Goal: Communication & Community: Answer question/provide support

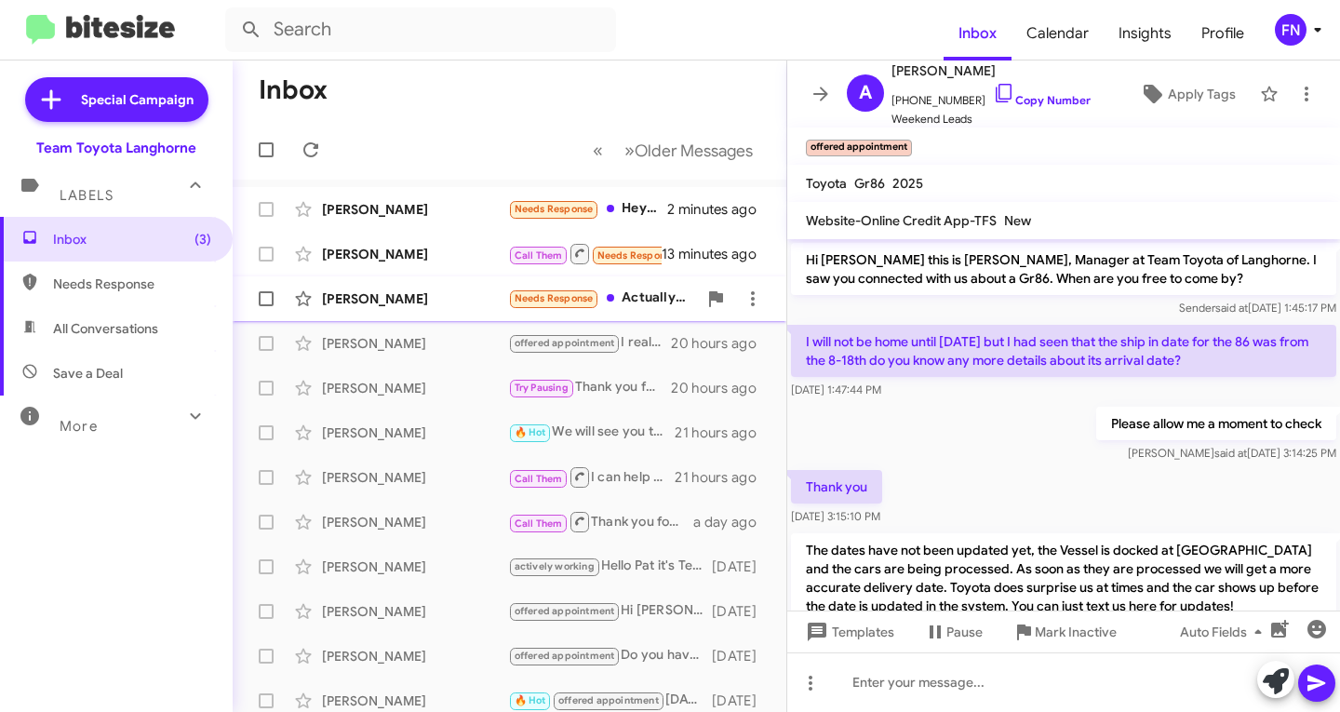
click at [397, 308] on div "[PERSON_NAME] Needs Response Actually looking to purchase a tesla 13 minutes ago" at bounding box center [510, 298] width 524 height 37
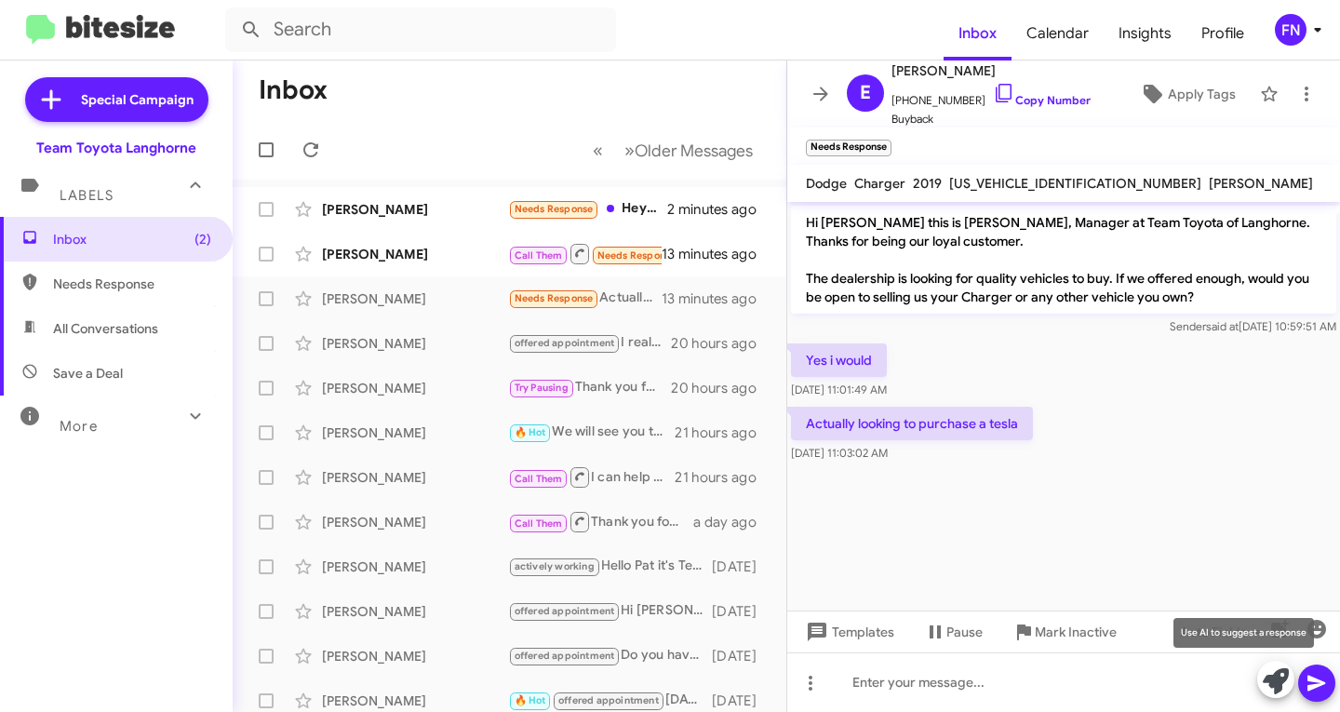
click at [1271, 684] on icon at bounding box center [1276, 681] width 26 height 26
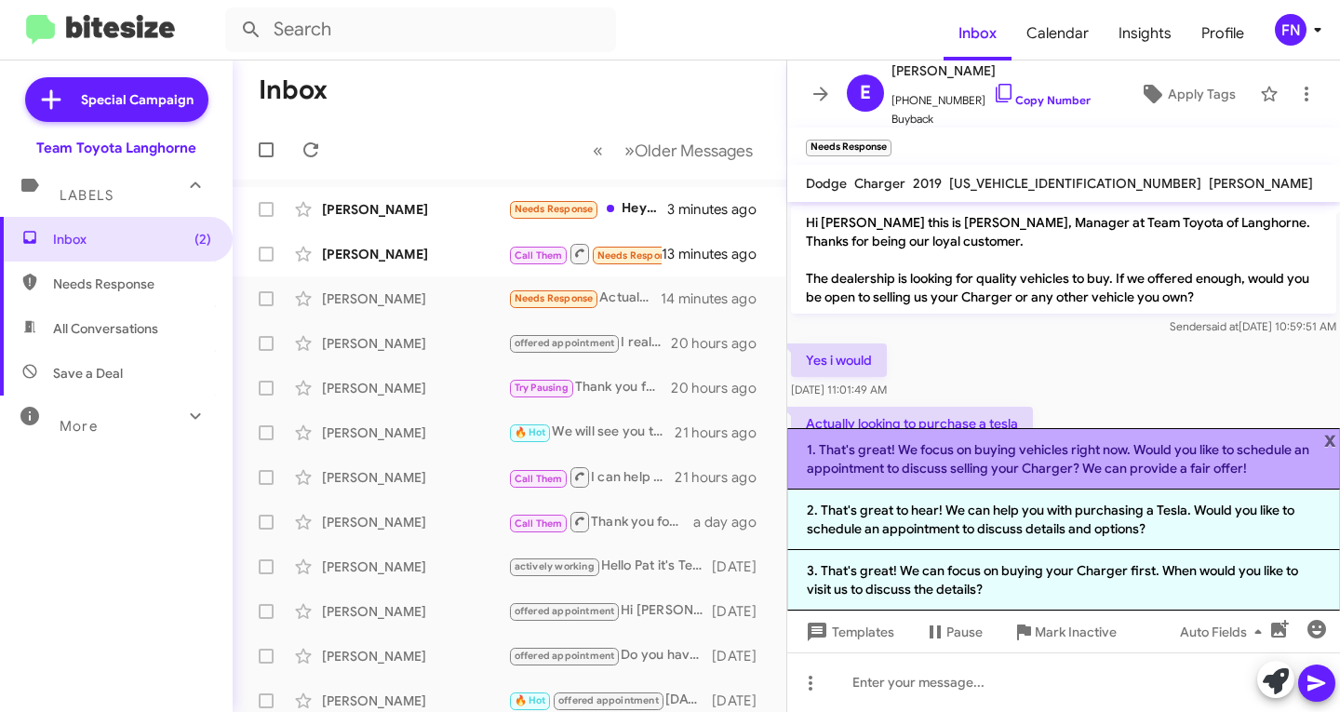
click at [1027, 468] on li "1. That's great! We focus on buying vehicles right now. Would you like to sched…" at bounding box center [1063, 458] width 553 height 61
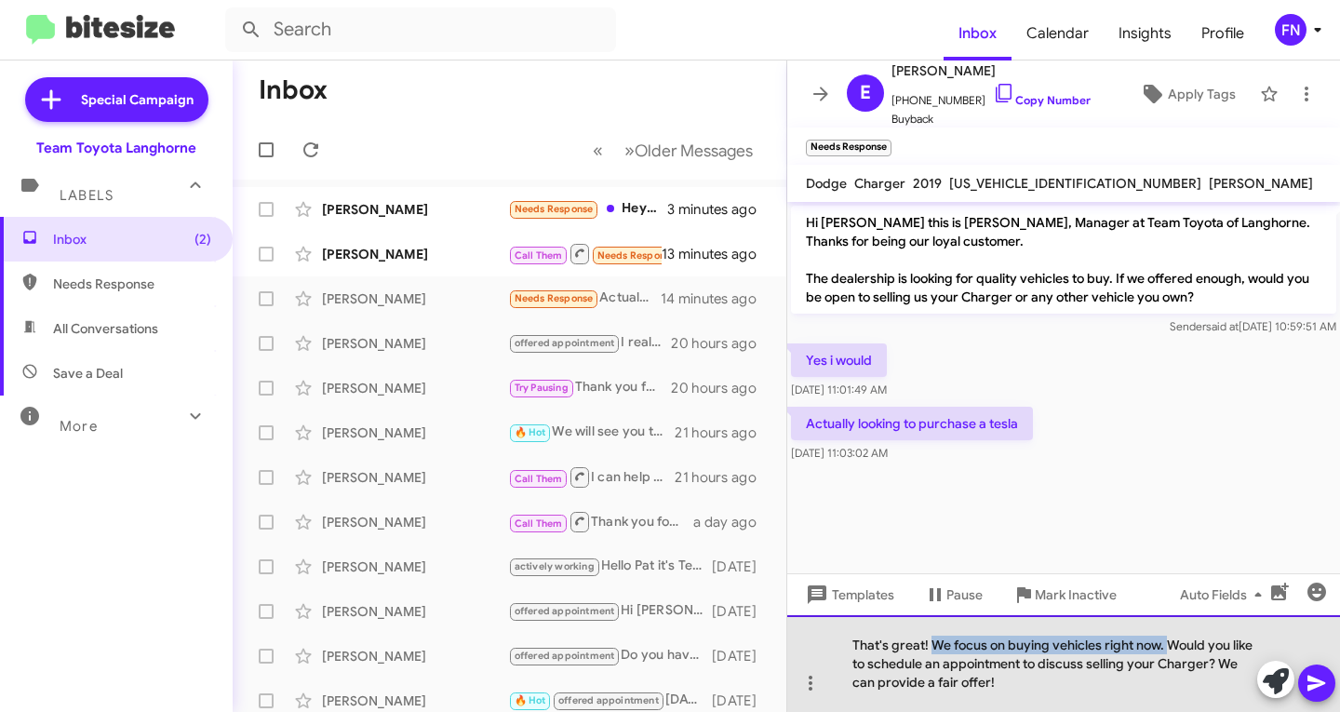
drag, startPoint x: 1172, startPoint y: 646, endPoint x: 932, endPoint y: 650, distance: 239.2
click at [932, 650] on div "That's great! We focus on buying vehicles right now. Would you like to schedule…" at bounding box center [1063, 663] width 553 height 97
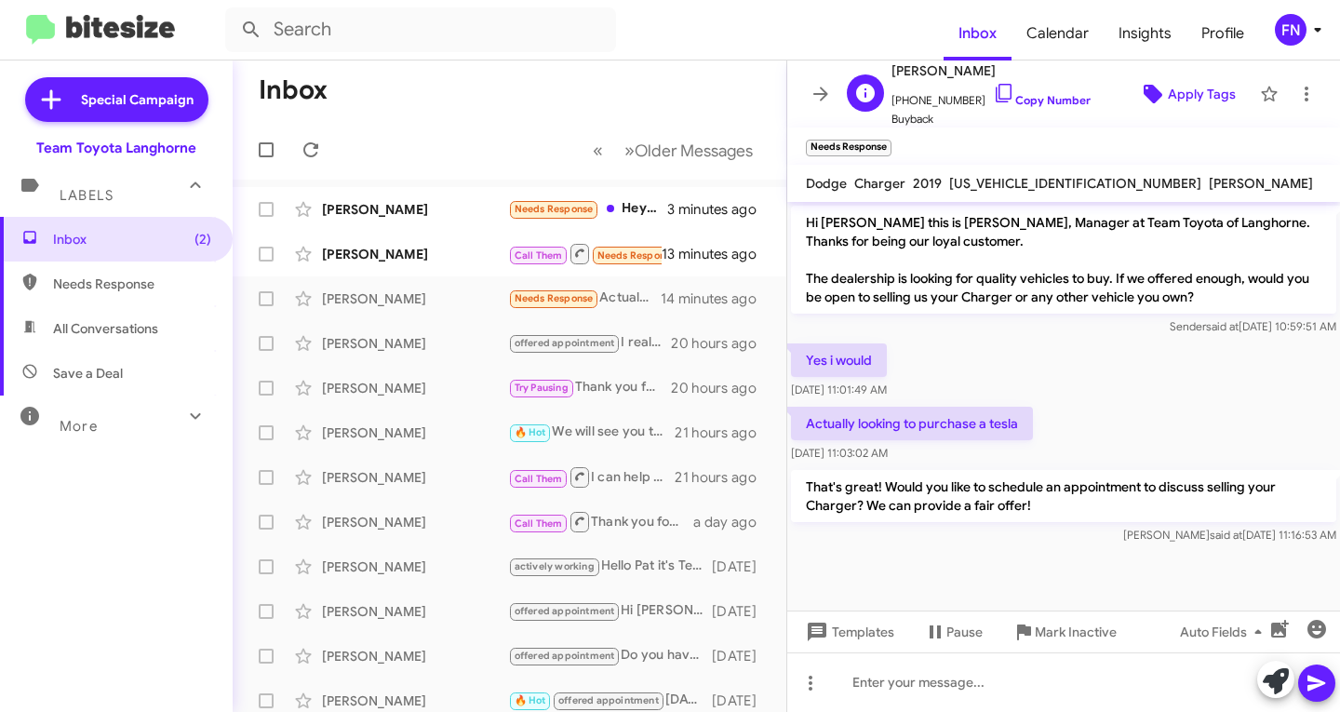
click at [1168, 95] on span "Apply Tags" at bounding box center [1202, 93] width 68 height 33
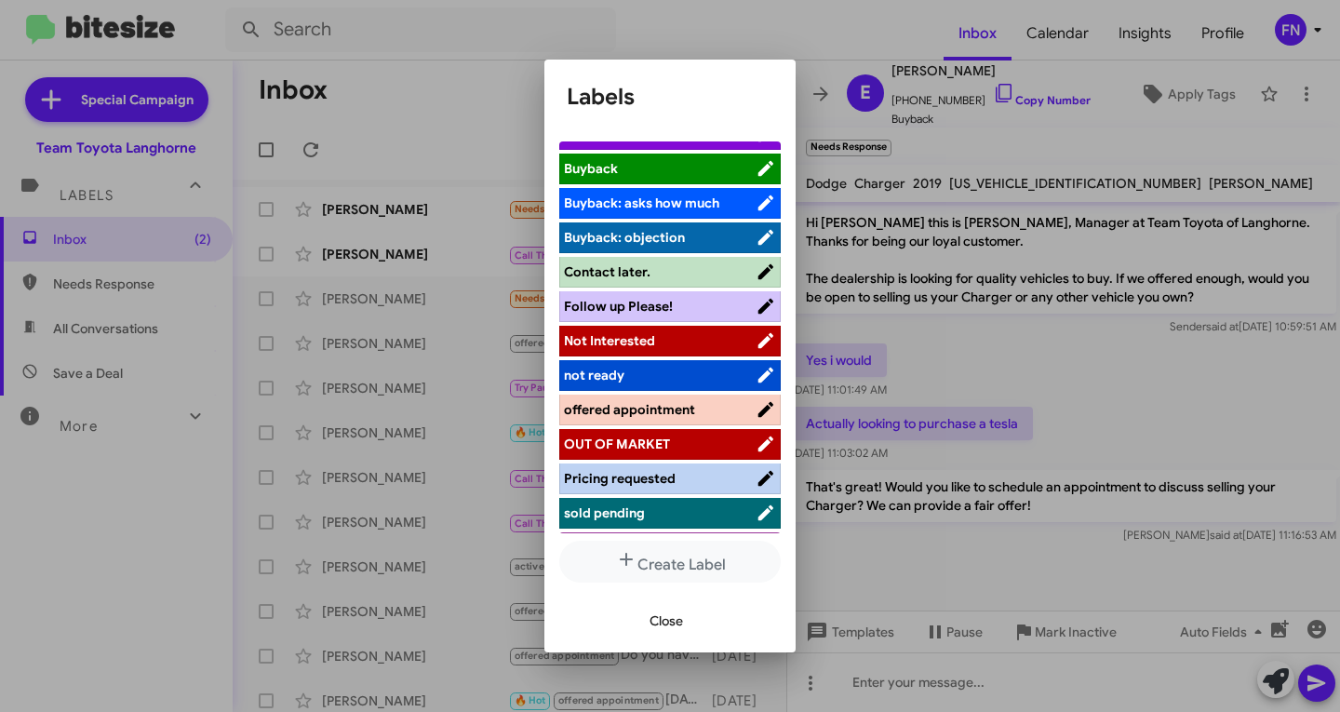
scroll to position [263, 0]
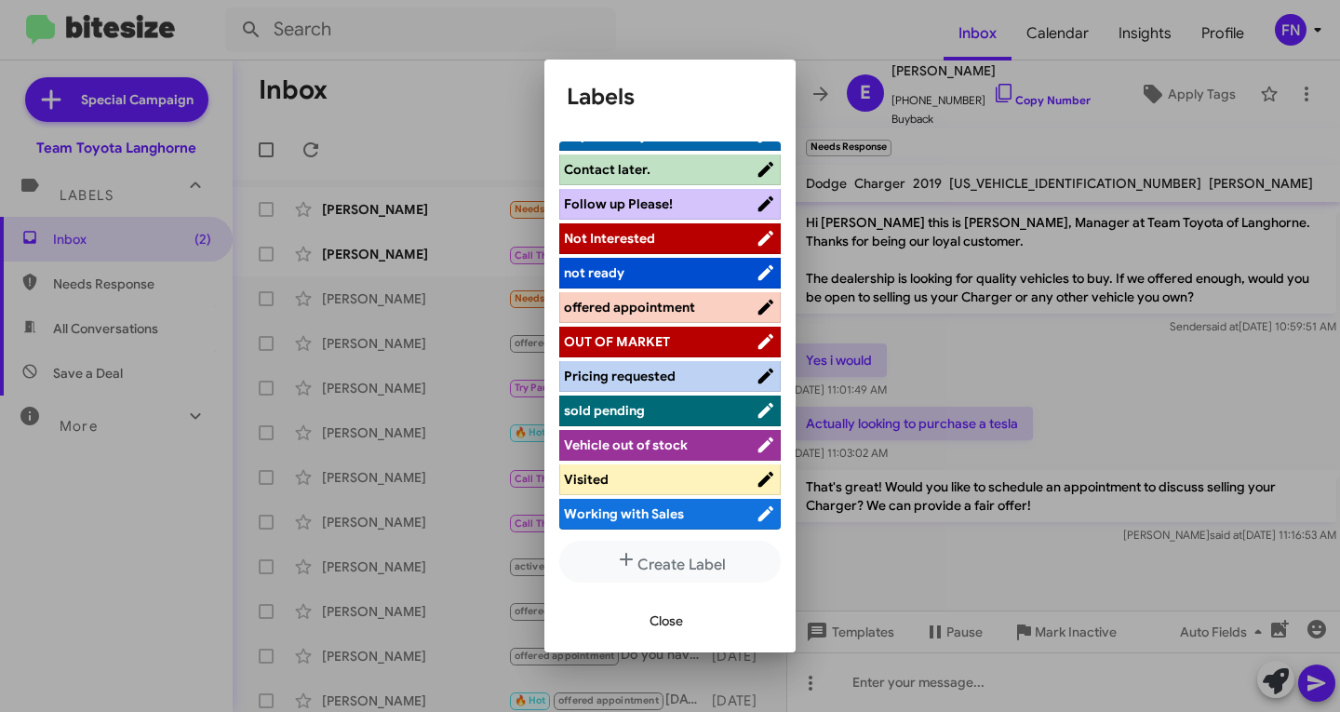
drag, startPoint x: 694, startPoint y: 237, endPoint x: 681, endPoint y: 308, distance: 71.9
click at [681, 308] on ul "actively working ALREADY SOLD Hot Appointment Set Bitesize Pro-Tip! [PERSON_NAM…" at bounding box center [669, 337] width 221 height 392
click at [681, 308] on span "offered appointment" at bounding box center [629, 307] width 131 height 17
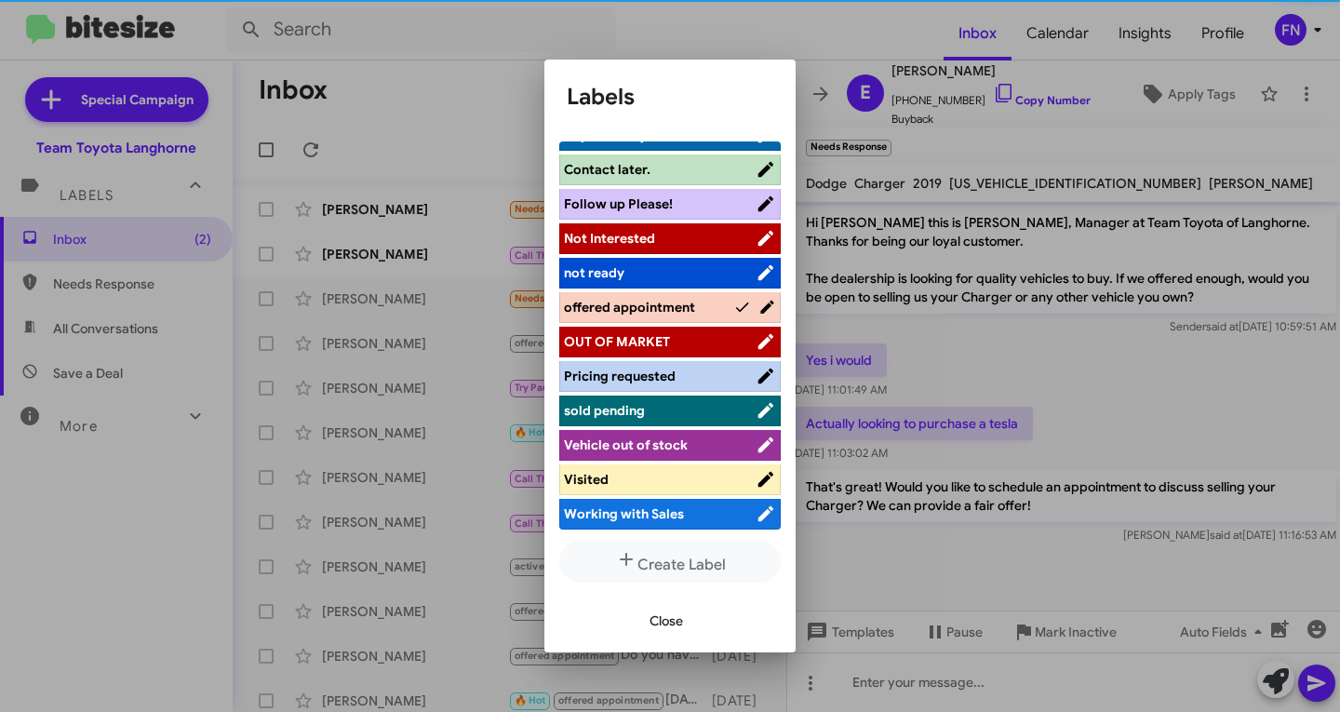
click at [650, 623] on span "Close" at bounding box center [666, 620] width 33 height 33
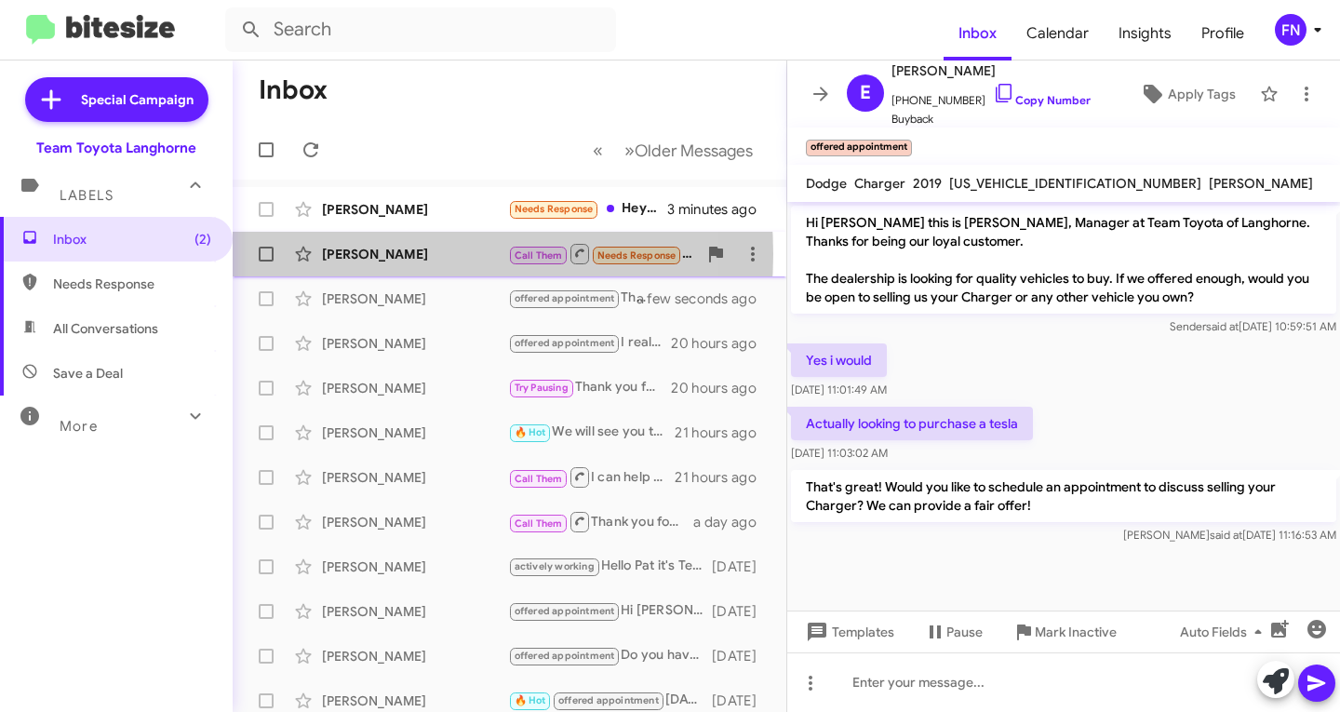
drag, startPoint x: 391, startPoint y: 254, endPoint x: 403, endPoint y: 250, distance: 12.7
click at [393, 254] on div "[PERSON_NAME]" at bounding box center [415, 254] width 186 height 19
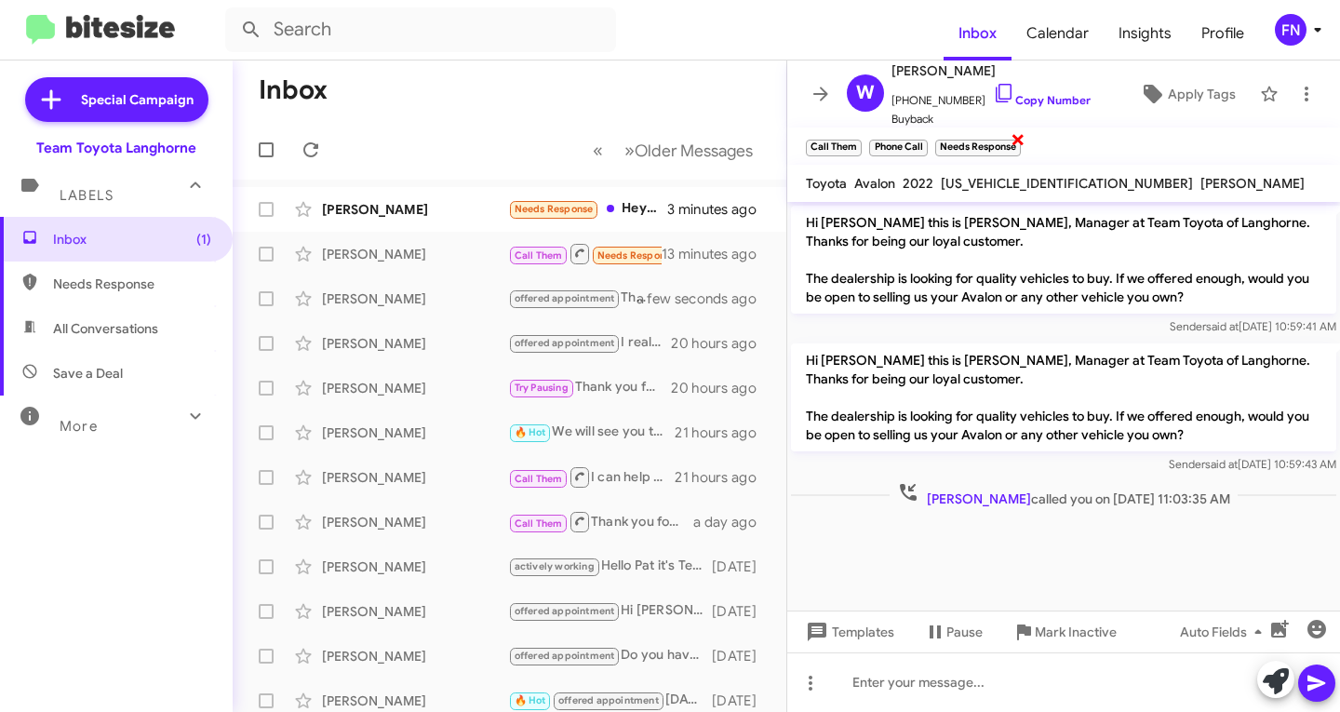
click at [1013, 142] on span "×" at bounding box center [1018, 138] width 15 height 22
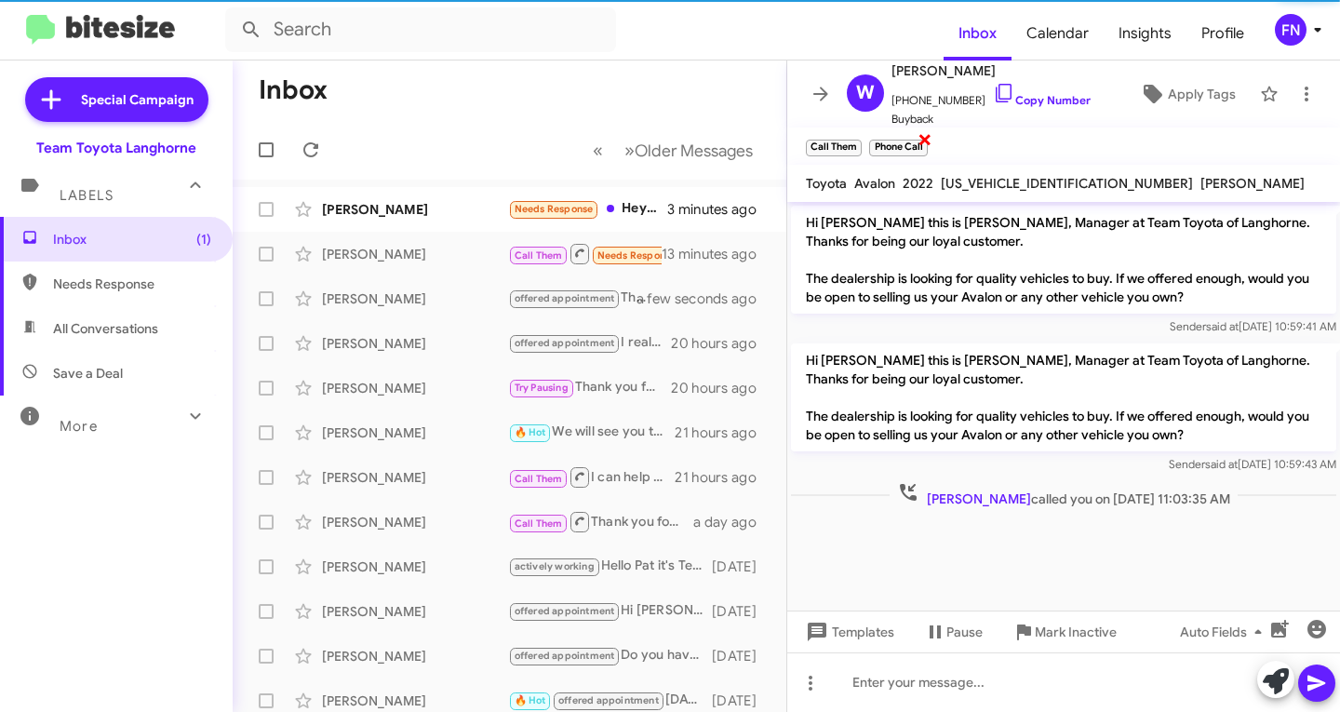
click at [925, 146] on span "×" at bounding box center [925, 138] width 15 height 22
click at [854, 142] on span "×" at bounding box center [858, 138] width 15 height 22
click at [1058, 102] on link "Copy Number" at bounding box center [1042, 100] width 98 height 14
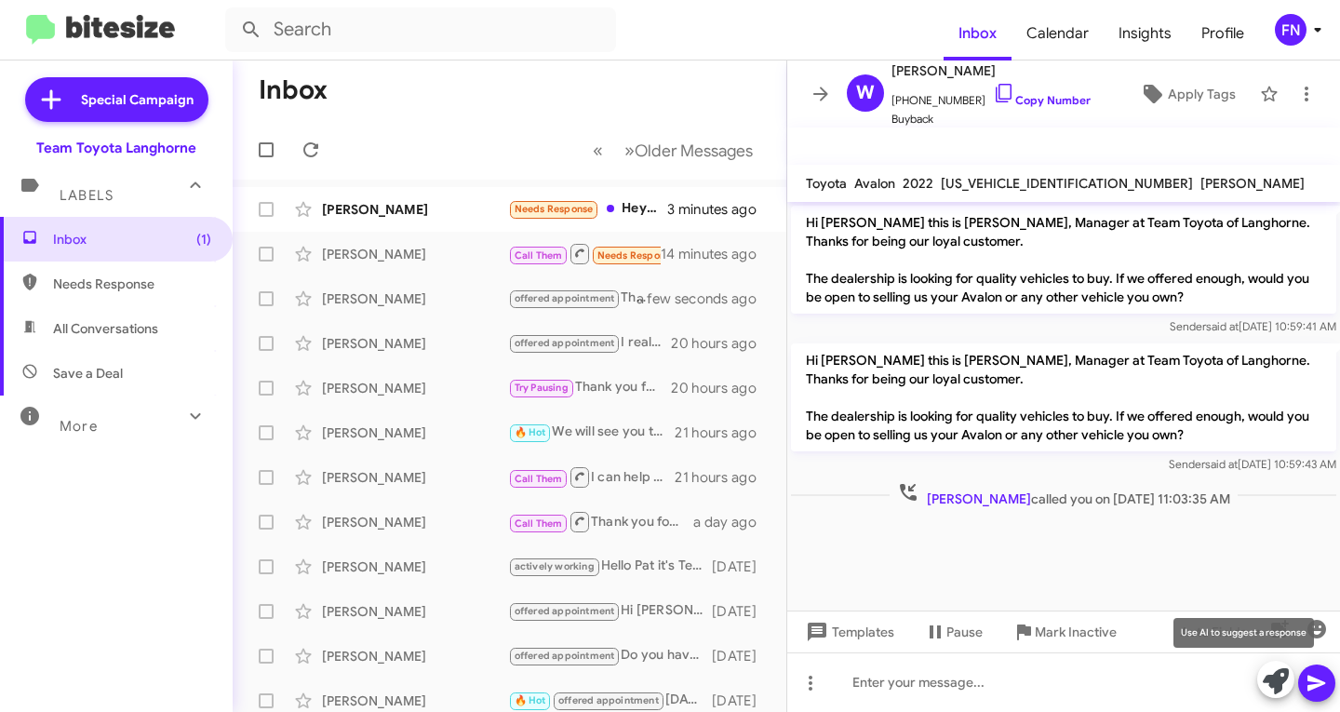
click at [1263, 685] on icon at bounding box center [1276, 681] width 26 height 26
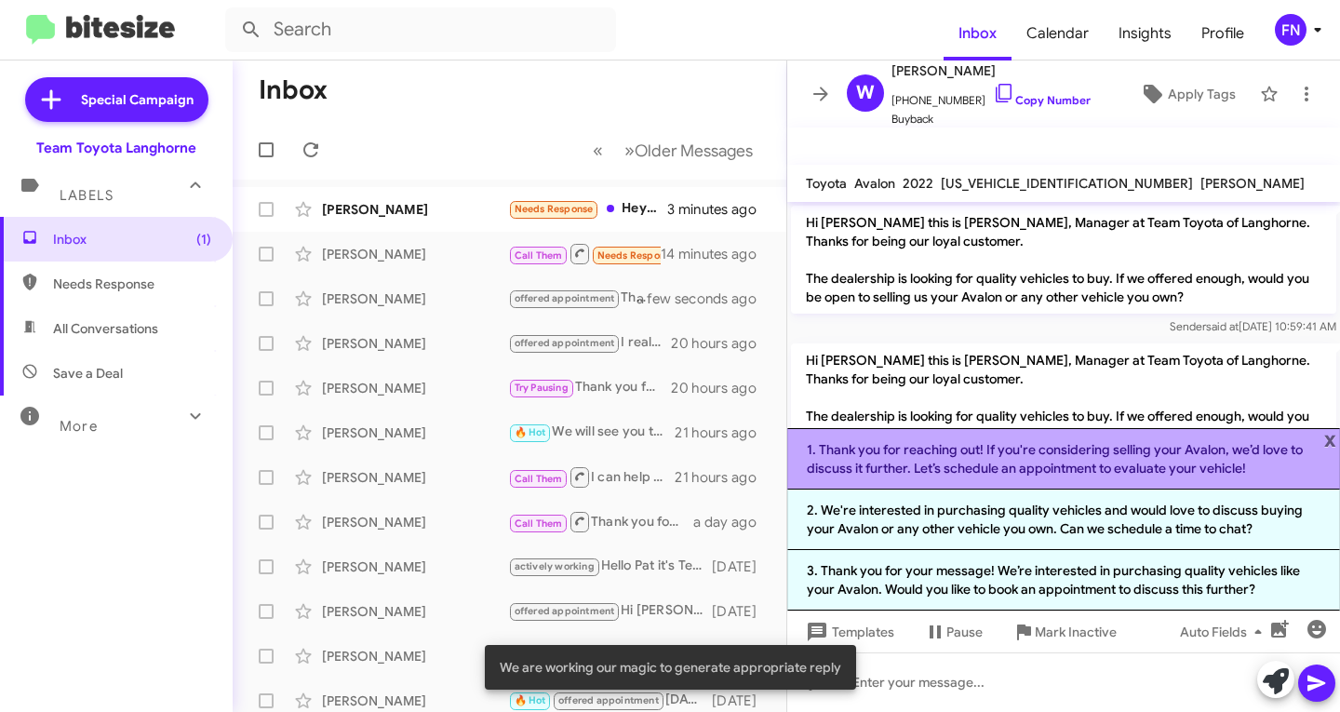
click at [937, 468] on li "1. Thank you for reaching out! If you're considering selling your Avalon, we’d …" at bounding box center [1063, 458] width 553 height 61
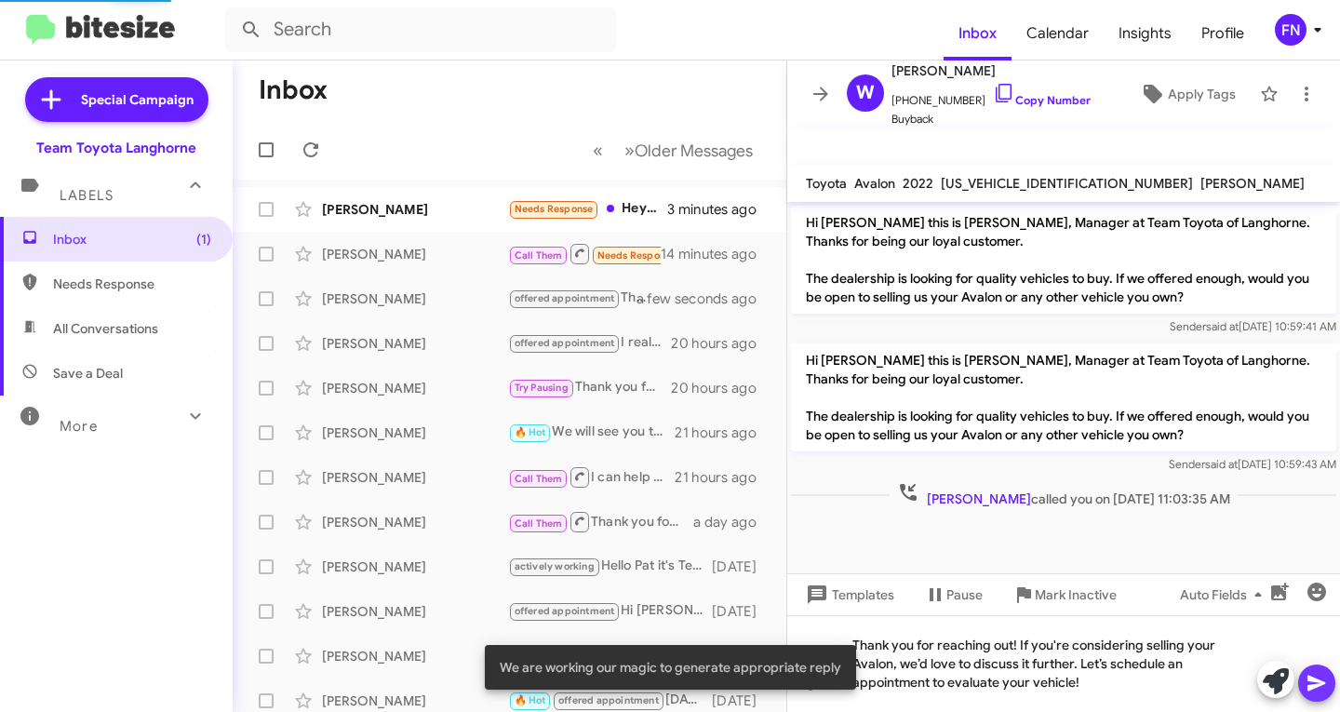
click at [1323, 679] on icon at bounding box center [1317, 683] width 22 height 22
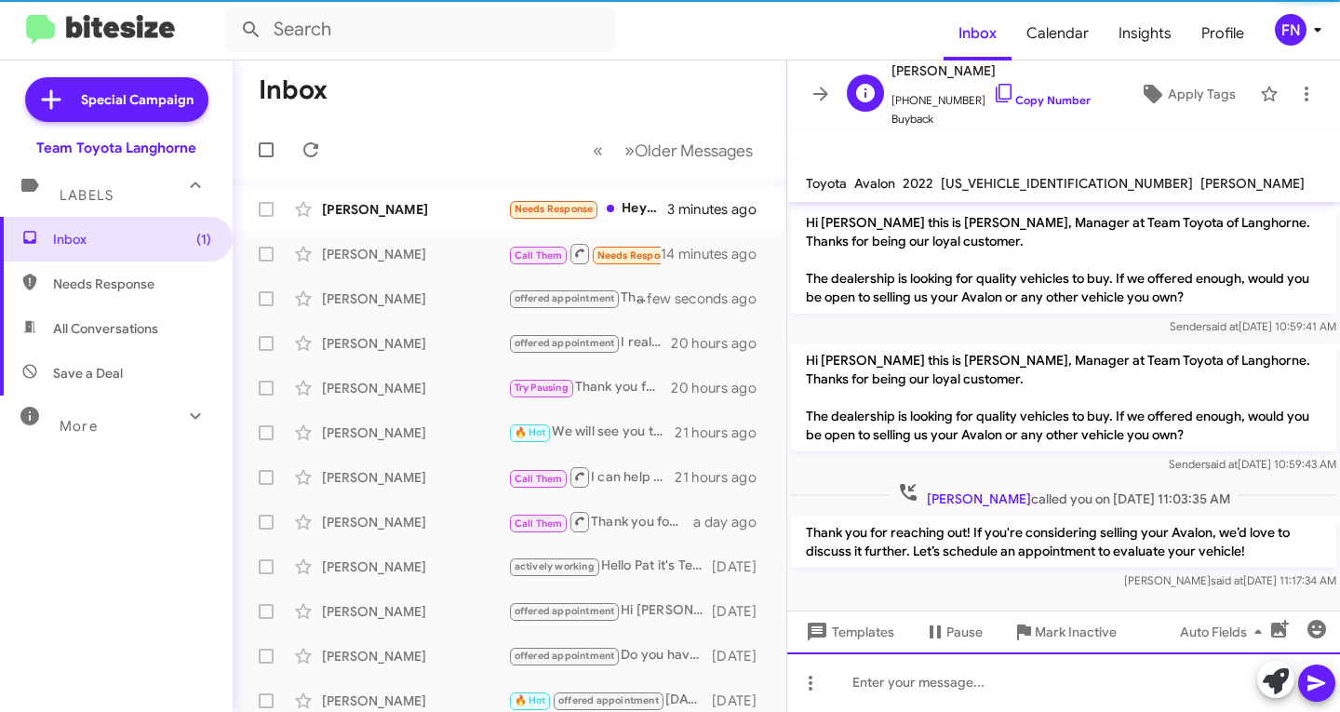
scroll to position [2, 0]
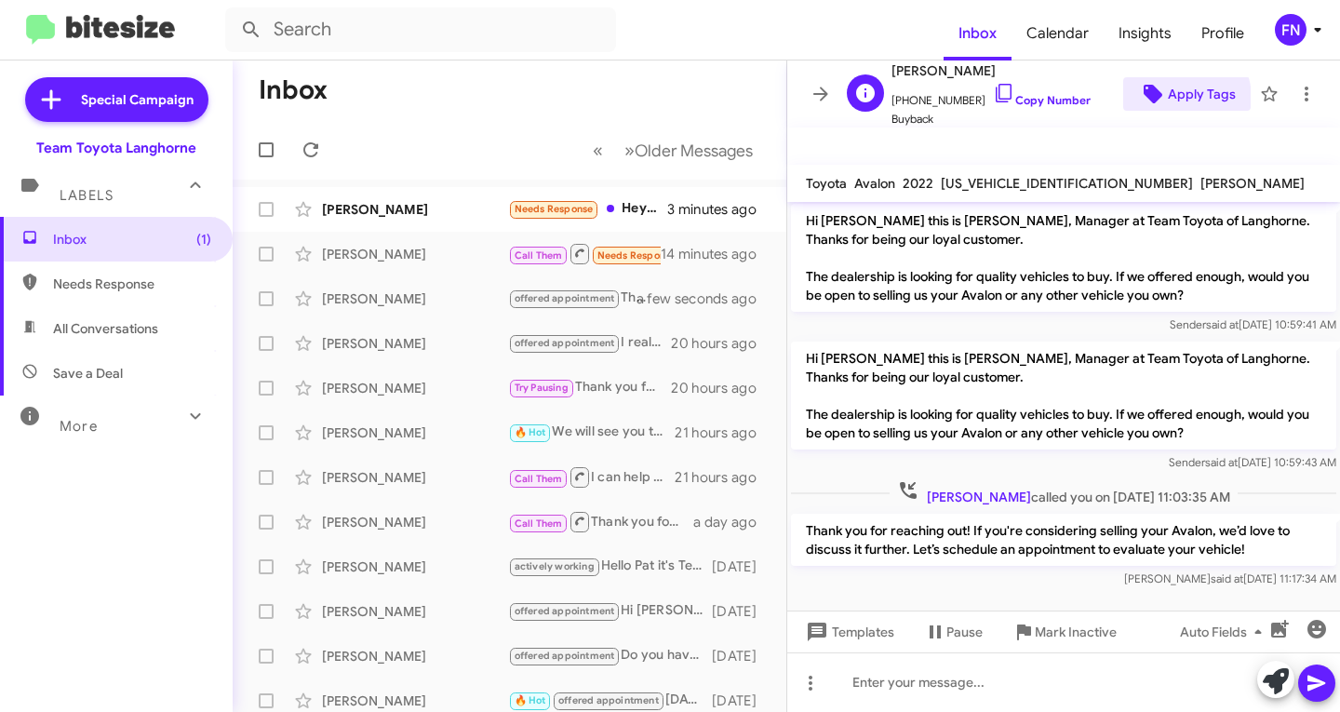
click at [1168, 99] on span "Apply Tags" at bounding box center [1202, 93] width 68 height 33
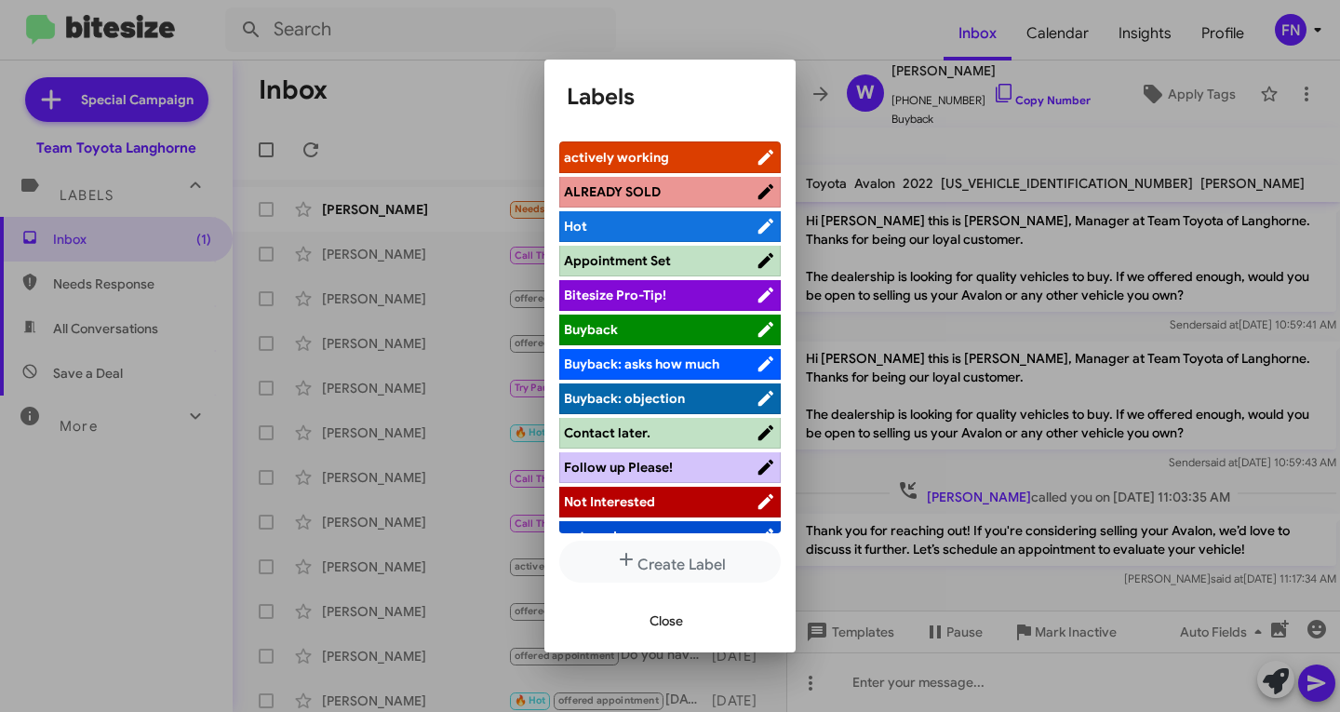
scroll to position [263, 0]
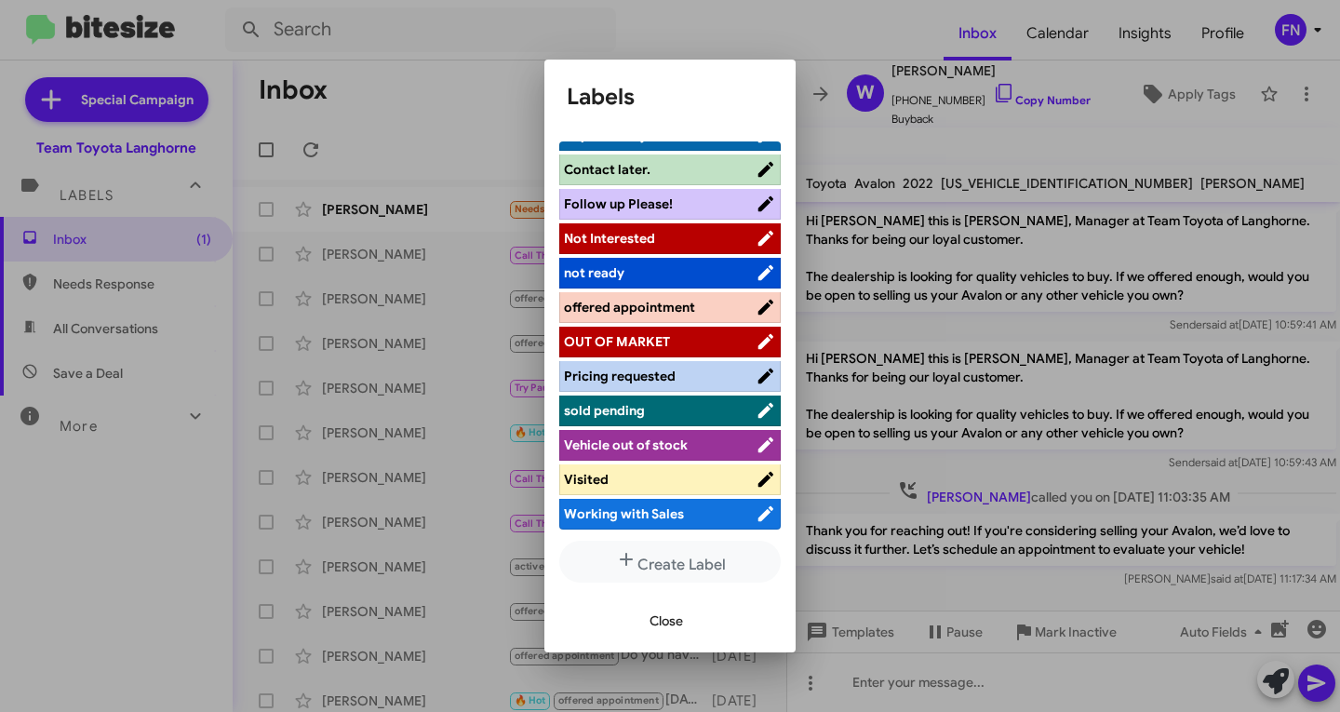
click at [648, 302] on span "offered appointment" at bounding box center [629, 307] width 131 height 17
click at [661, 617] on span "Close" at bounding box center [666, 620] width 33 height 33
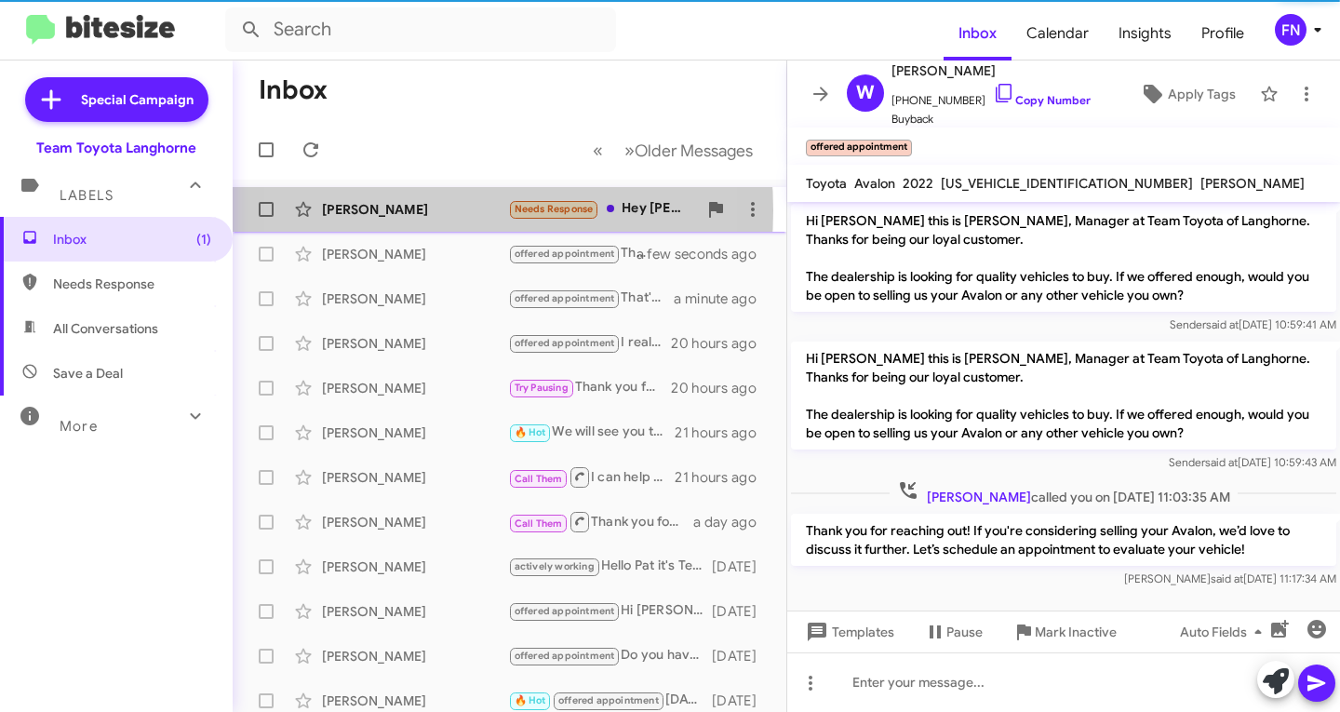
click at [400, 210] on div "[PERSON_NAME]" at bounding box center [415, 209] width 186 height 19
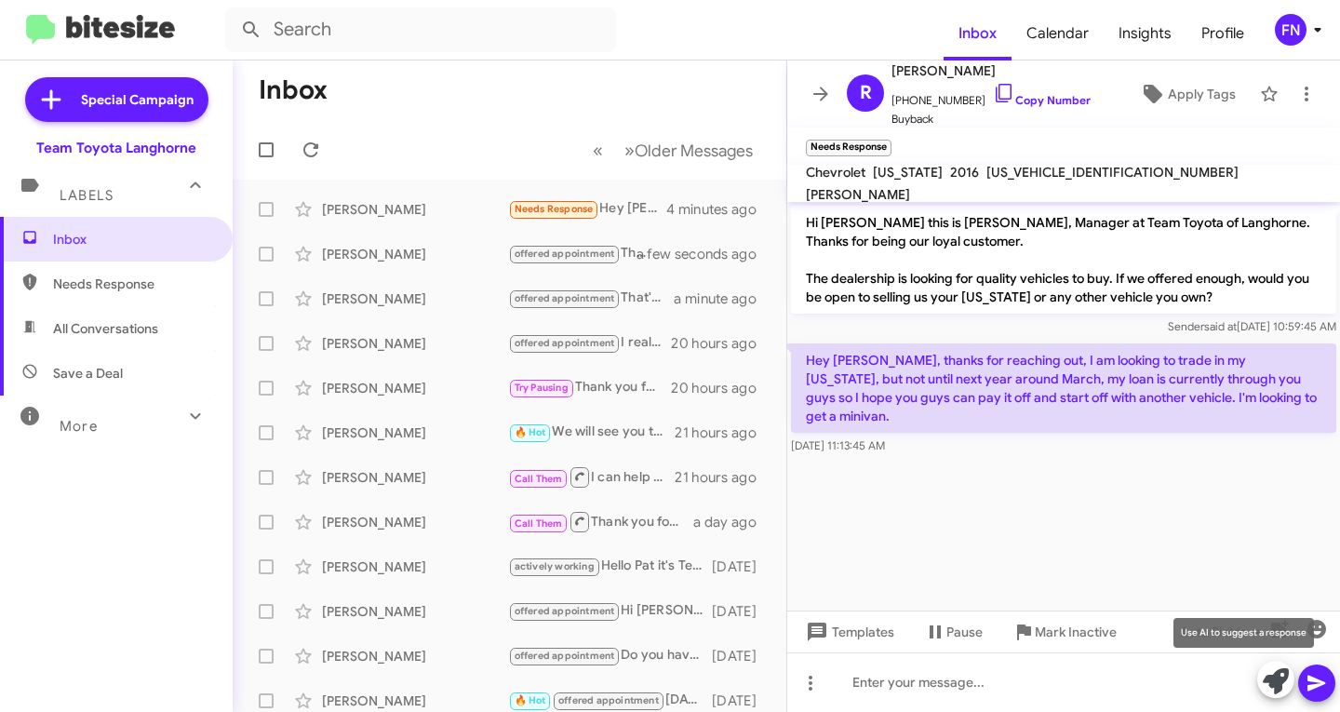
click at [1269, 690] on icon at bounding box center [1276, 681] width 26 height 26
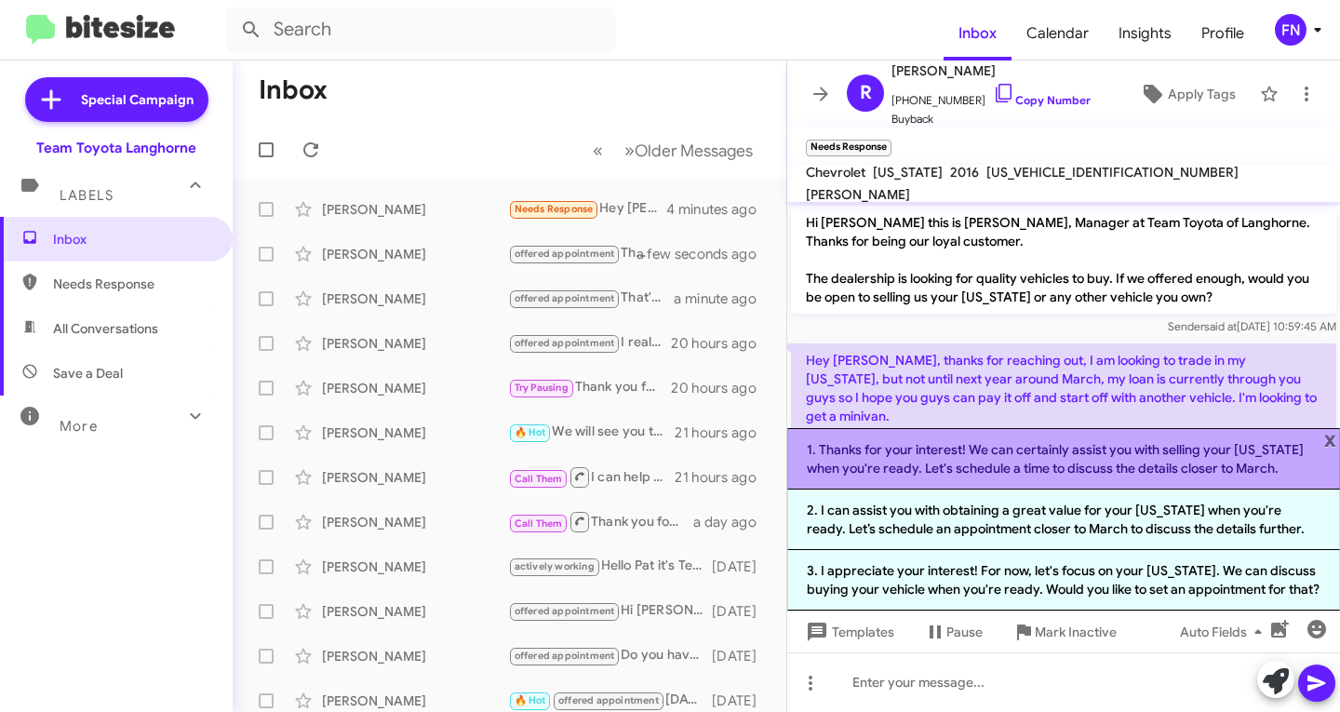
click at [945, 449] on li "1. Thanks for your interest! We can certainly assist you with selling your [US_…" at bounding box center [1063, 458] width 553 height 61
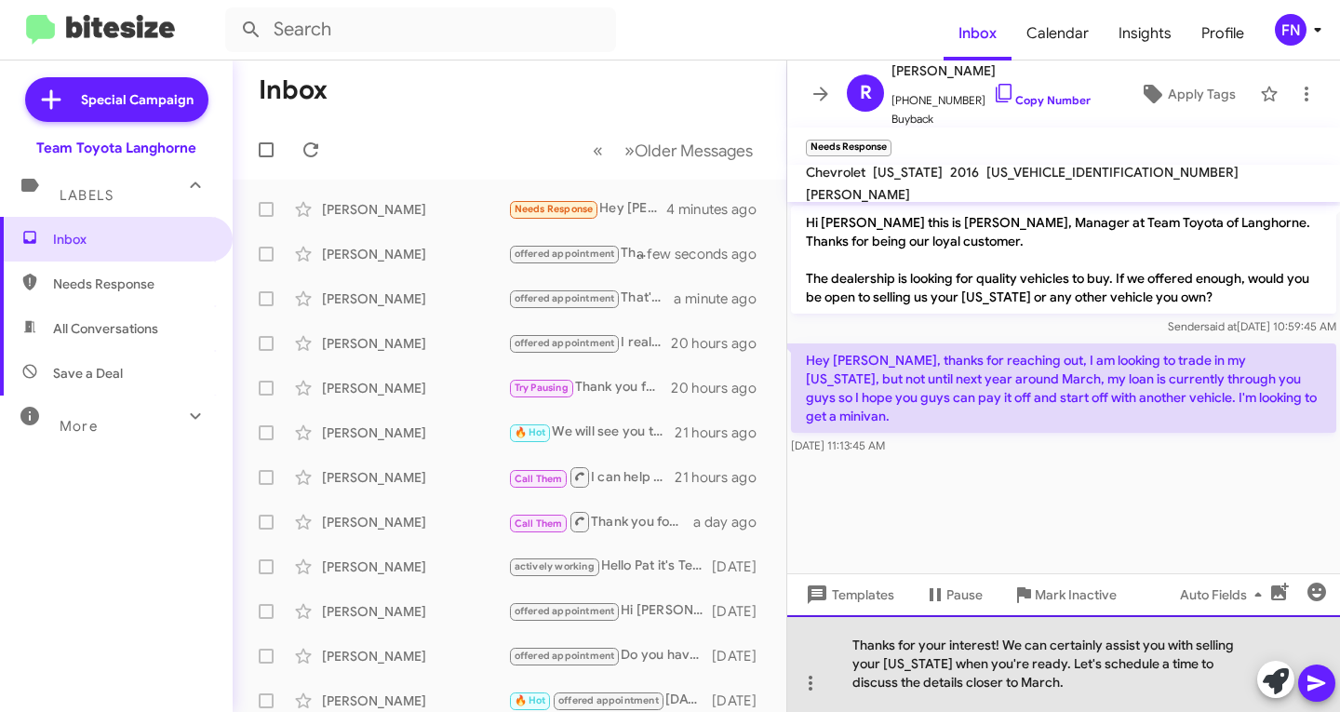
drag, startPoint x: 1059, startPoint y: 686, endPoint x: 1062, endPoint y: 663, distance: 22.5
click at [1062, 663] on div "Thanks for your interest! We can certainly assist you with selling your [US_STA…" at bounding box center [1063, 663] width 553 height 97
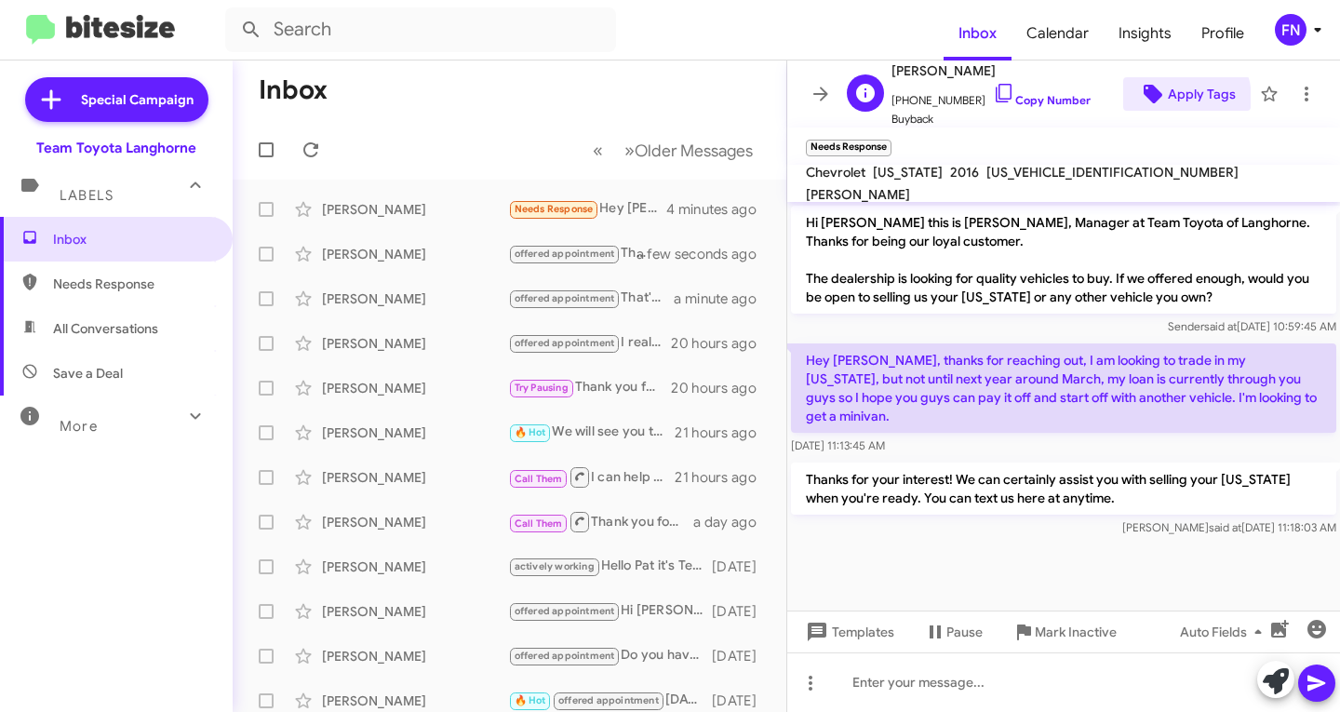
click at [1154, 100] on span "Apply Tags" at bounding box center [1187, 93] width 98 height 33
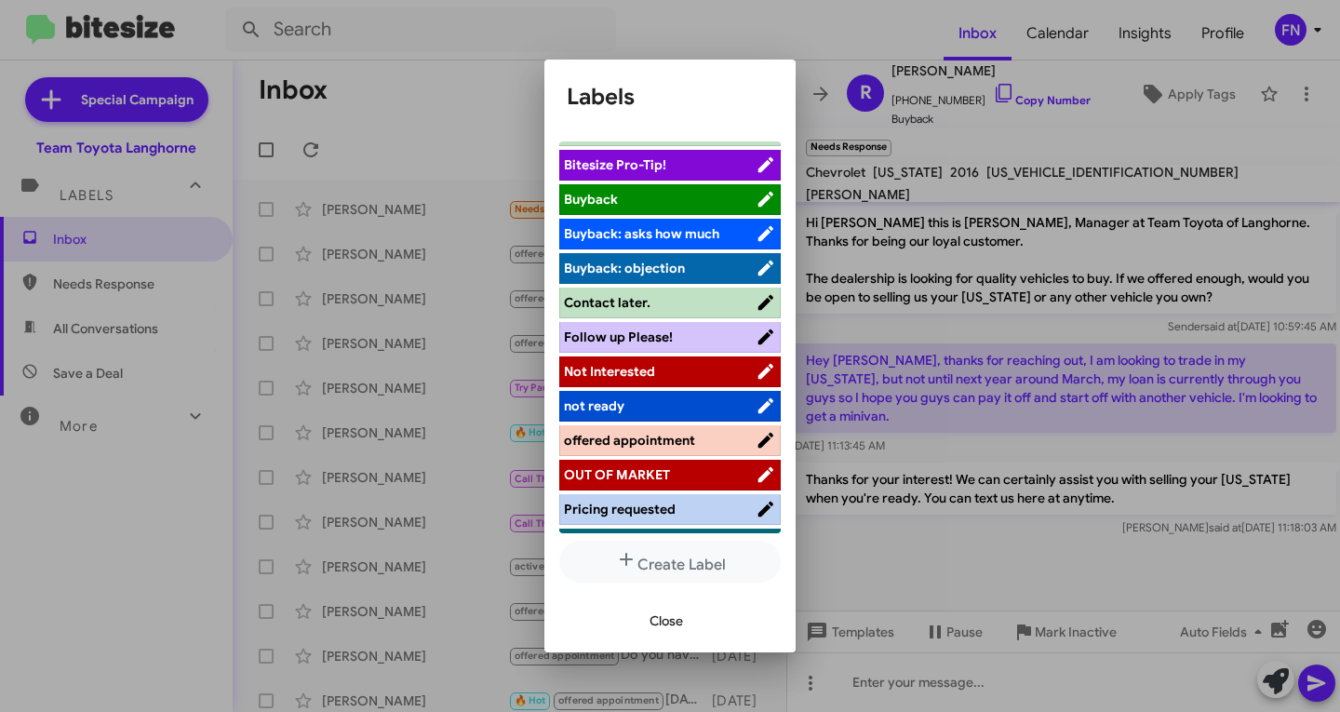
scroll to position [263, 0]
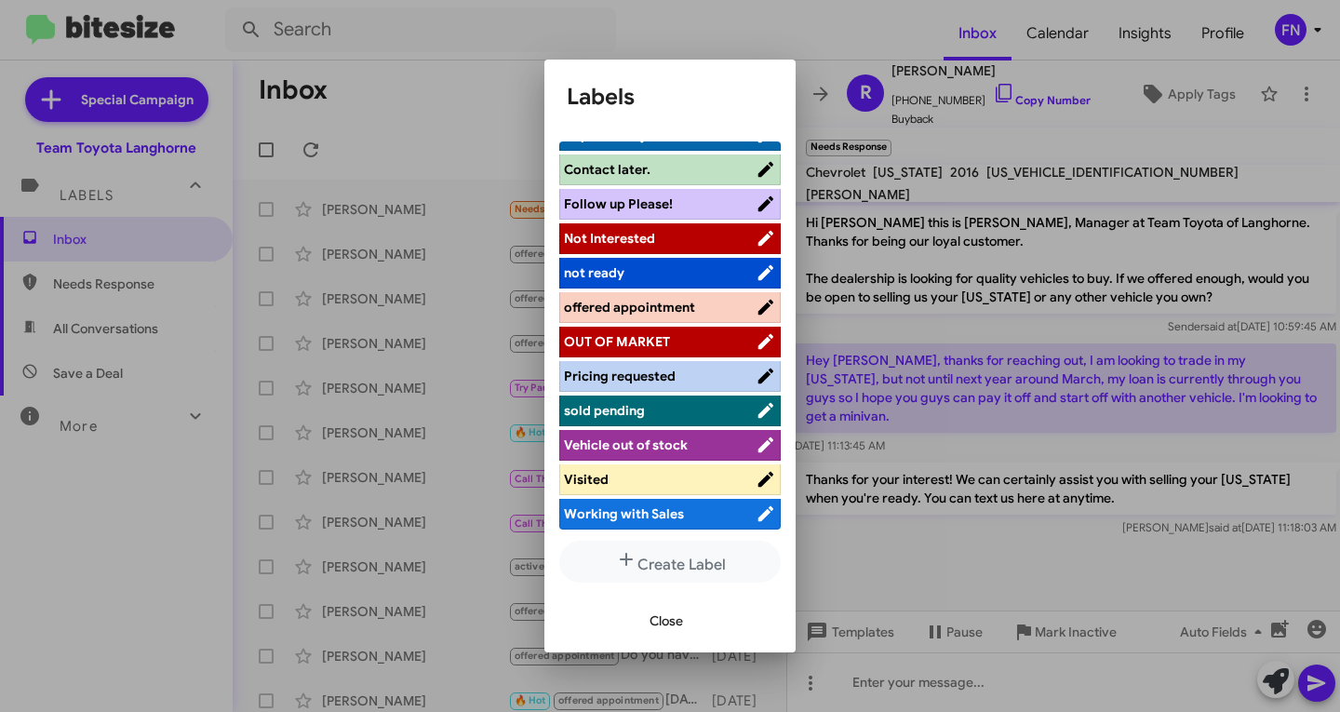
click at [670, 241] on span "Not Interested" at bounding box center [660, 238] width 192 height 19
click at [663, 265] on span "not ready" at bounding box center [660, 272] width 192 height 19
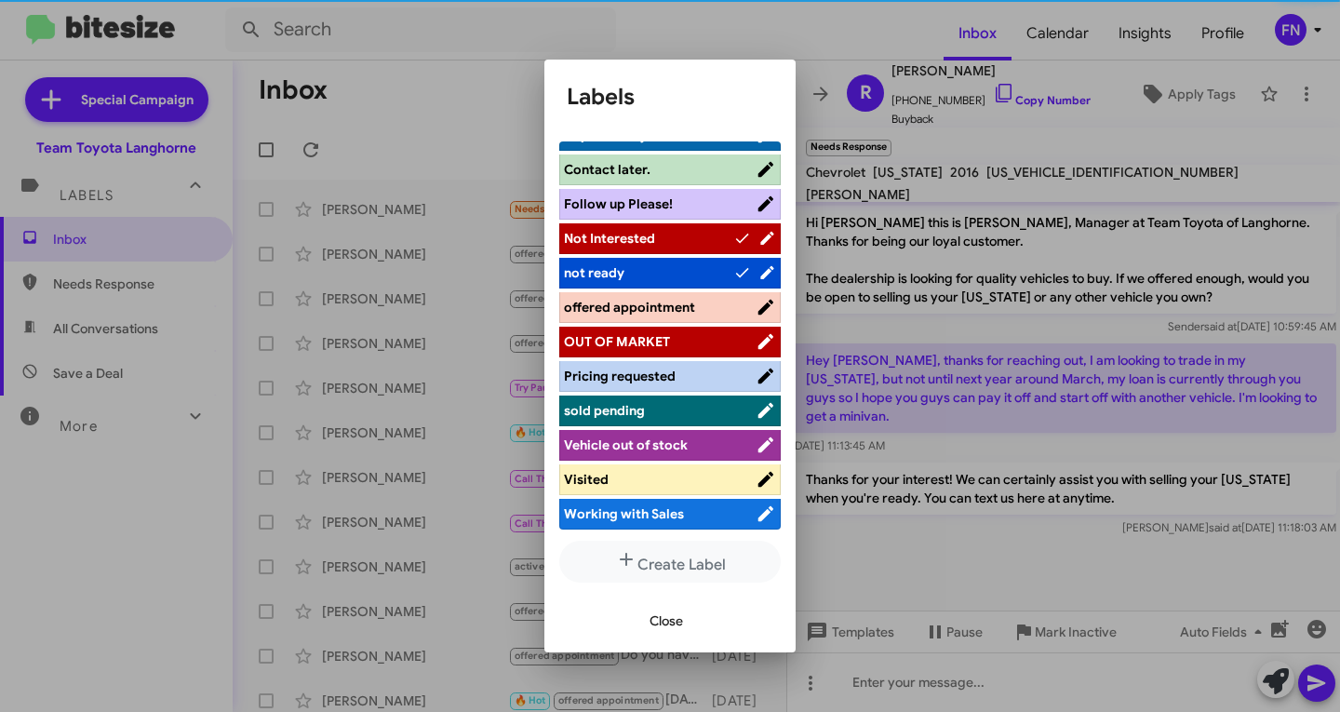
click at [653, 627] on span "Close" at bounding box center [666, 620] width 33 height 33
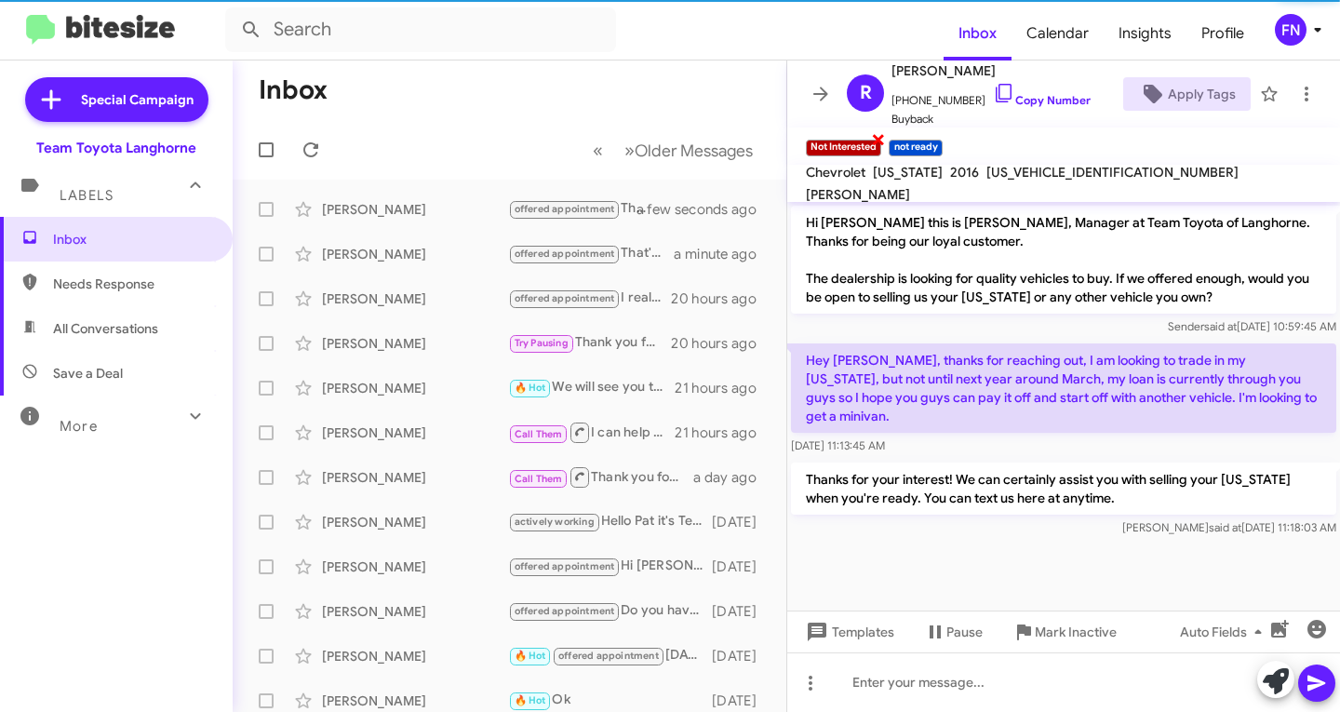
click at [875, 146] on span "×" at bounding box center [878, 138] width 15 height 22
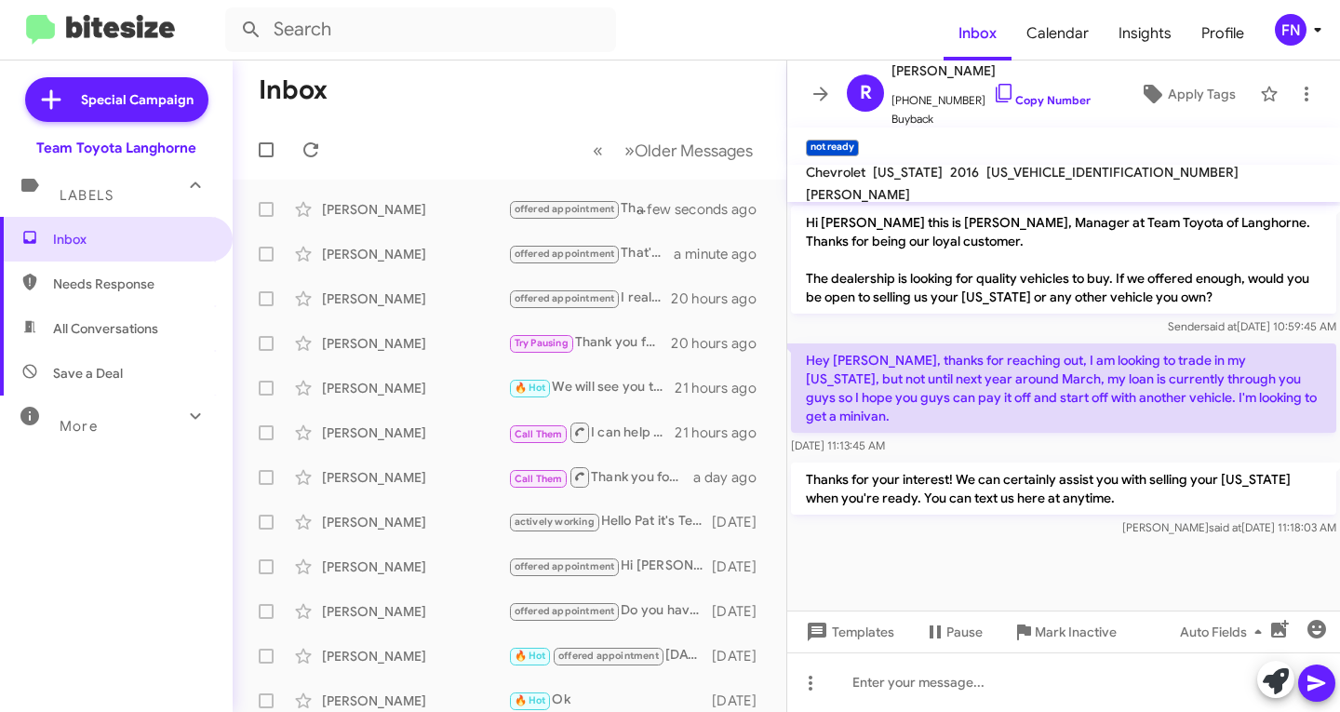
click at [136, 331] on span "All Conversations" at bounding box center [105, 328] width 105 height 19
type input "in:all-conversations"
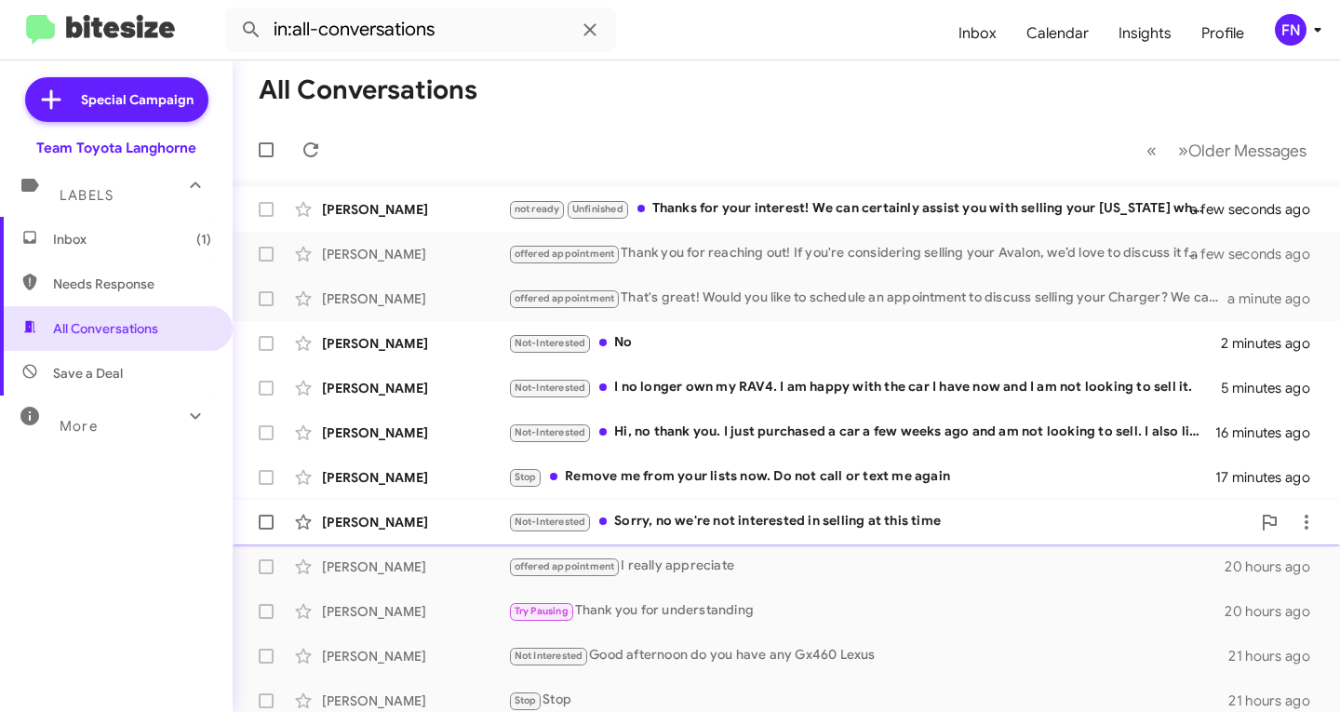
click at [402, 529] on div "[PERSON_NAME]" at bounding box center [415, 522] width 186 height 19
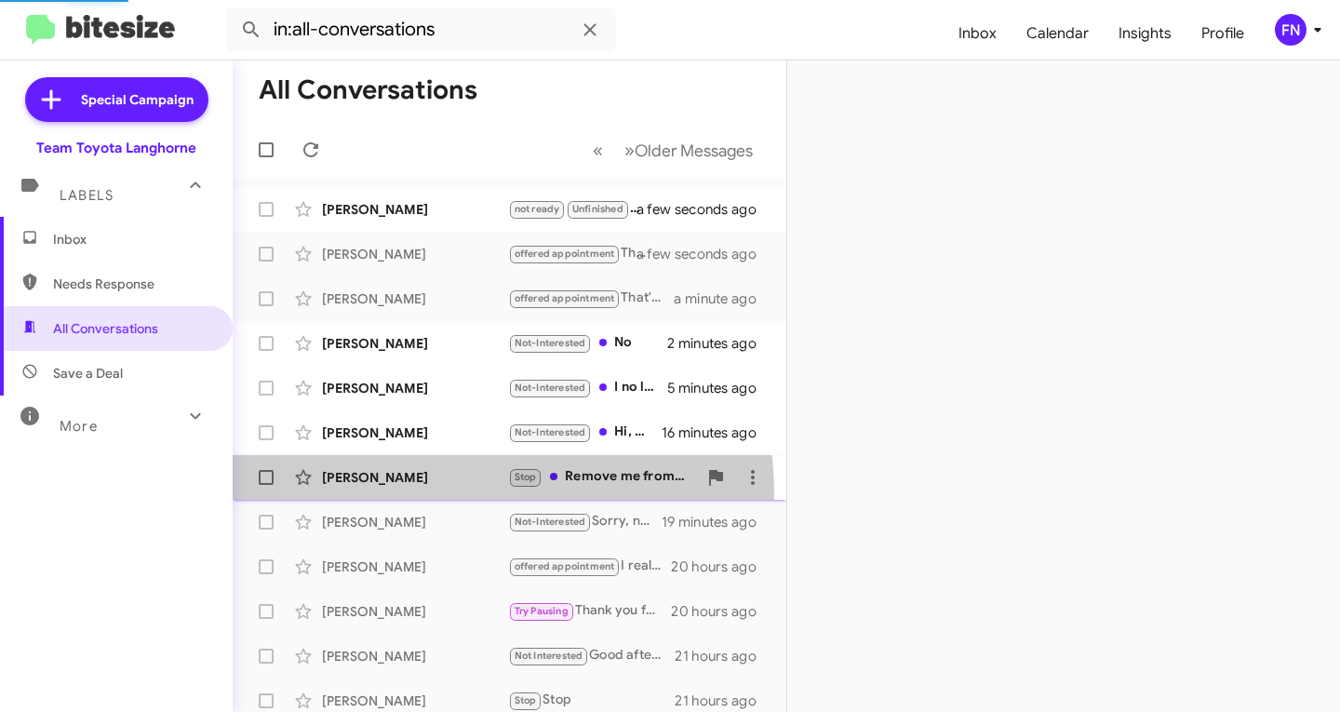
click at [409, 494] on div "[PERSON_NAME] Stop Remove me from your lists now. Do not call or text me again …" at bounding box center [510, 477] width 524 height 37
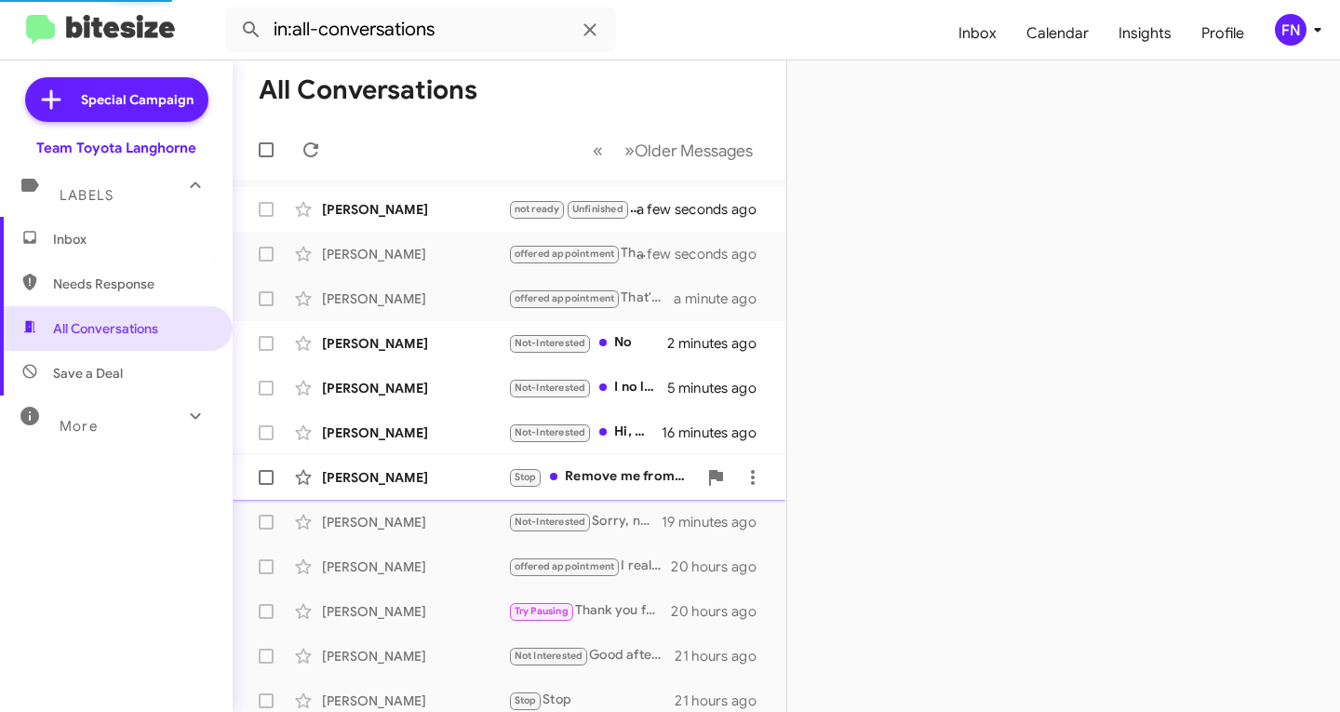
click at [409, 463] on div "[PERSON_NAME] Stop Remove me from your lists now. Do not call or text me again …" at bounding box center [510, 477] width 524 height 37
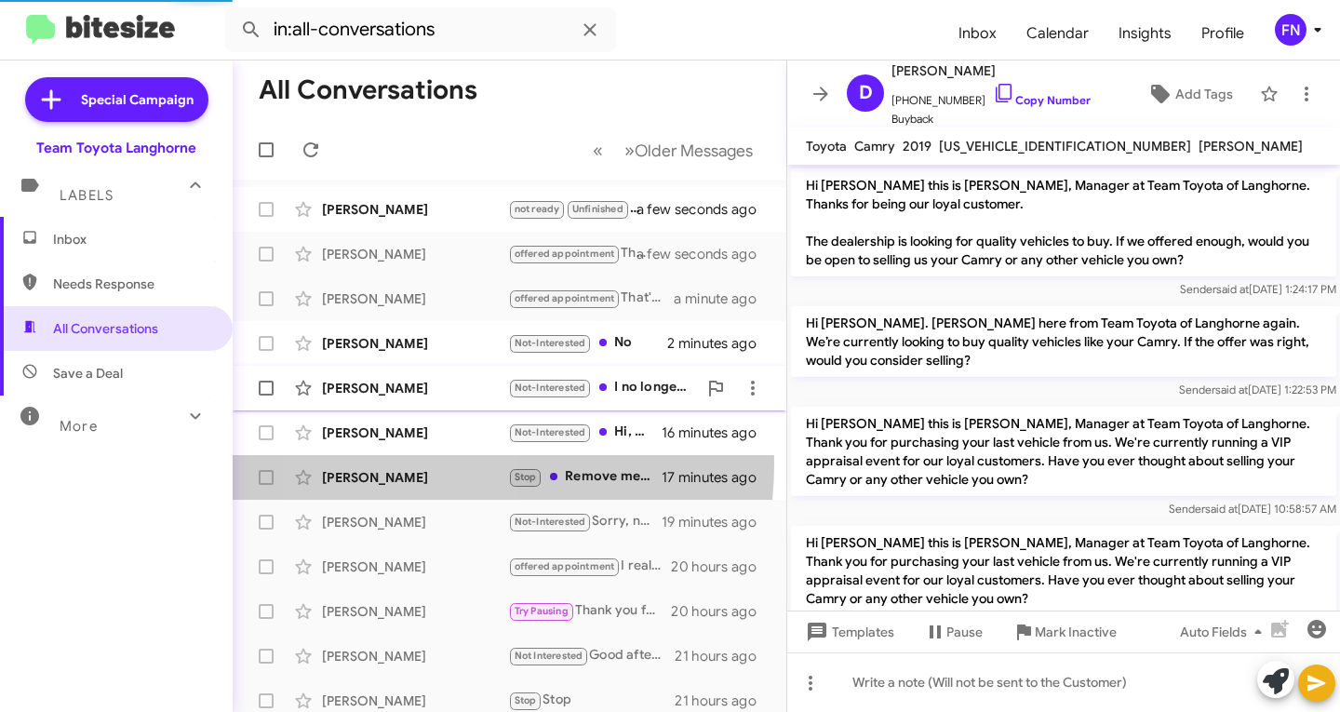
scroll to position [253, 0]
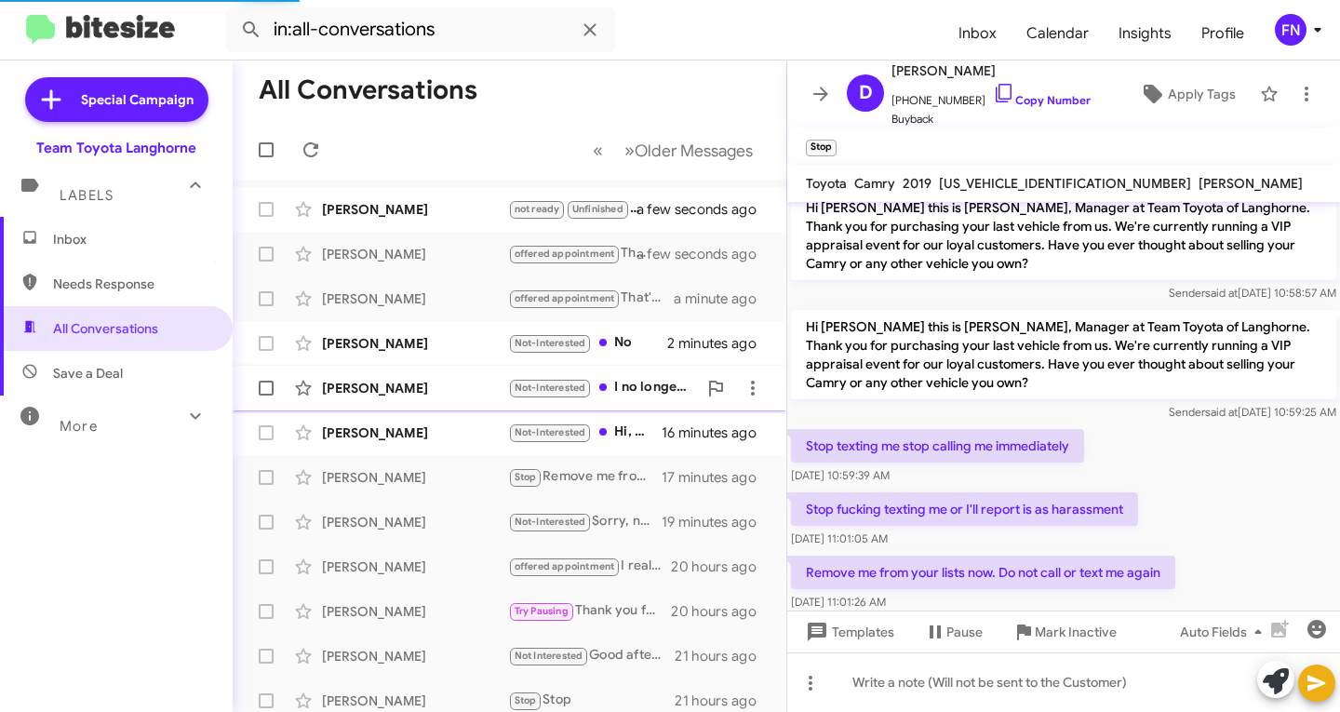
click at [411, 391] on div "[PERSON_NAME]" at bounding box center [415, 388] width 186 height 19
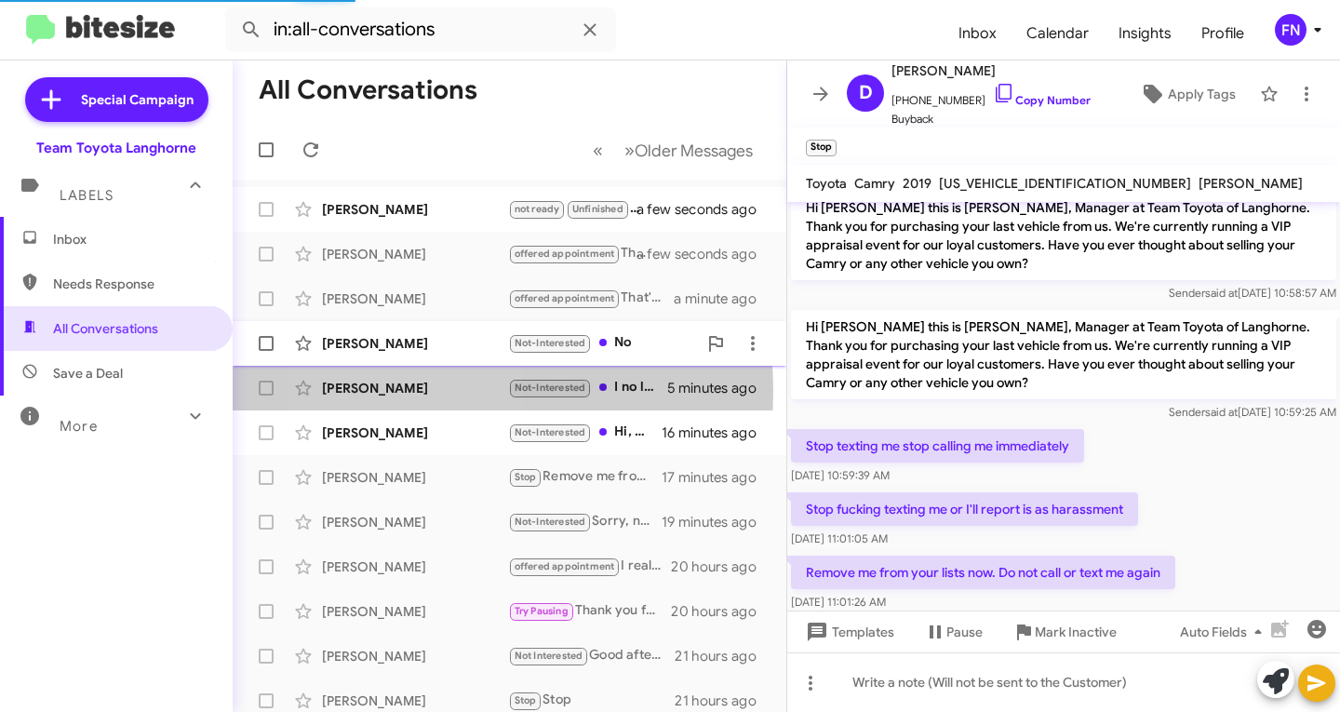
click at [412, 353] on div "[PERSON_NAME] Not-Interested No 2 minutes ago" at bounding box center [510, 343] width 524 height 37
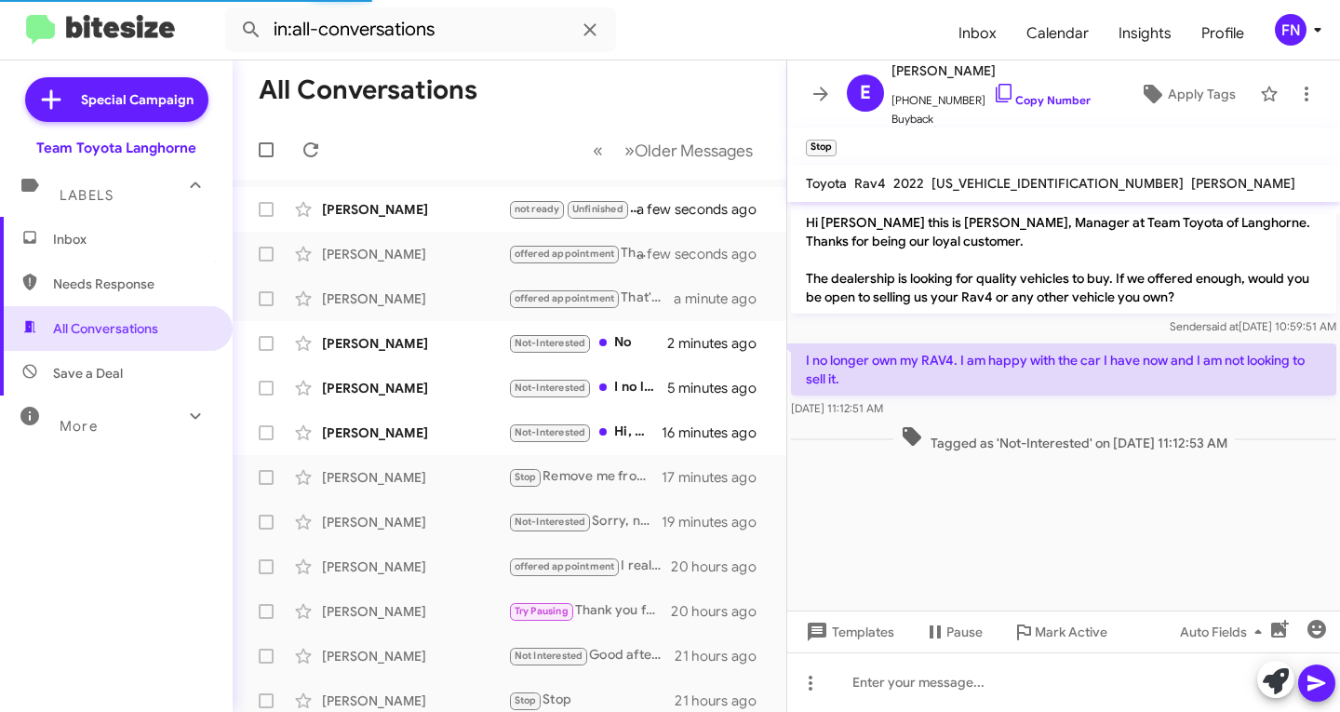
click at [429, 181] on mat-action-list "[PERSON_NAME] not ready Unfinished Thanks for your interest! We can certainly a…" at bounding box center [510, 630] width 554 height 901
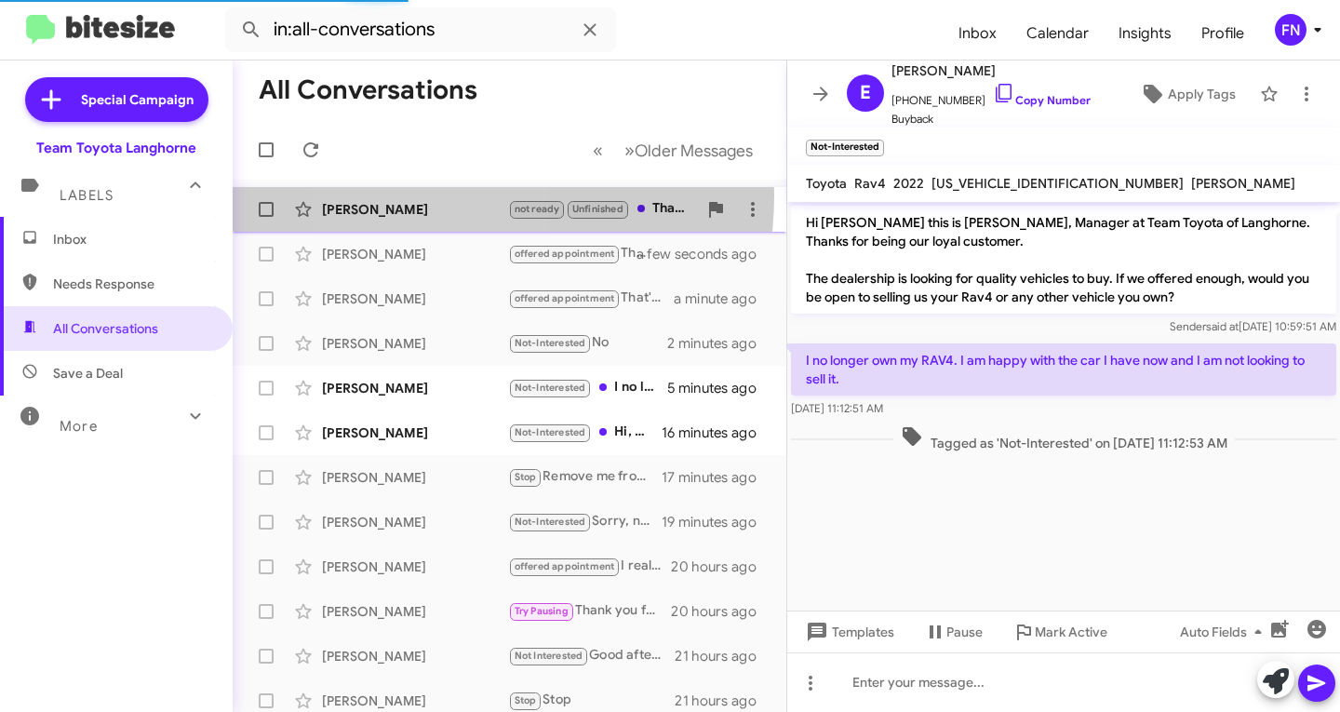
click at [424, 195] on div "[PERSON_NAME] not ready Unfinished Thanks for your interest! We can certainly a…" at bounding box center [510, 209] width 524 height 37
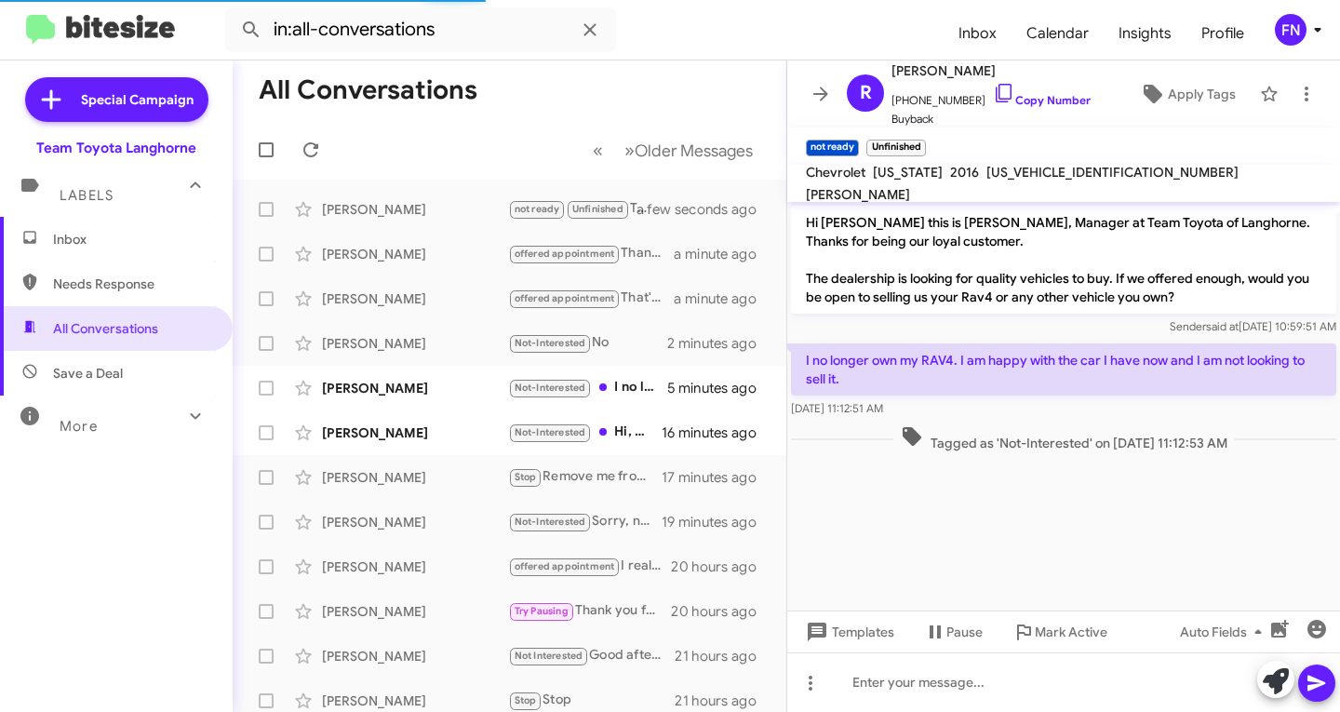
click at [114, 220] on span "Inbox" at bounding box center [116, 239] width 233 height 45
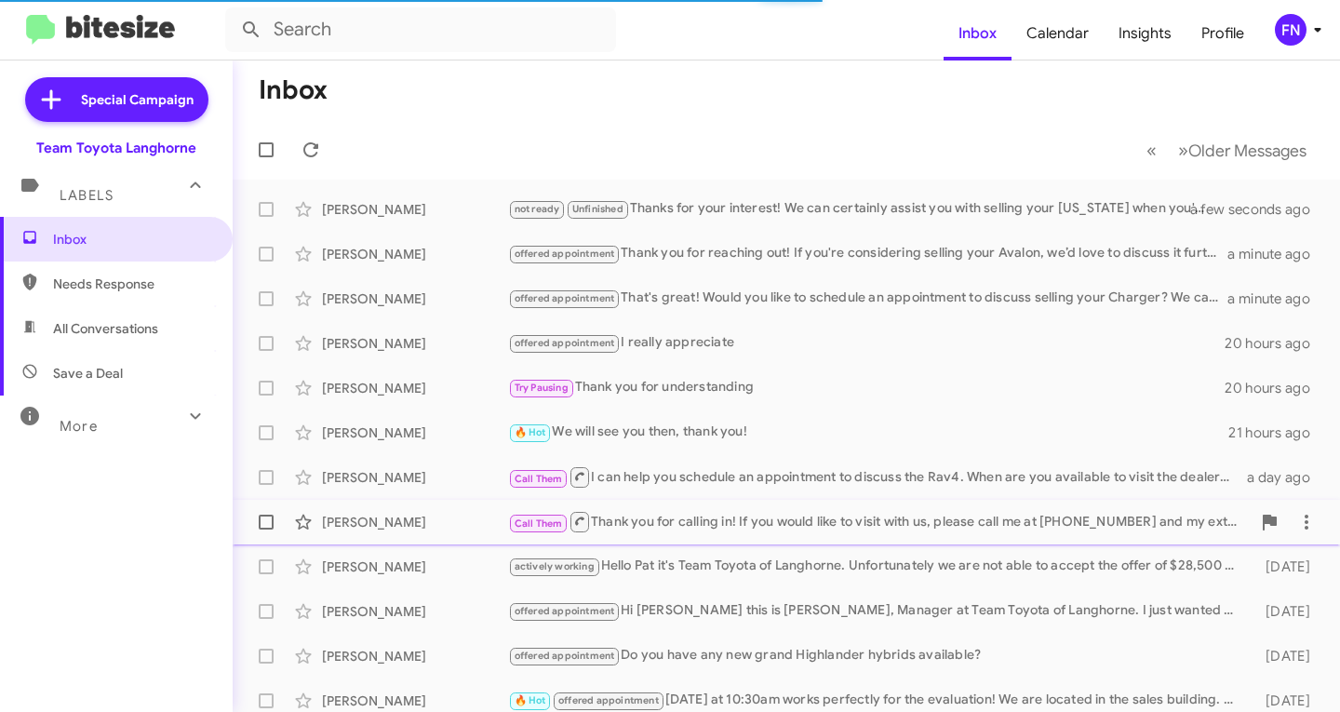
click at [450, 521] on div "[PERSON_NAME]" at bounding box center [415, 522] width 186 height 19
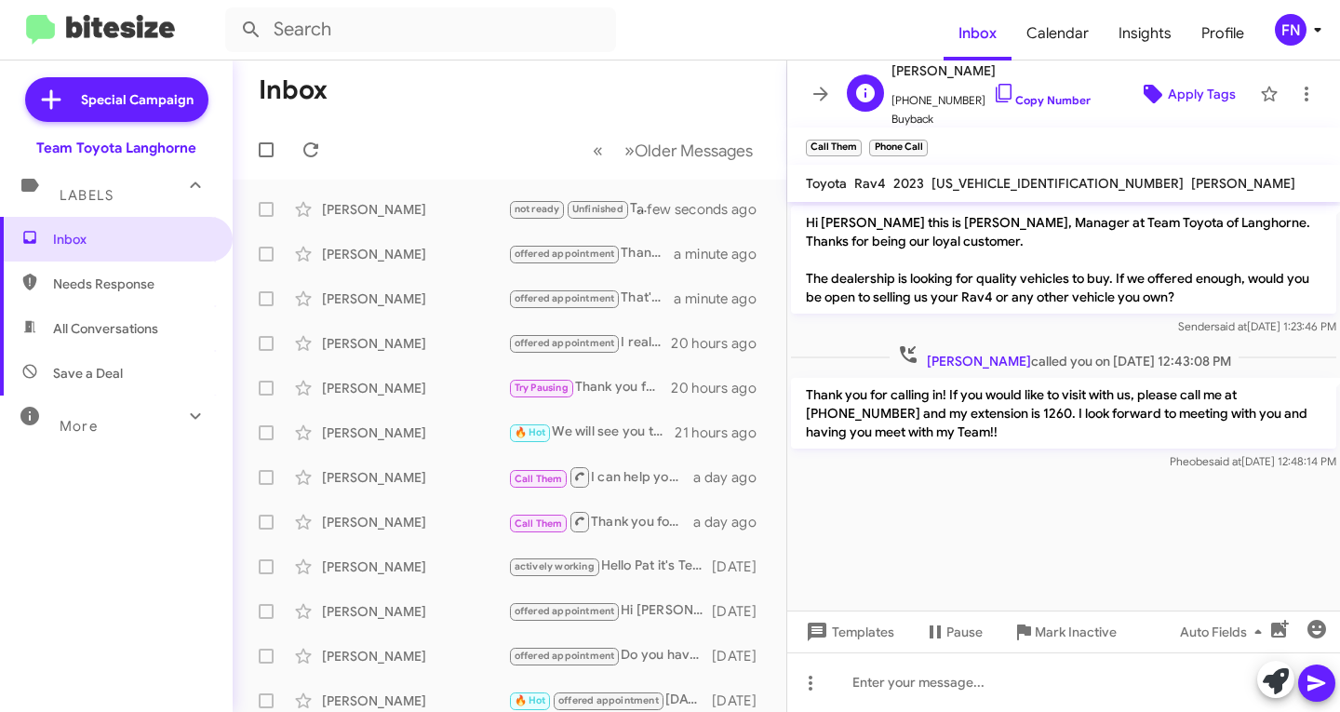
click at [1177, 87] on span "Apply Tags" at bounding box center [1202, 93] width 68 height 33
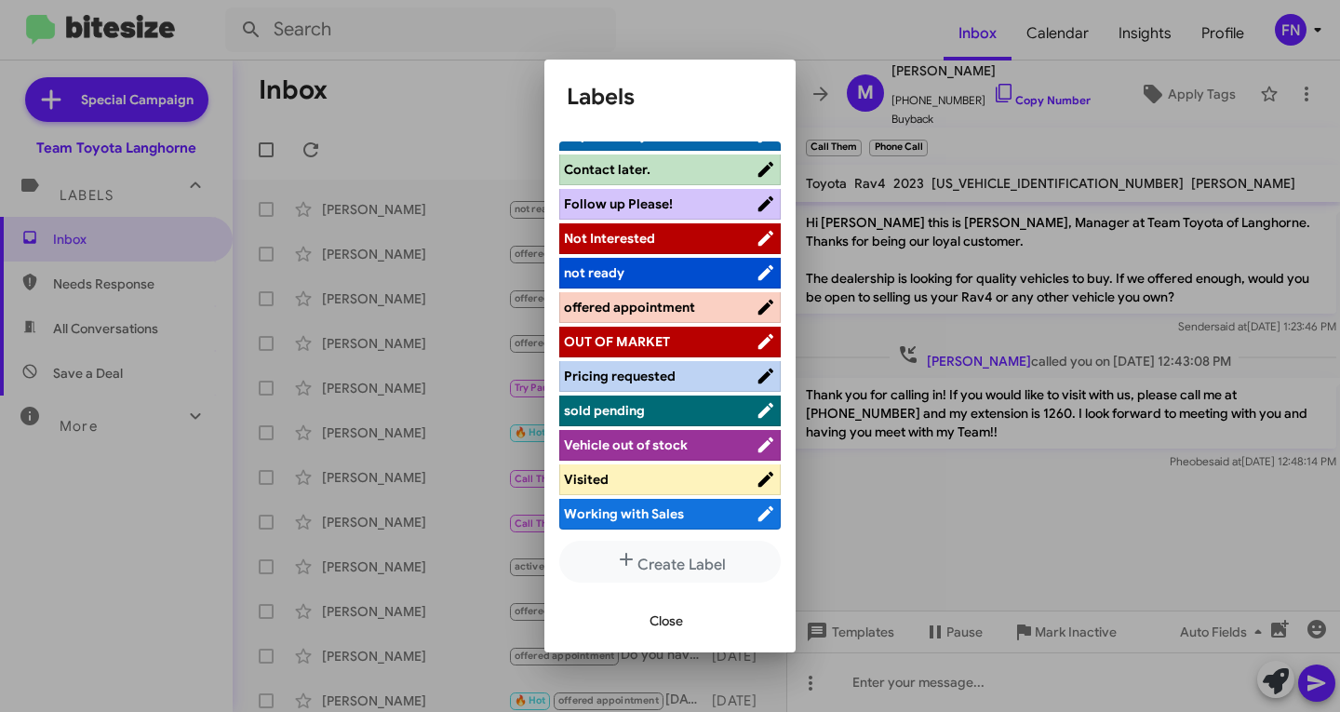
click at [662, 302] on span "offered appointment" at bounding box center [629, 307] width 131 height 17
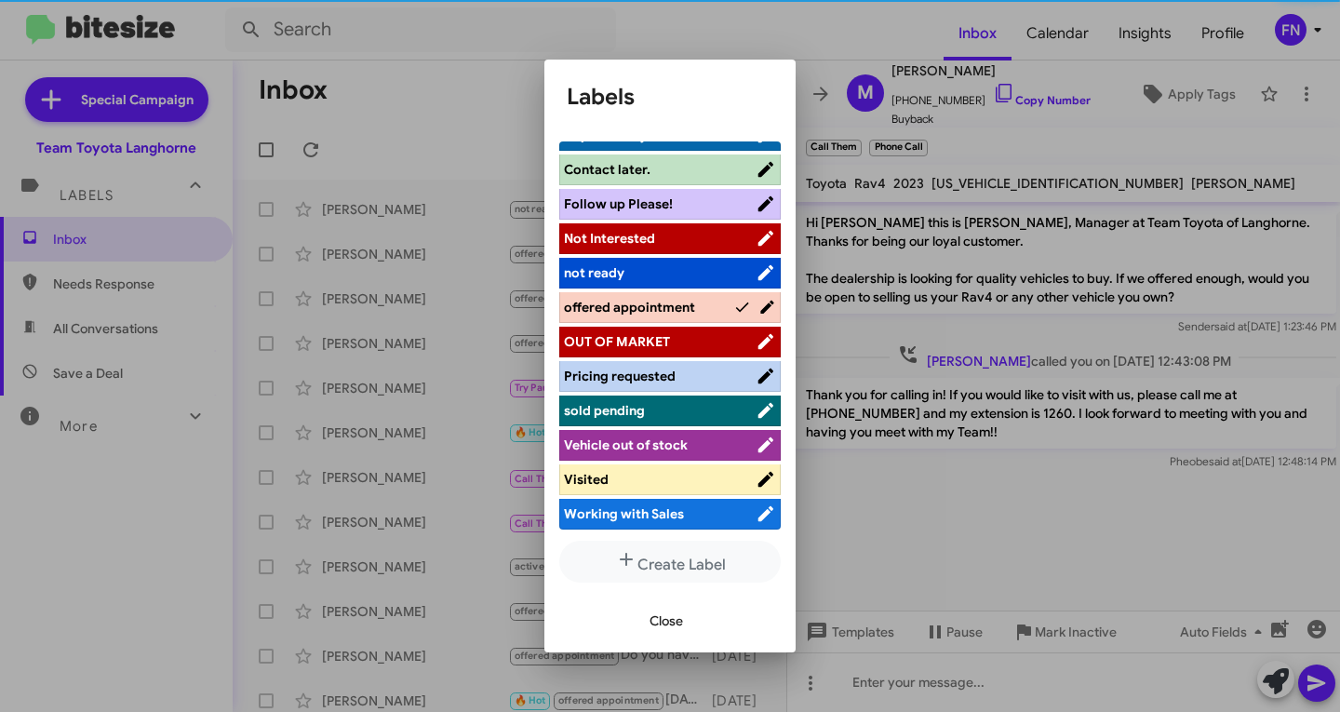
scroll to position [263, 0]
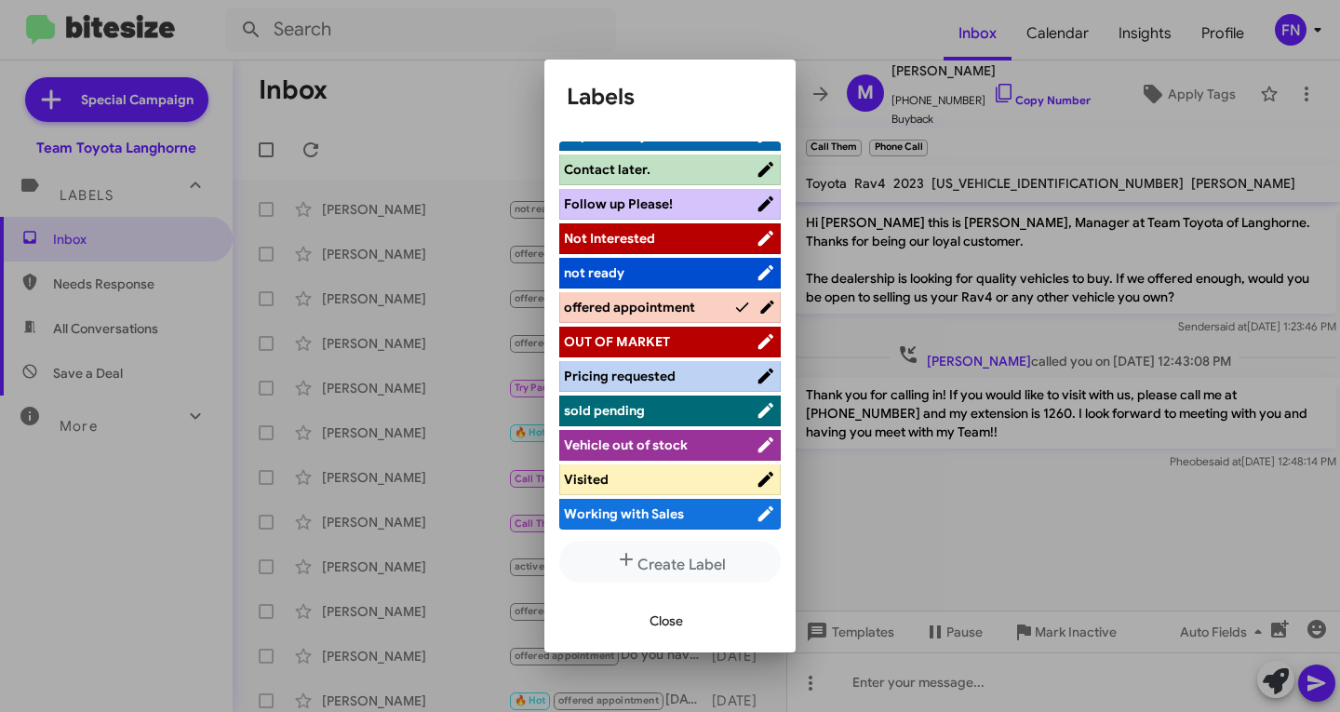
click at [676, 636] on span "Close" at bounding box center [666, 620] width 33 height 33
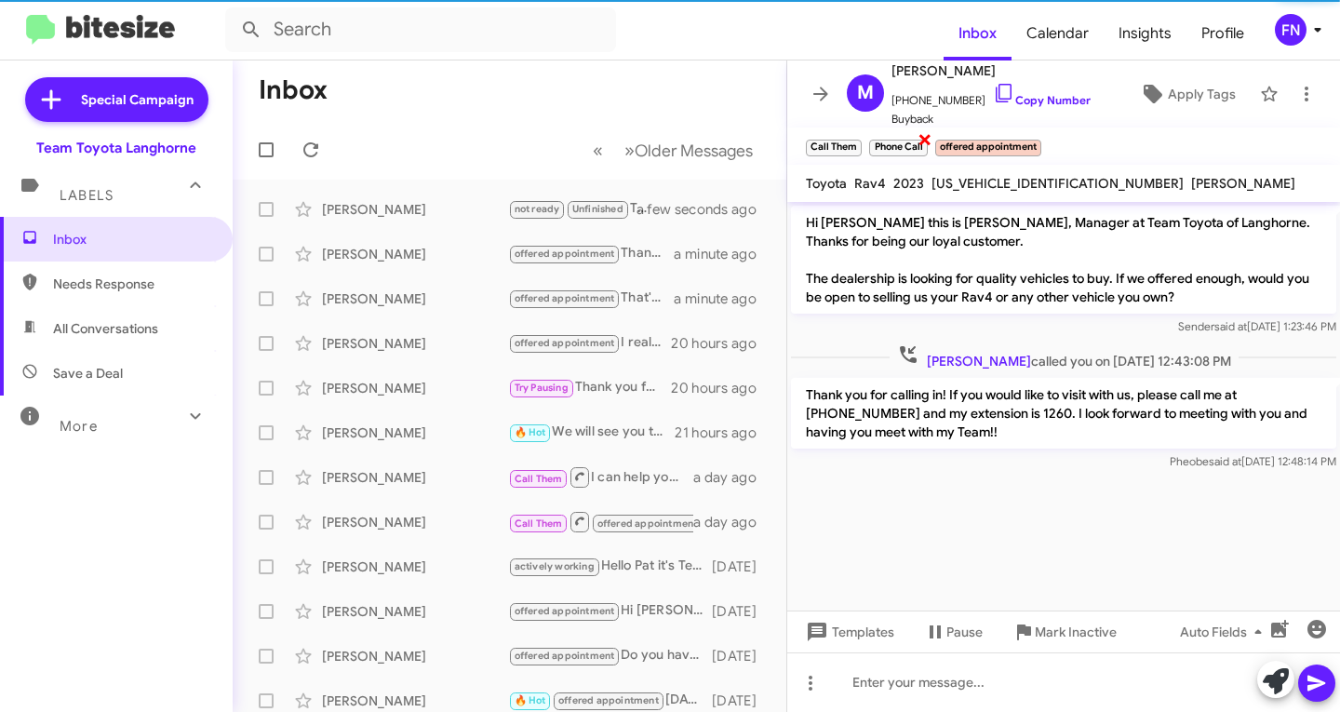
click at [919, 140] on span "×" at bounding box center [925, 138] width 15 height 22
click at [860, 145] on span "×" at bounding box center [858, 138] width 15 height 22
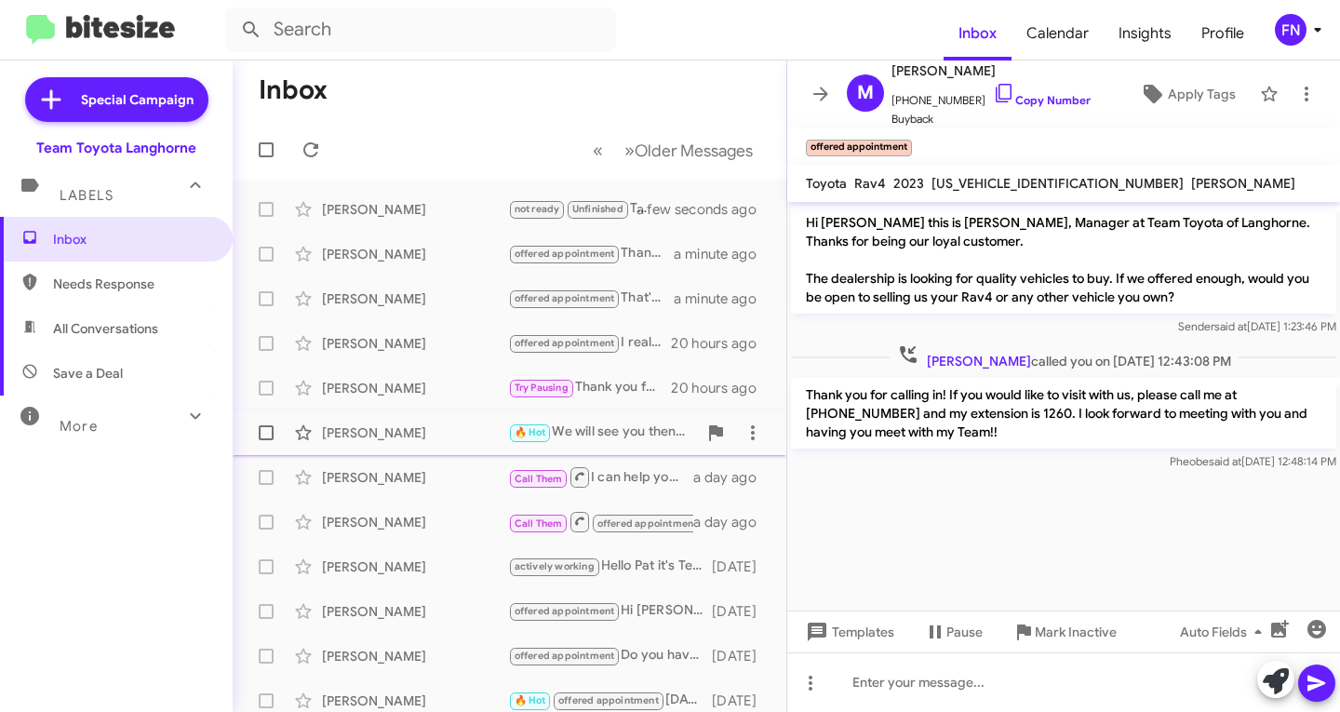
click at [430, 454] on span "[PERSON_NAME] 🔥 Hot We will see you then, thank you! 21 hours ago" at bounding box center [510, 432] width 554 height 45
click at [412, 479] on div "[PERSON_NAME]" at bounding box center [415, 477] width 186 height 19
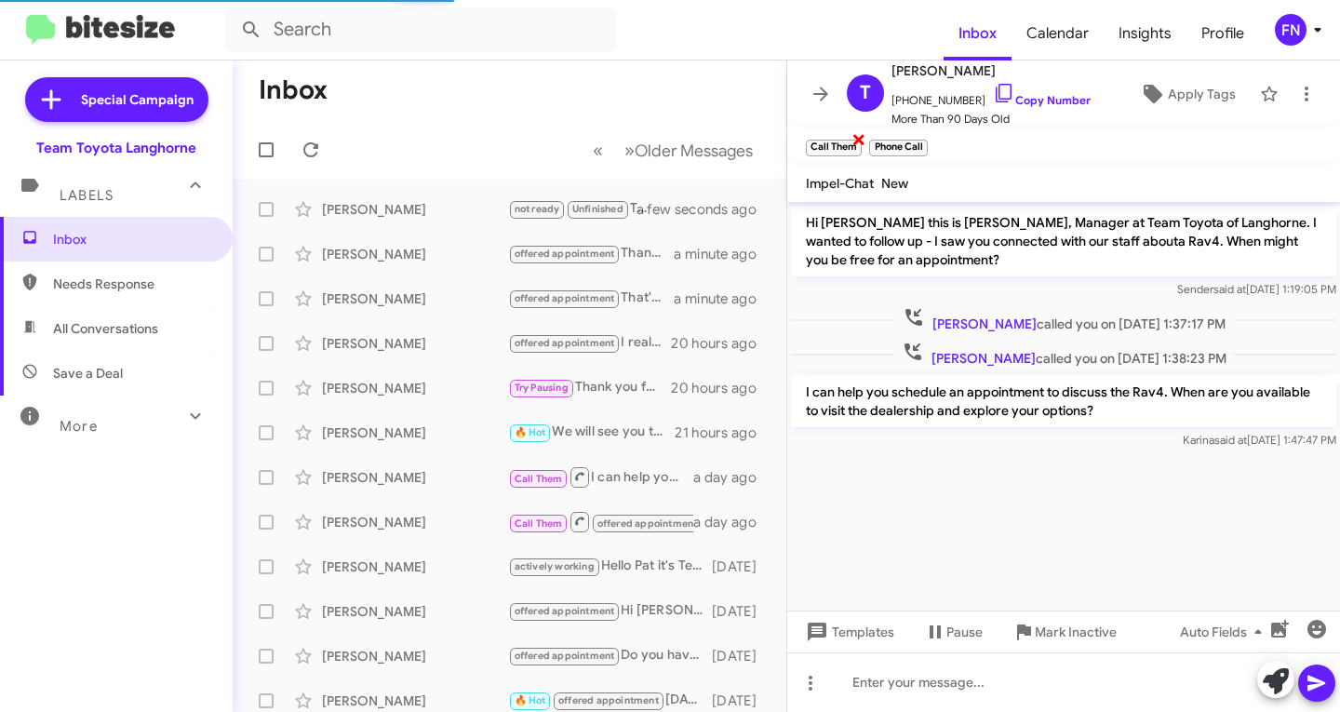
click at [856, 145] on span "×" at bounding box center [858, 138] width 15 height 22
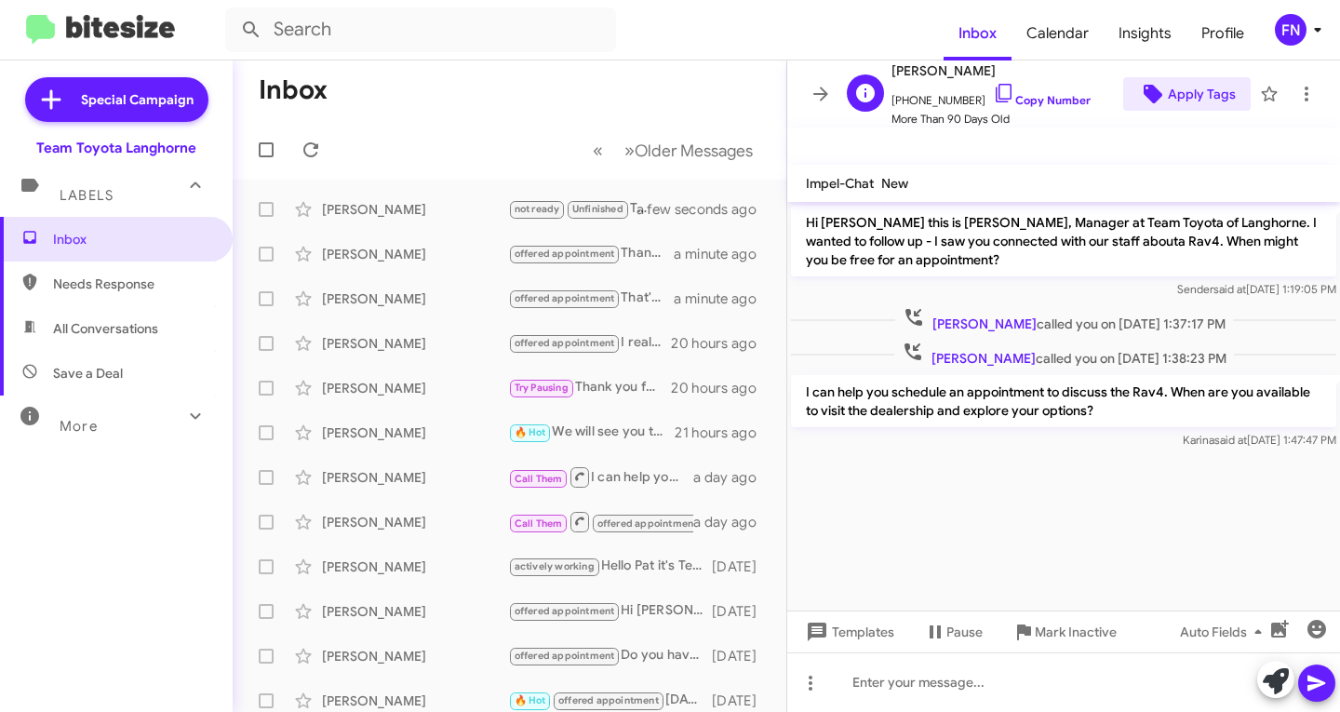
click at [1194, 100] on span "Apply Tags" at bounding box center [1202, 93] width 68 height 33
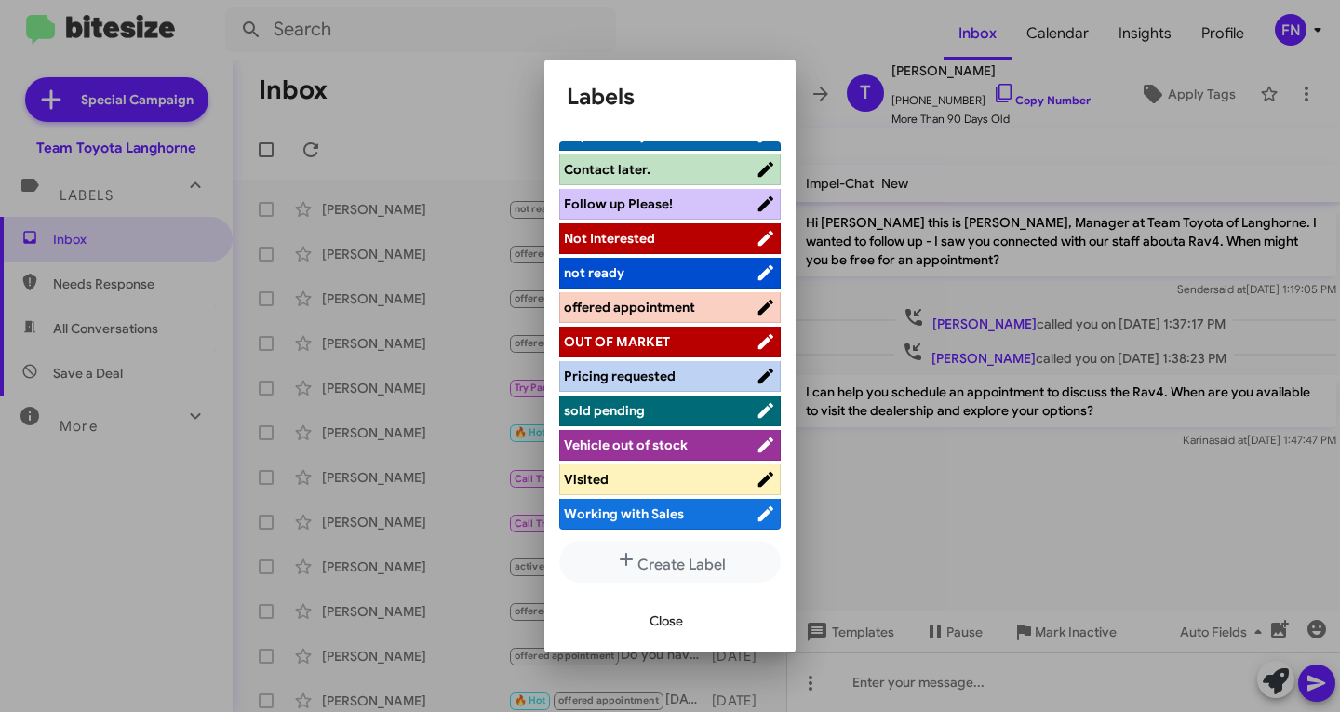
click at [675, 303] on span "offered appointment" at bounding box center [629, 307] width 131 height 17
click at [660, 628] on span "Close" at bounding box center [666, 620] width 33 height 33
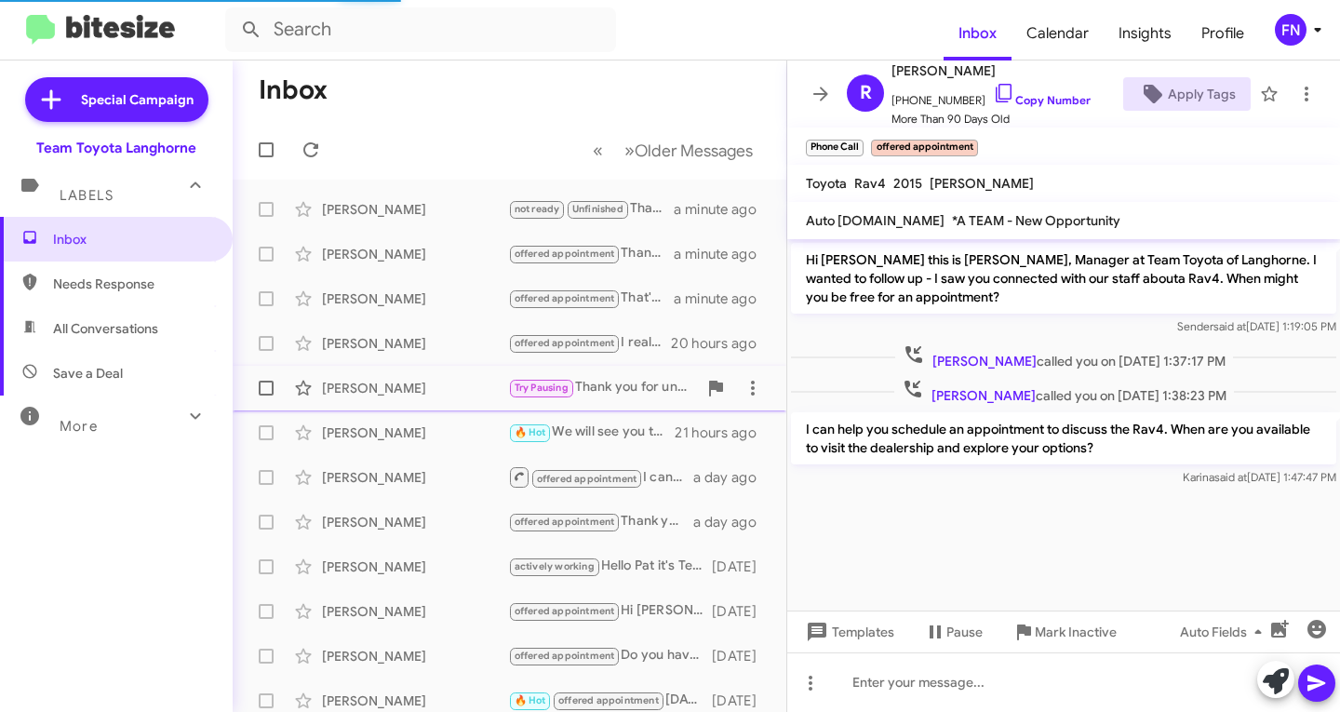
click at [404, 376] on div "[PERSON_NAME] Try Pausing Thank you for understanding 20 hours ago" at bounding box center [510, 387] width 524 height 37
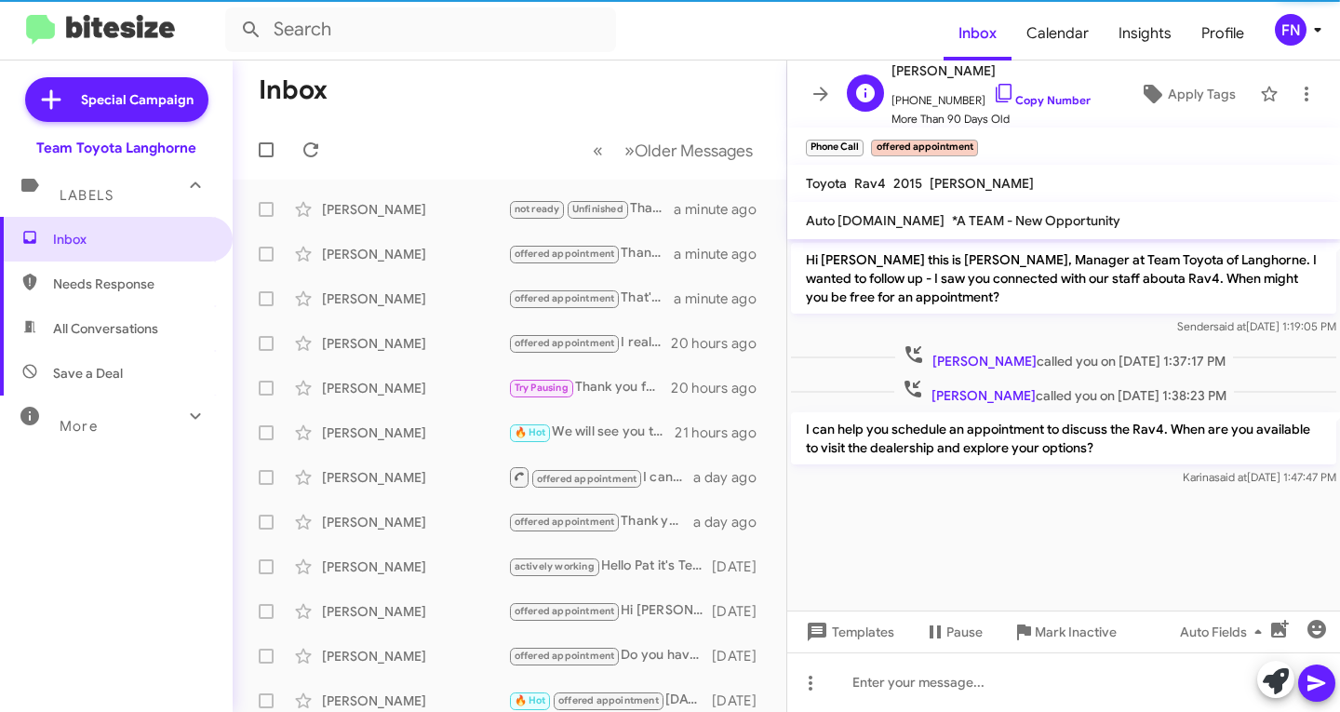
scroll to position [131, 0]
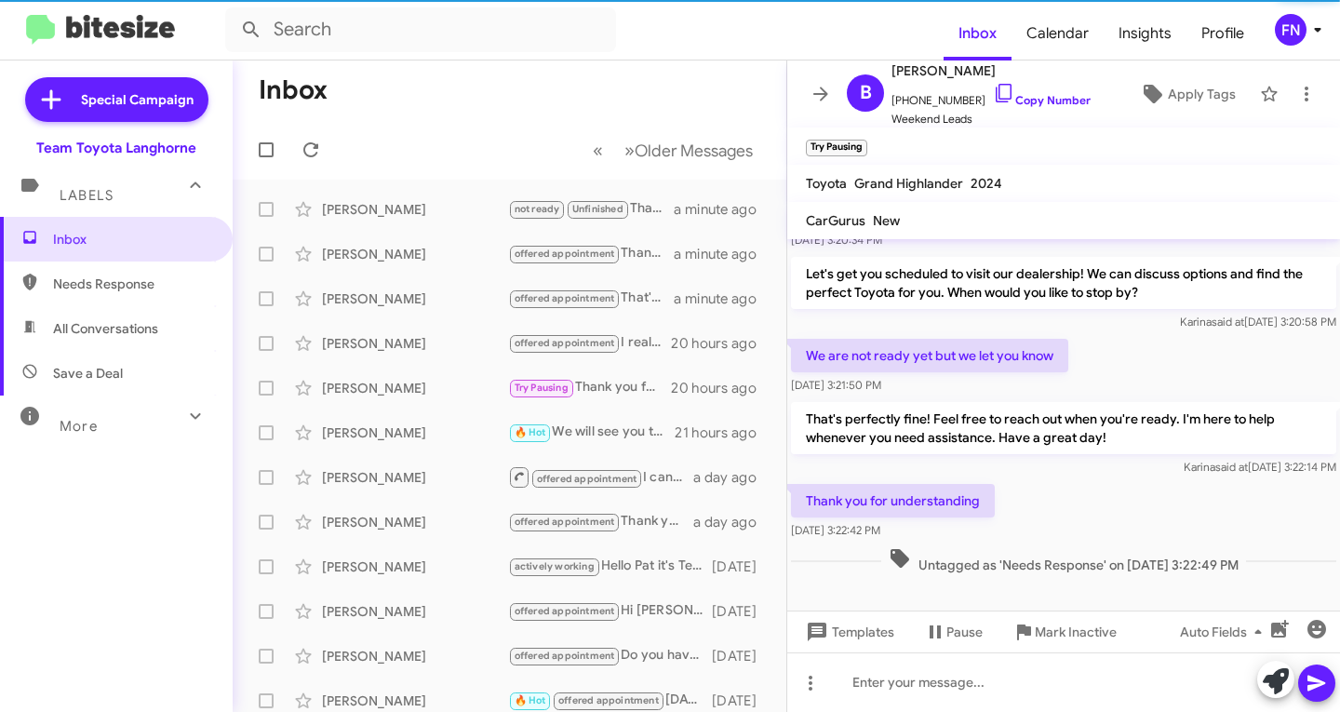
click at [858, 140] on span "×" at bounding box center [862, 138] width 11 height 22
click at [862, 139] on mat-toolbar "Try Pausing ×" at bounding box center [1063, 145] width 553 height 37
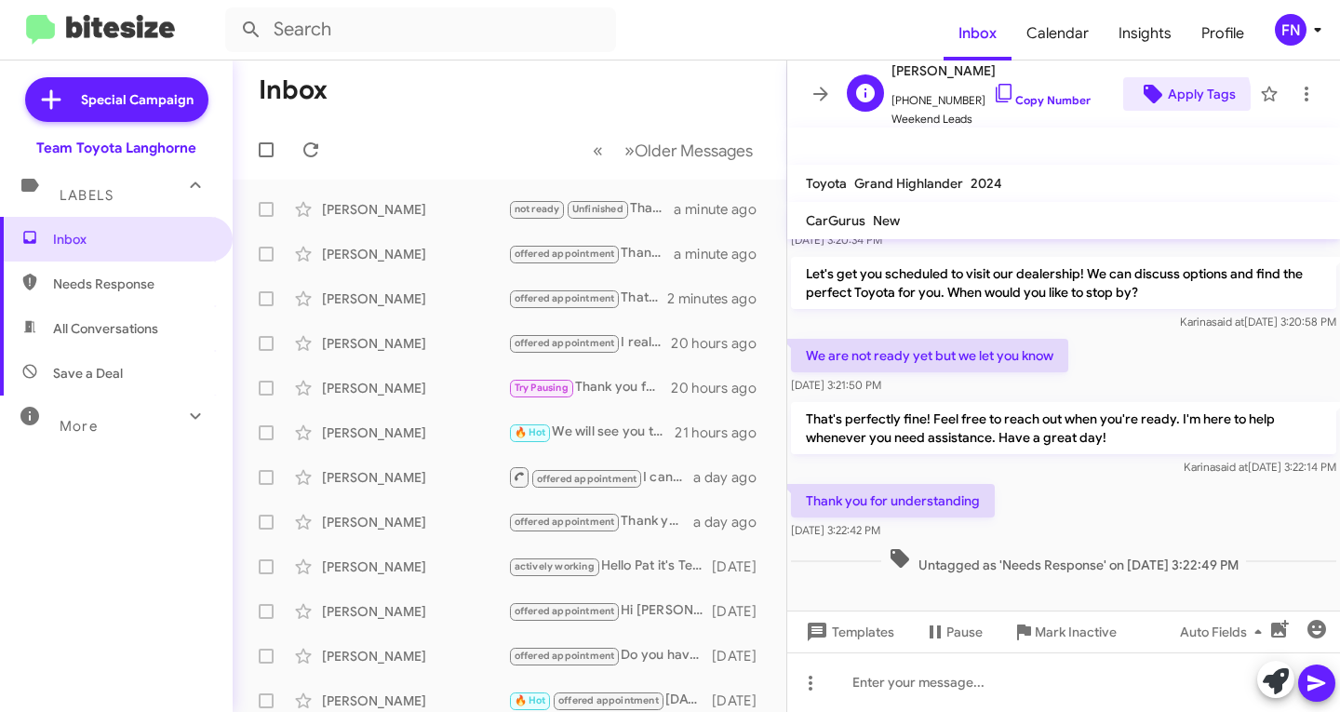
click at [1172, 98] on span "Apply Tags" at bounding box center [1202, 93] width 68 height 33
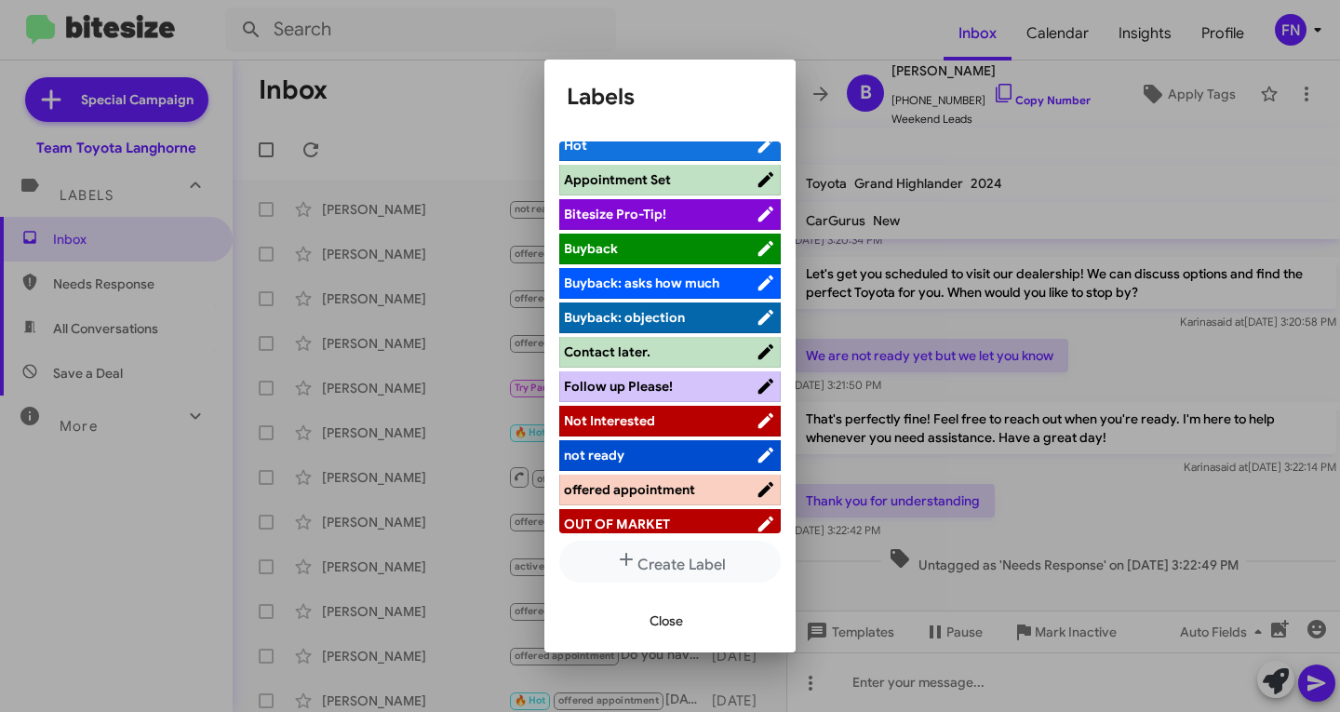
scroll to position [263, 0]
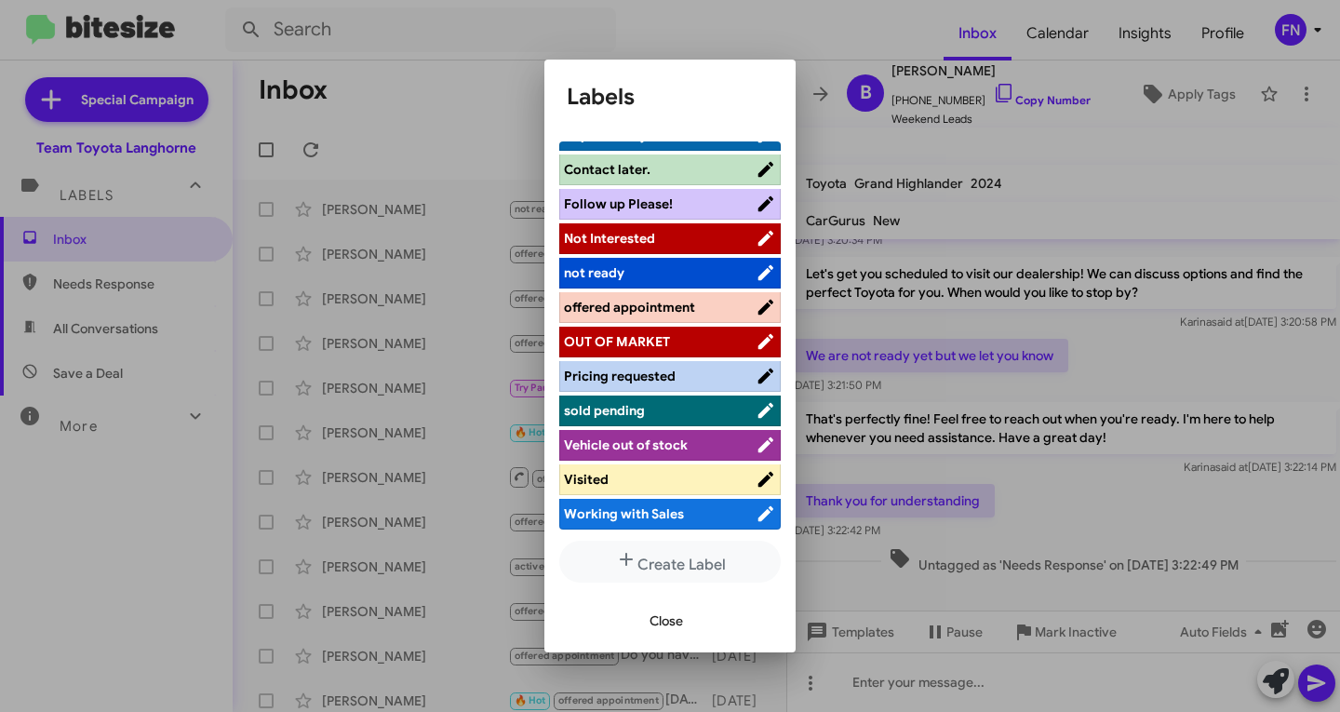
click at [642, 275] on span "not ready" at bounding box center [660, 272] width 192 height 19
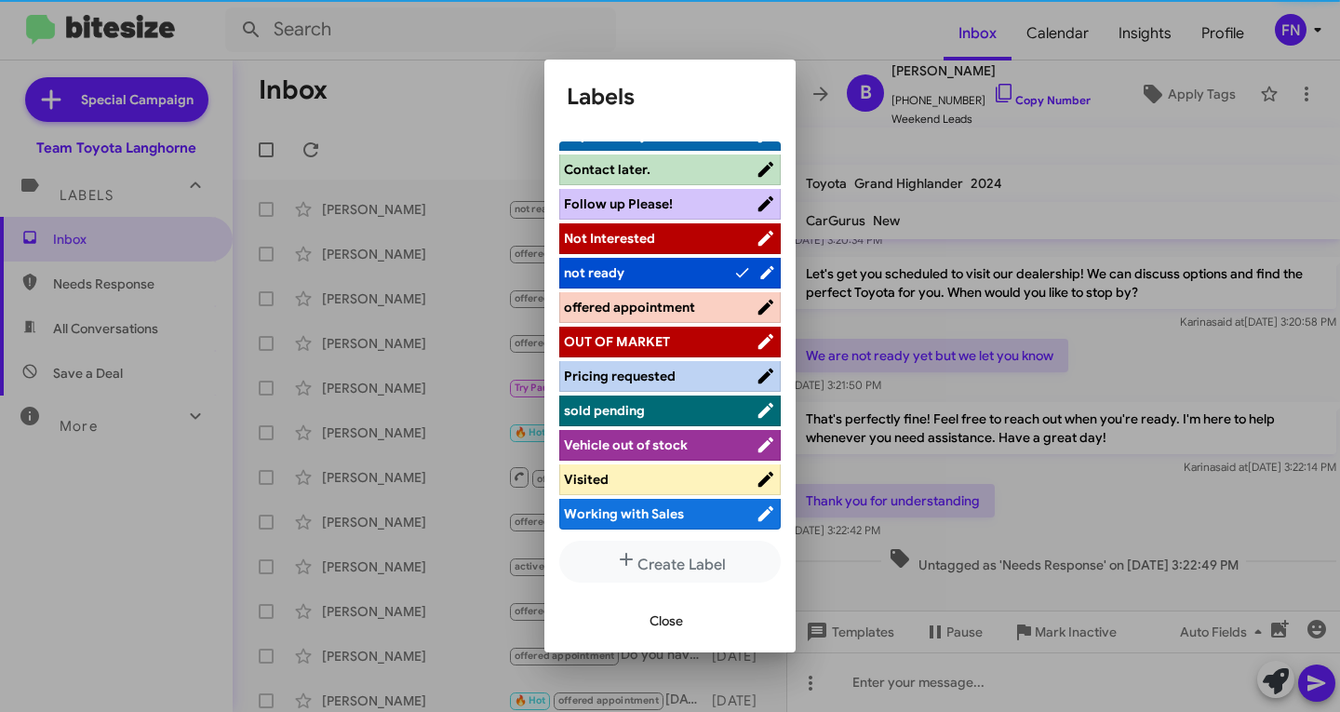
click at [650, 621] on span "Close" at bounding box center [666, 620] width 33 height 33
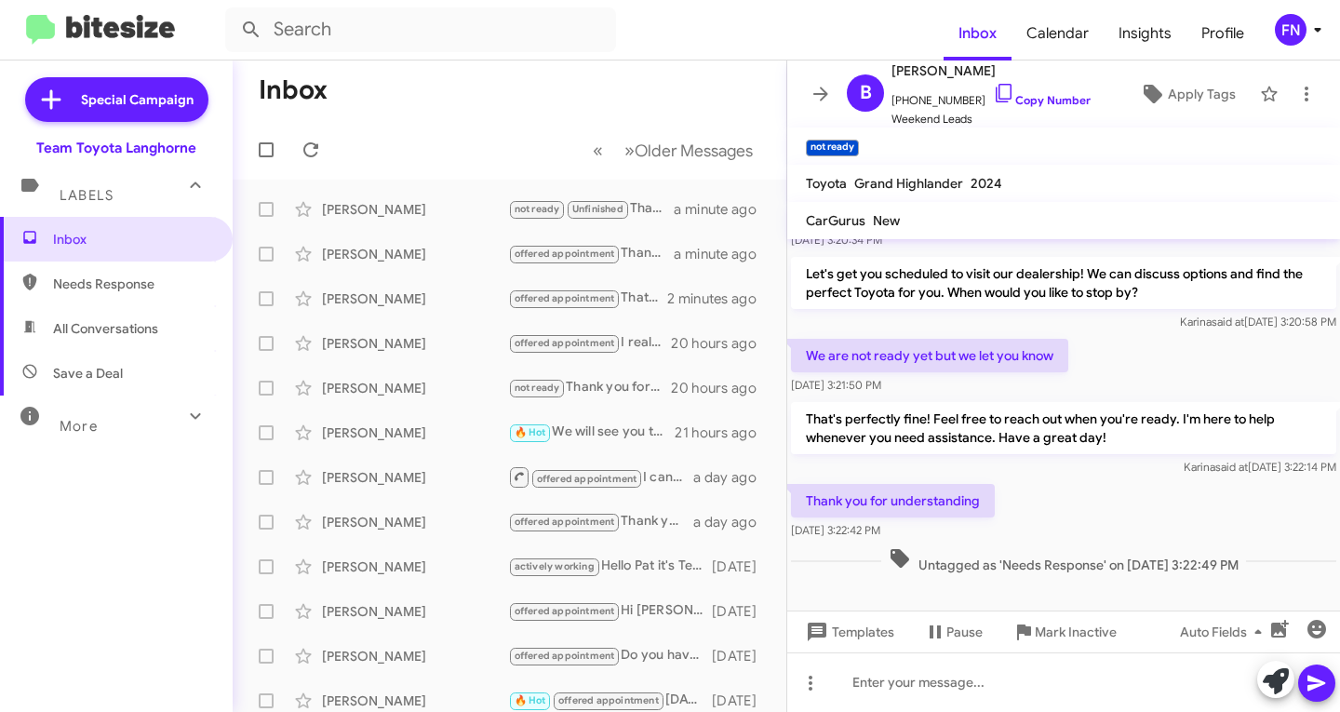
drag, startPoint x: 1065, startPoint y: 364, endPoint x: 790, endPoint y: 357, distance: 275.5
click at [790, 357] on div "We are not ready yet but we let you know [DATE] 3:21:50 PM" at bounding box center [1063, 366] width 553 height 63
copy p "We are not ready yet but we let you know"
click at [1018, 455] on div "That's perfectly fine! Feel free to reach out when you're ready. I'm here to he…" at bounding box center [1063, 439] width 545 height 74
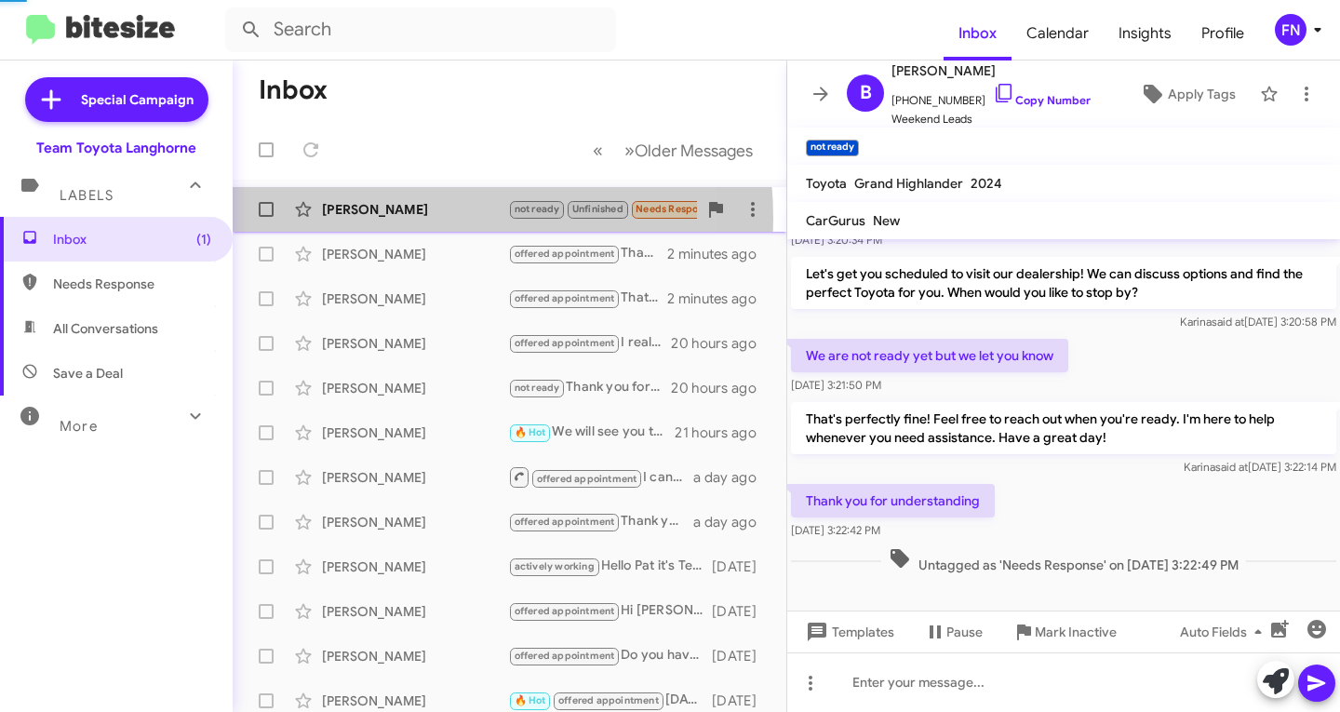
click at [390, 219] on div "[PERSON_NAME] not ready Unfinished Needs Response Ok thank you. a few seconds a…" at bounding box center [510, 209] width 524 height 37
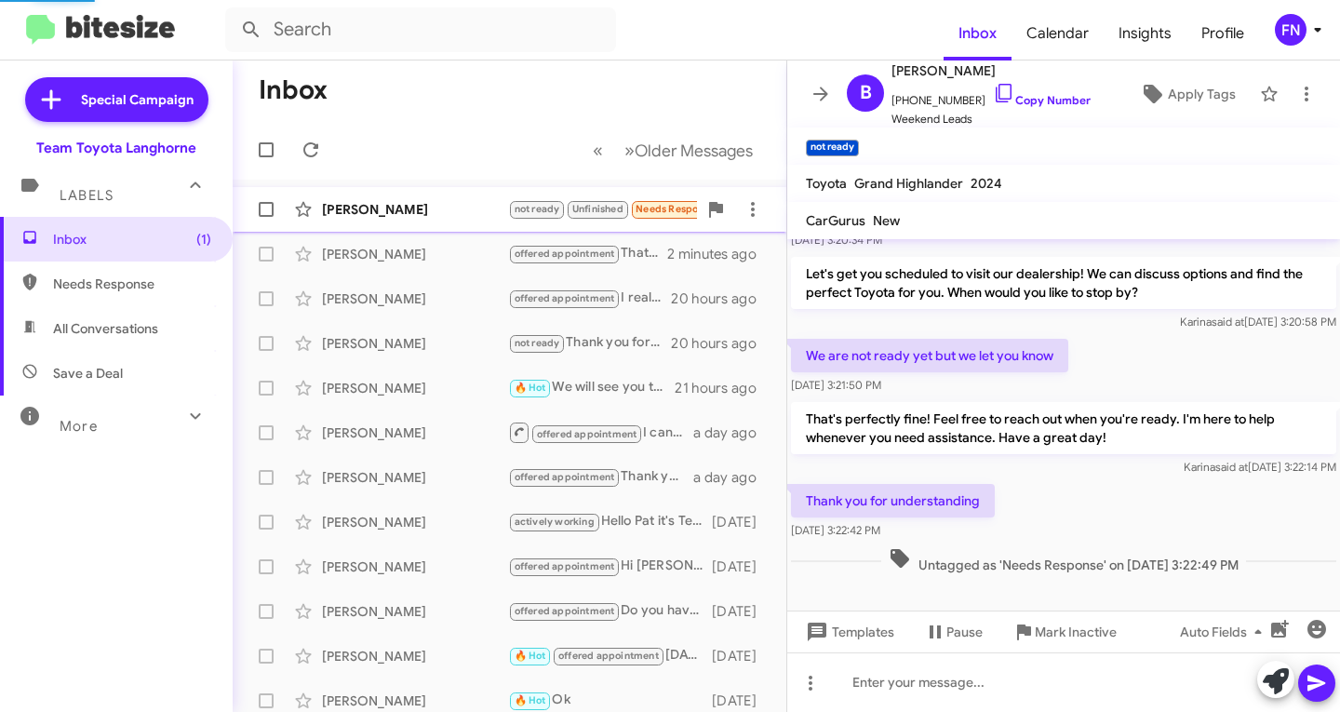
scroll to position [197, 0]
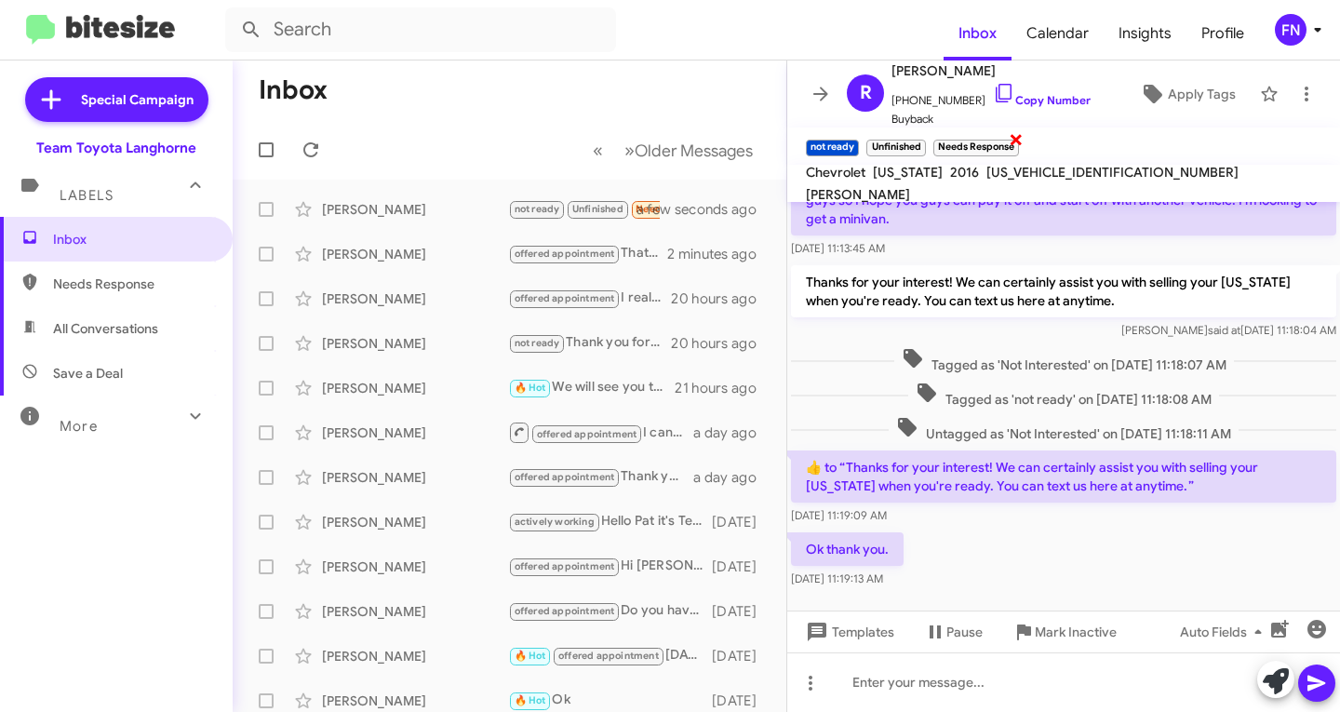
click at [1013, 147] on span "×" at bounding box center [1016, 138] width 15 height 22
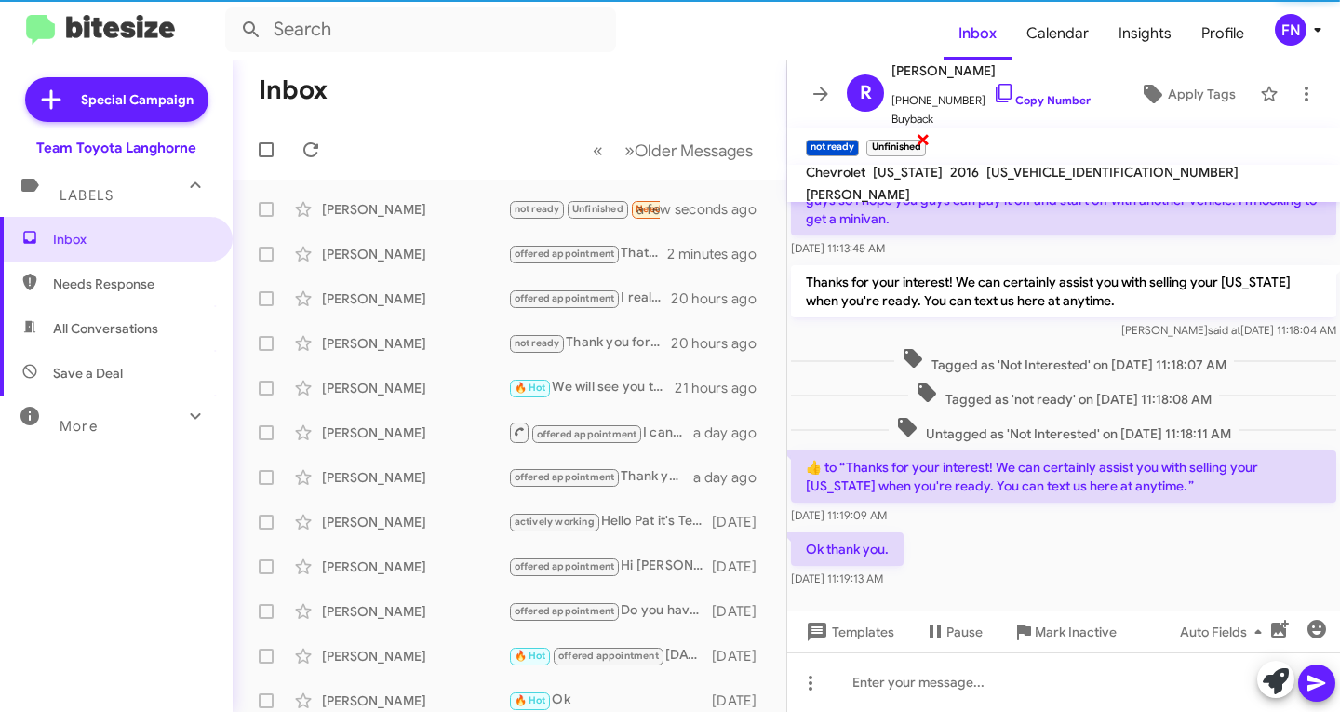
click at [918, 139] on span "×" at bounding box center [923, 138] width 15 height 22
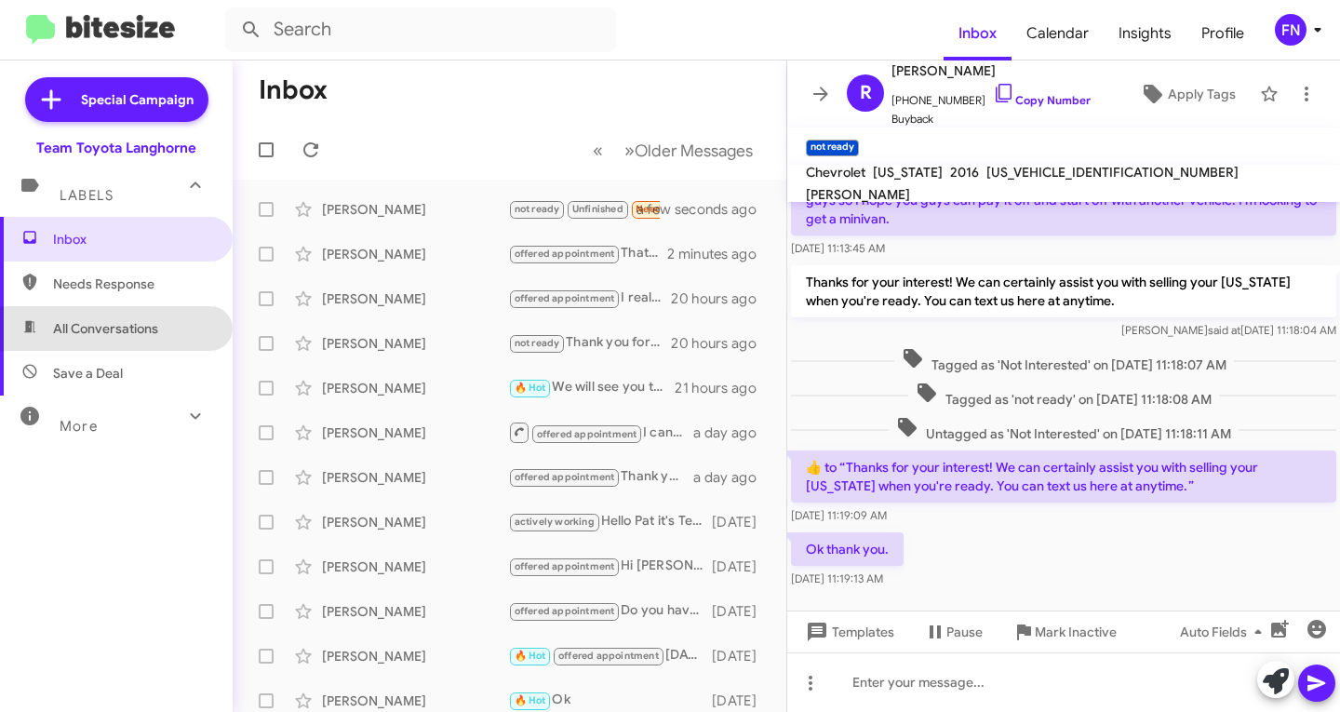
click at [174, 334] on span "All Conversations" at bounding box center [116, 328] width 233 height 45
type input "in:all-conversations"
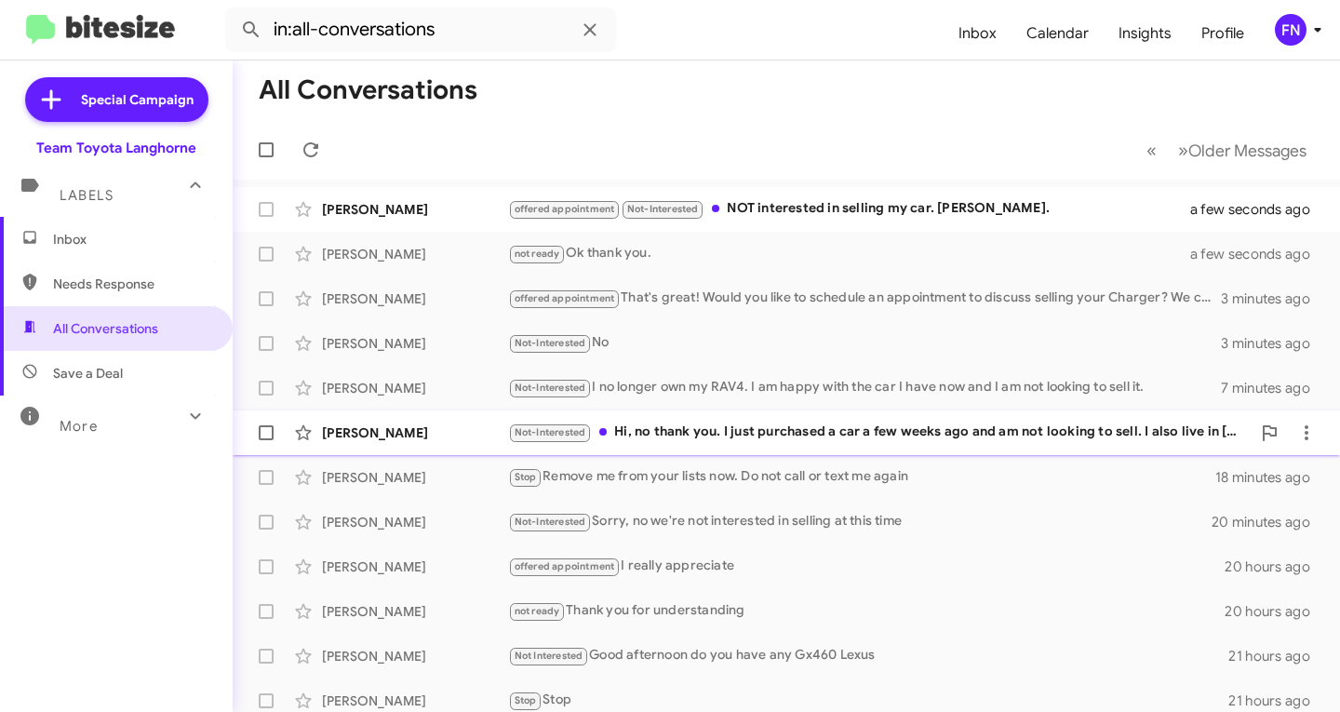
click at [352, 435] on div "[PERSON_NAME]" at bounding box center [415, 432] width 186 height 19
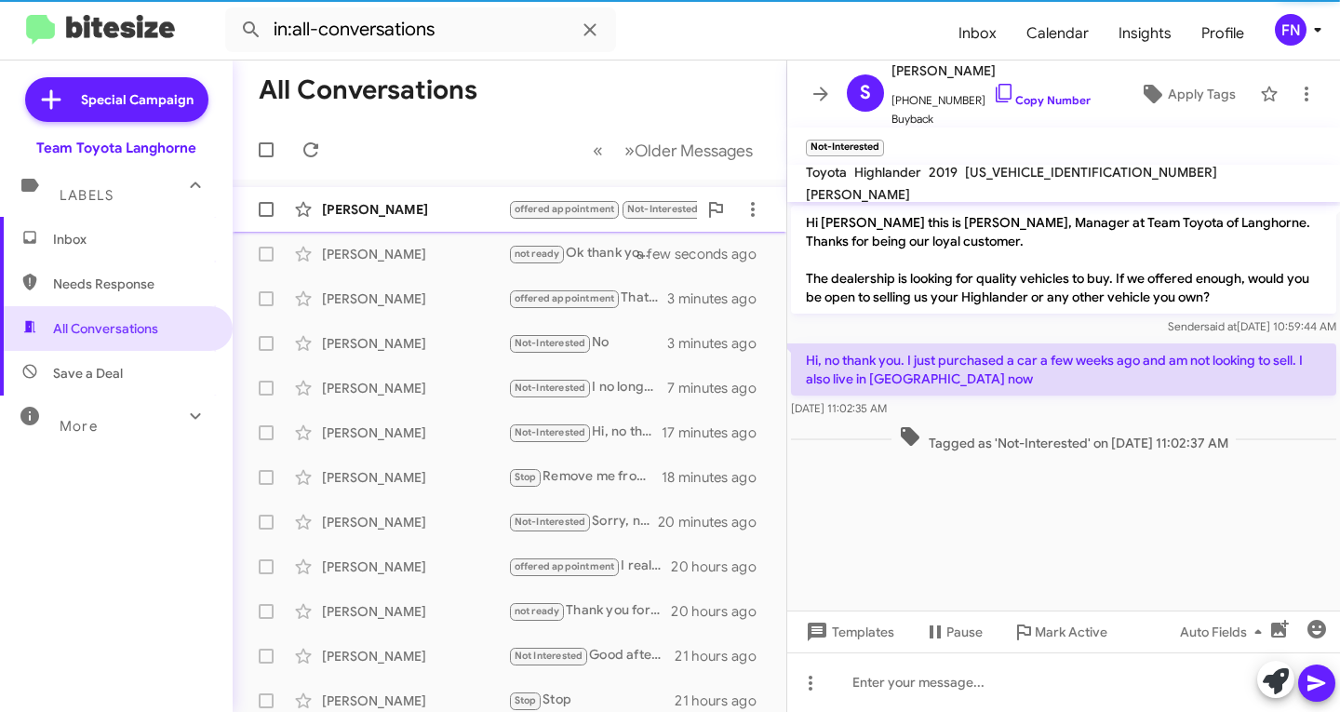
click at [374, 220] on div "[PERSON_NAME] offered appointment Not-Interested NOT interested in selling my c…" at bounding box center [510, 209] width 524 height 37
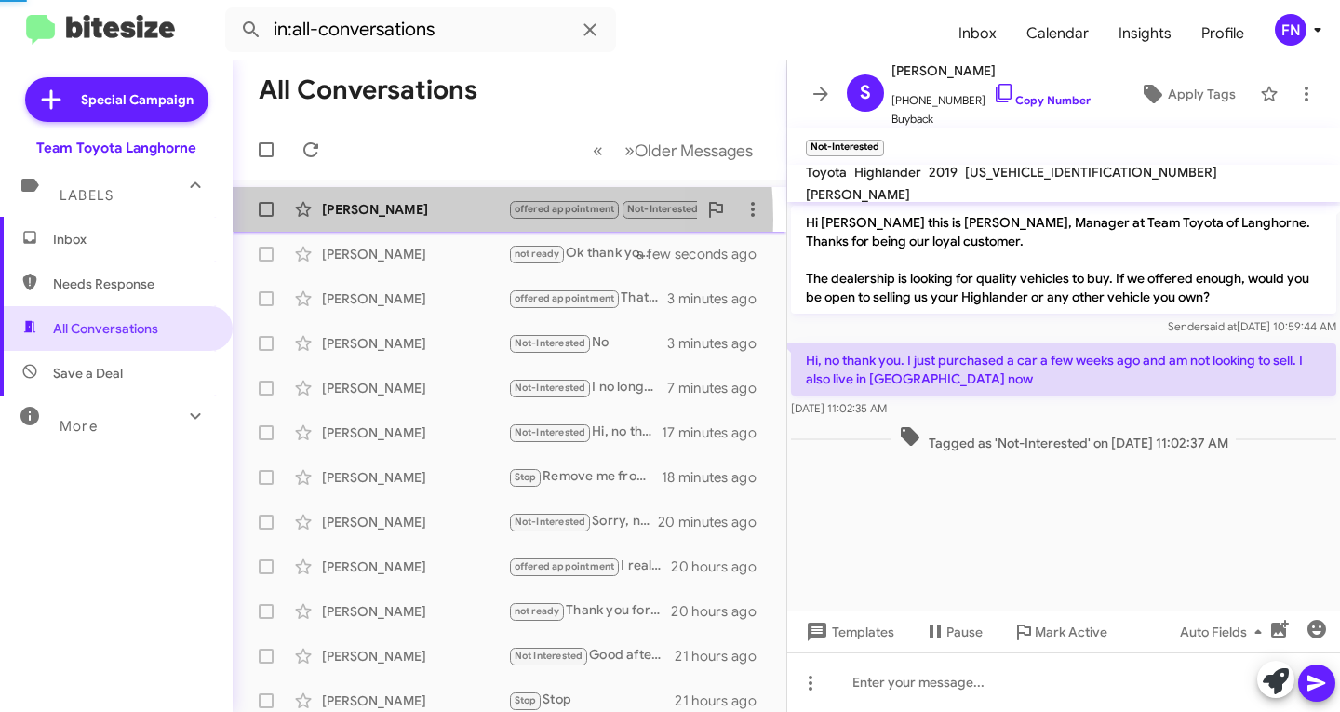
scroll to position [265, 0]
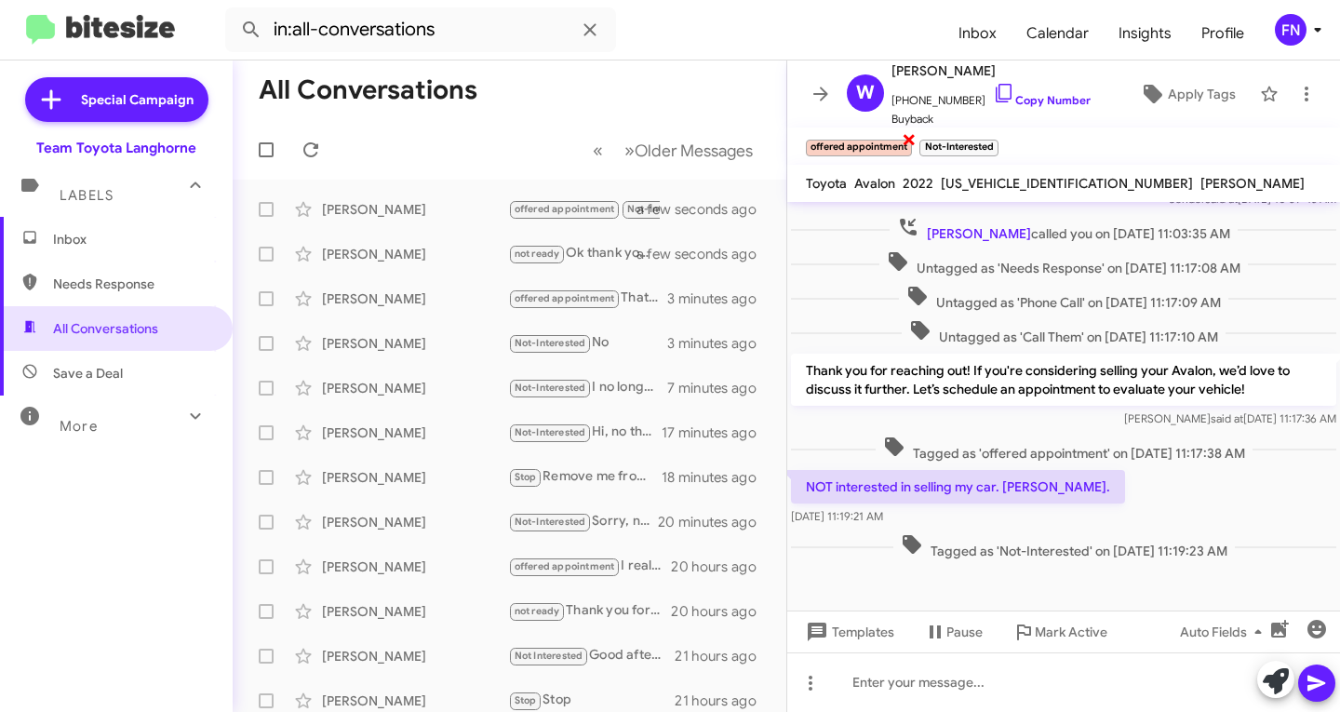
click at [908, 141] on span "×" at bounding box center [909, 138] width 15 height 22
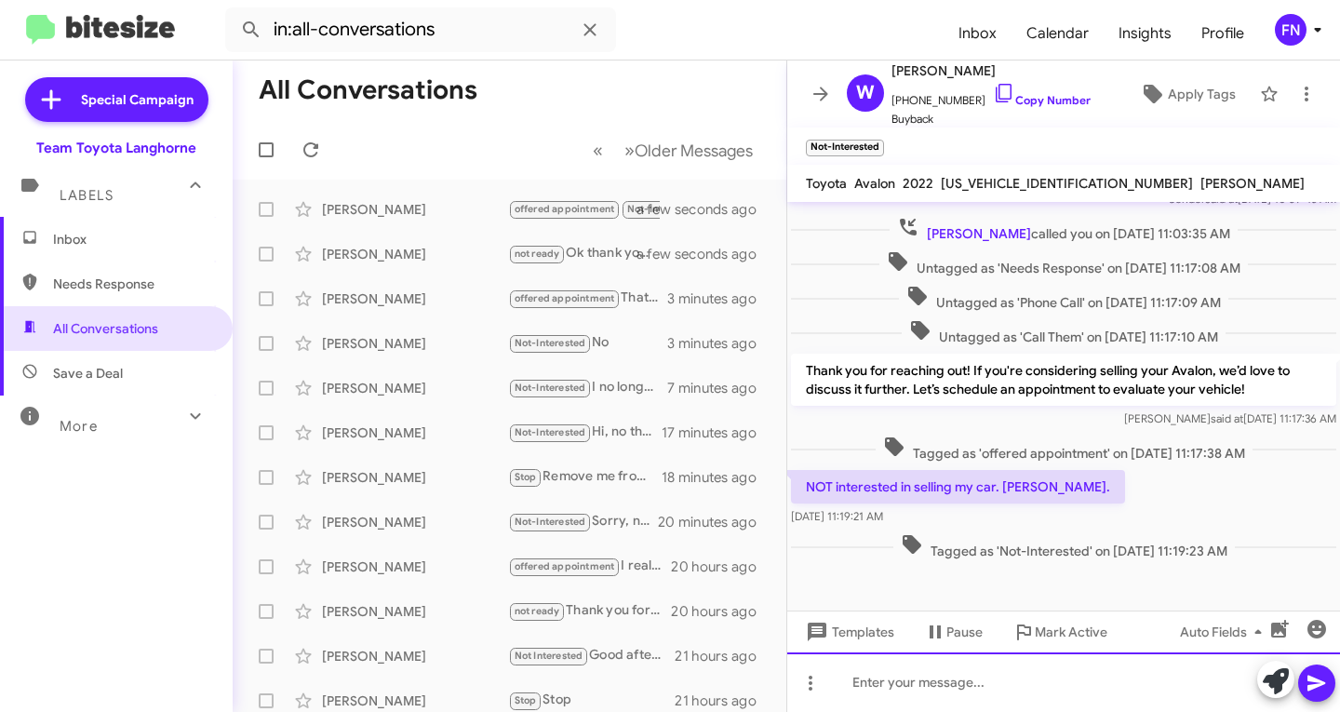
click at [1062, 687] on div at bounding box center [1063, 682] width 553 height 60
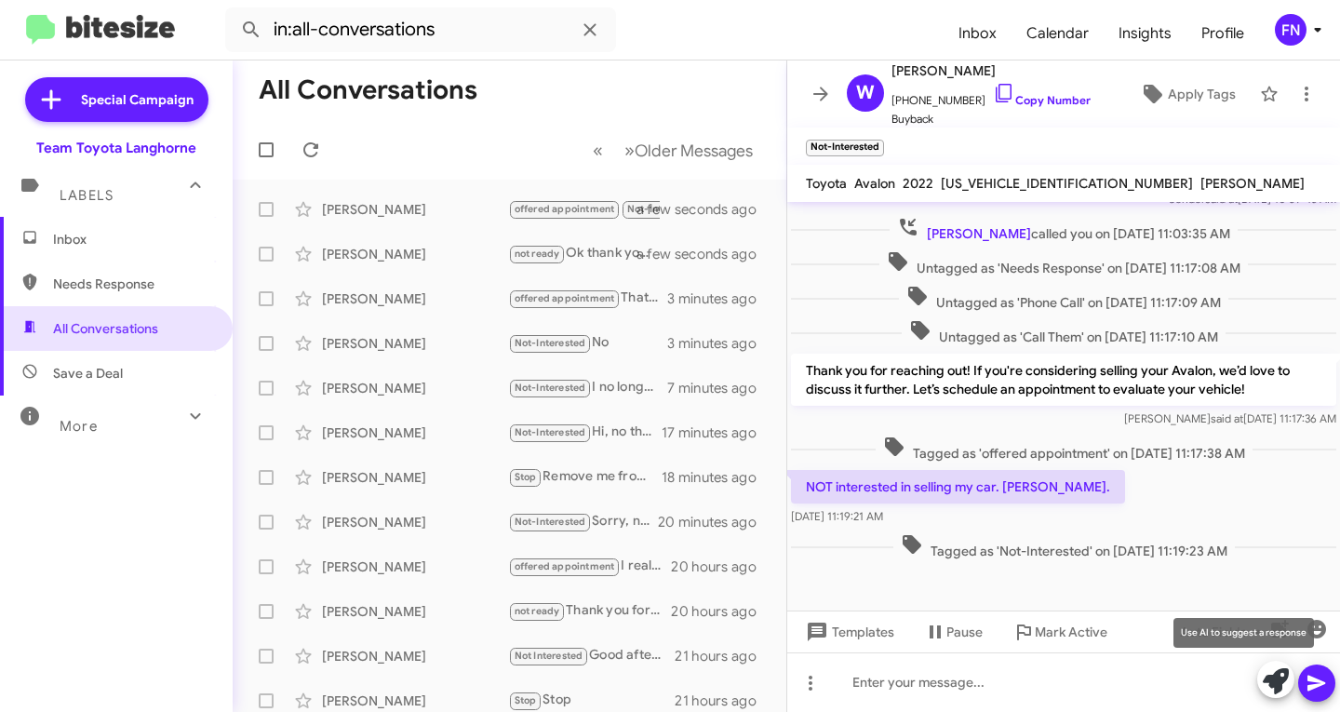
click at [1271, 683] on icon at bounding box center [1276, 681] width 26 height 26
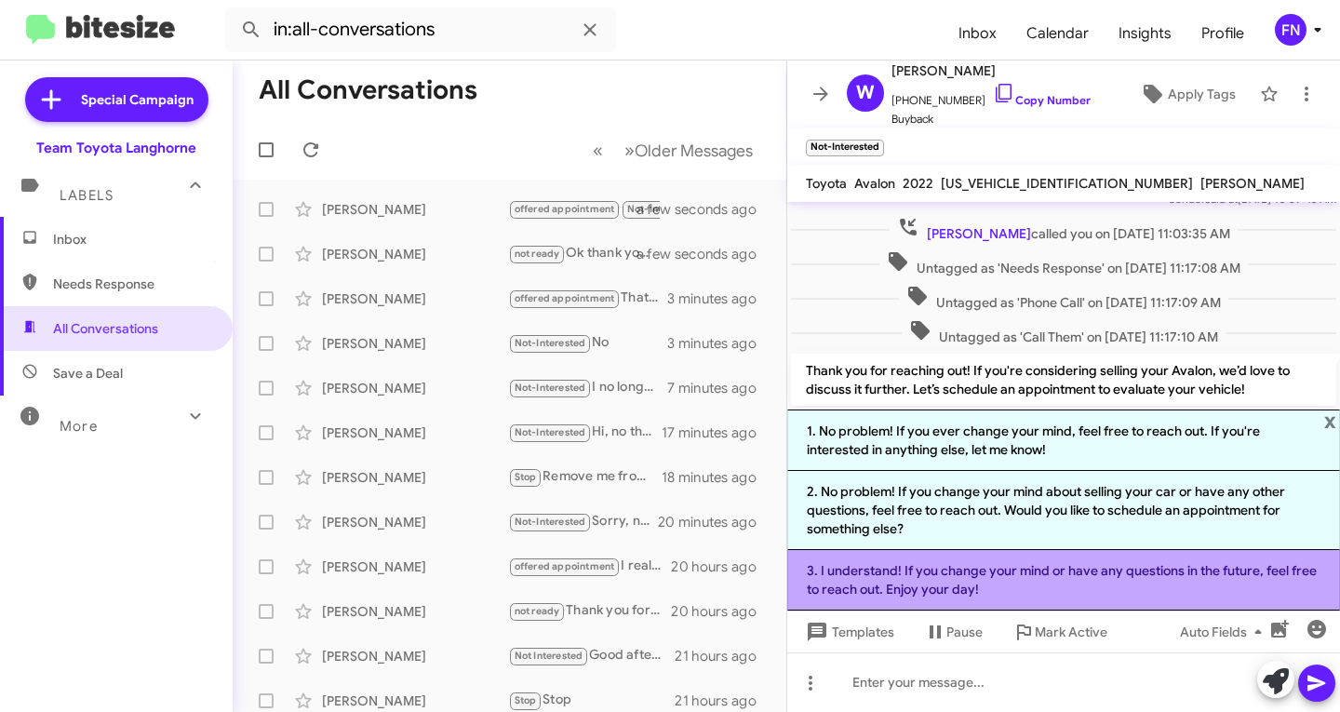
click at [971, 588] on li "3. I understand! If you change your mind or have any questions in the future, f…" at bounding box center [1063, 580] width 553 height 60
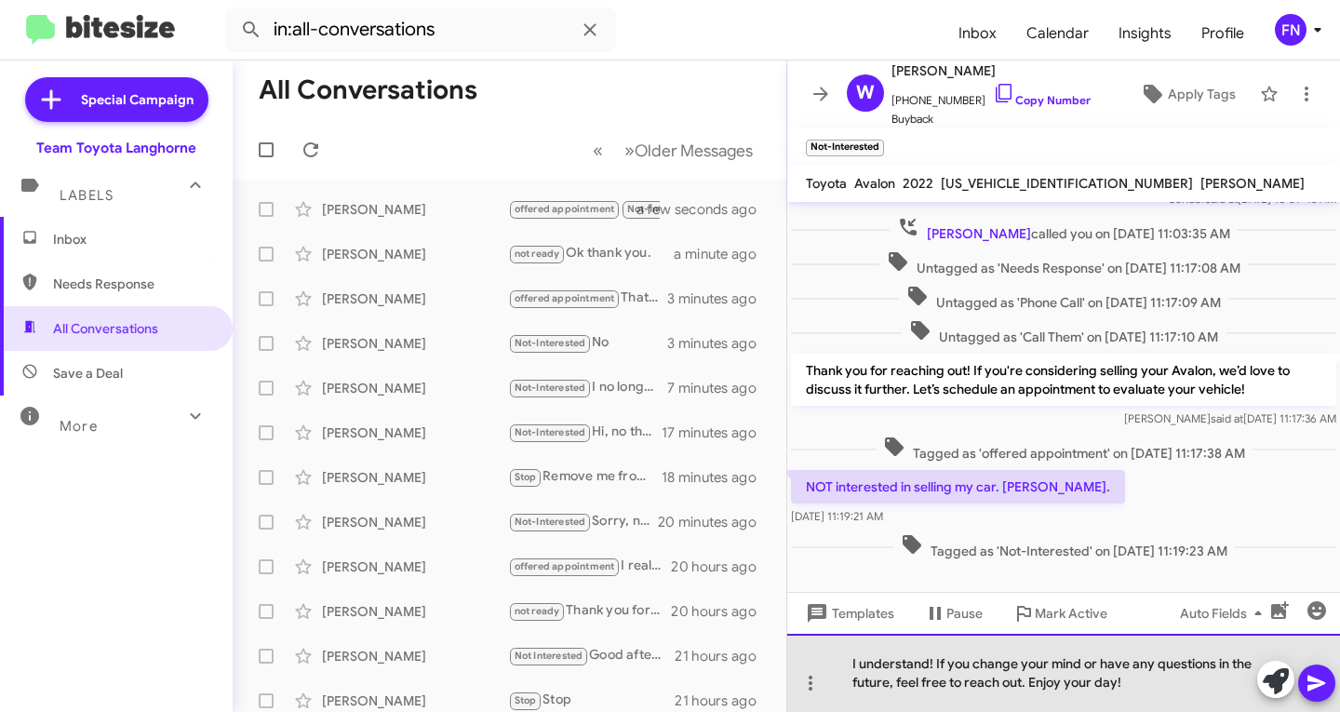
drag, startPoint x: 1125, startPoint y: 690, endPoint x: 1033, endPoint y: 688, distance: 92.1
click at [1033, 688] on div "I understand! If you change your mind or have any questions in the future, feel…" at bounding box center [1063, 673] width 553 height 78
click at [926, 663] on div "I understand! If you change your mind or have any questions in the future, feel…" at bounding box center [1063, 673] width 553 height 78
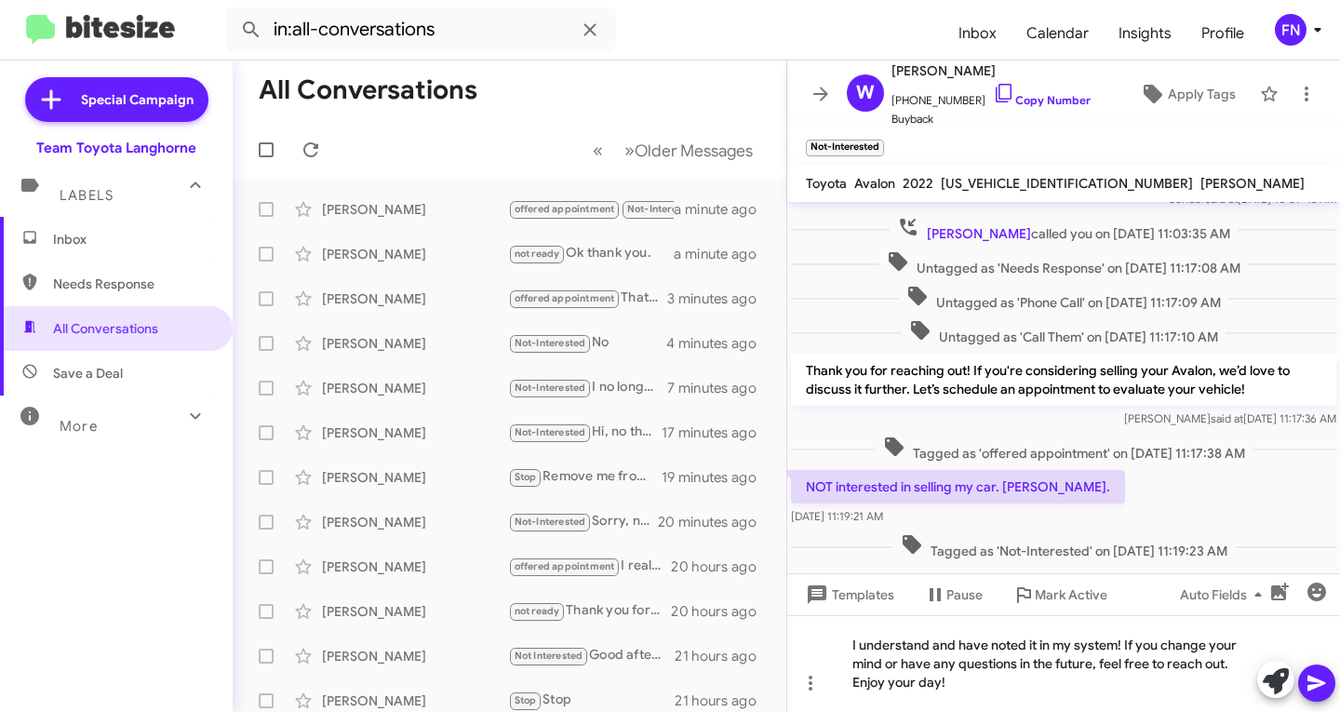
click at [1315, 675] on icon at bounding box center [1317, 683] width 22 height 22
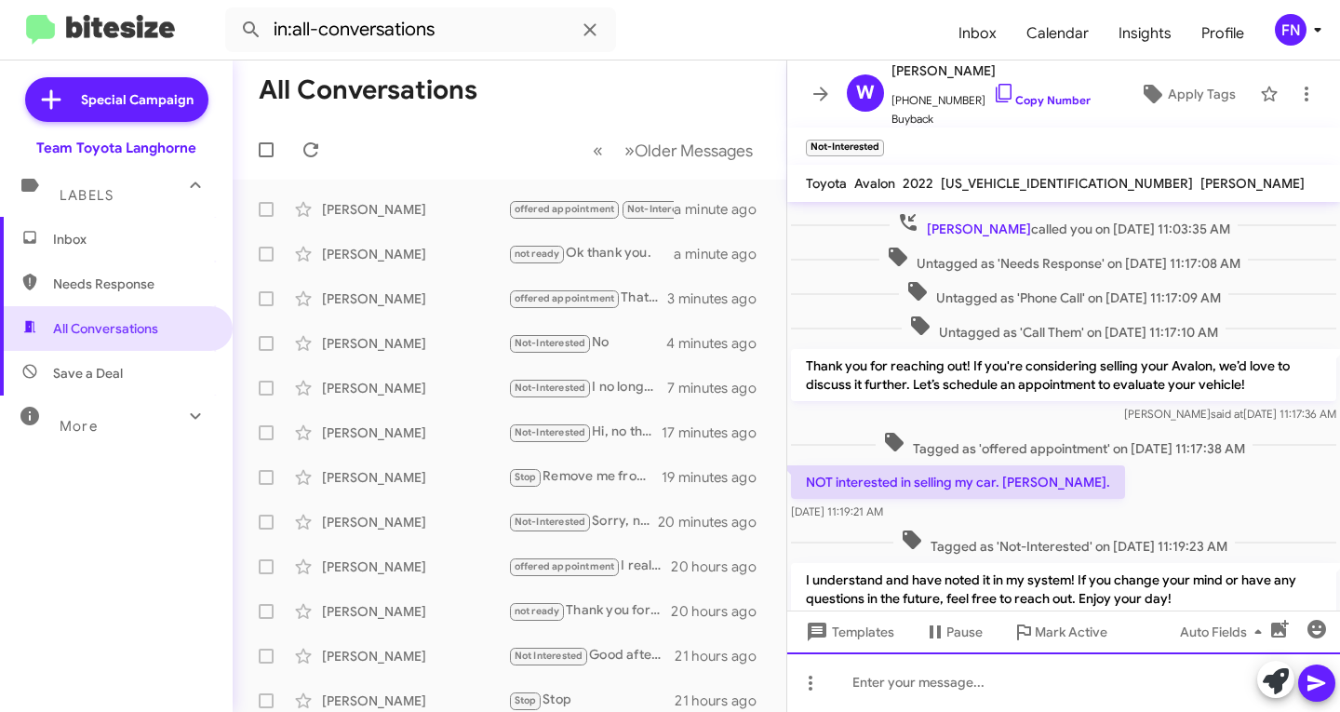
scroll to position [352, 0]
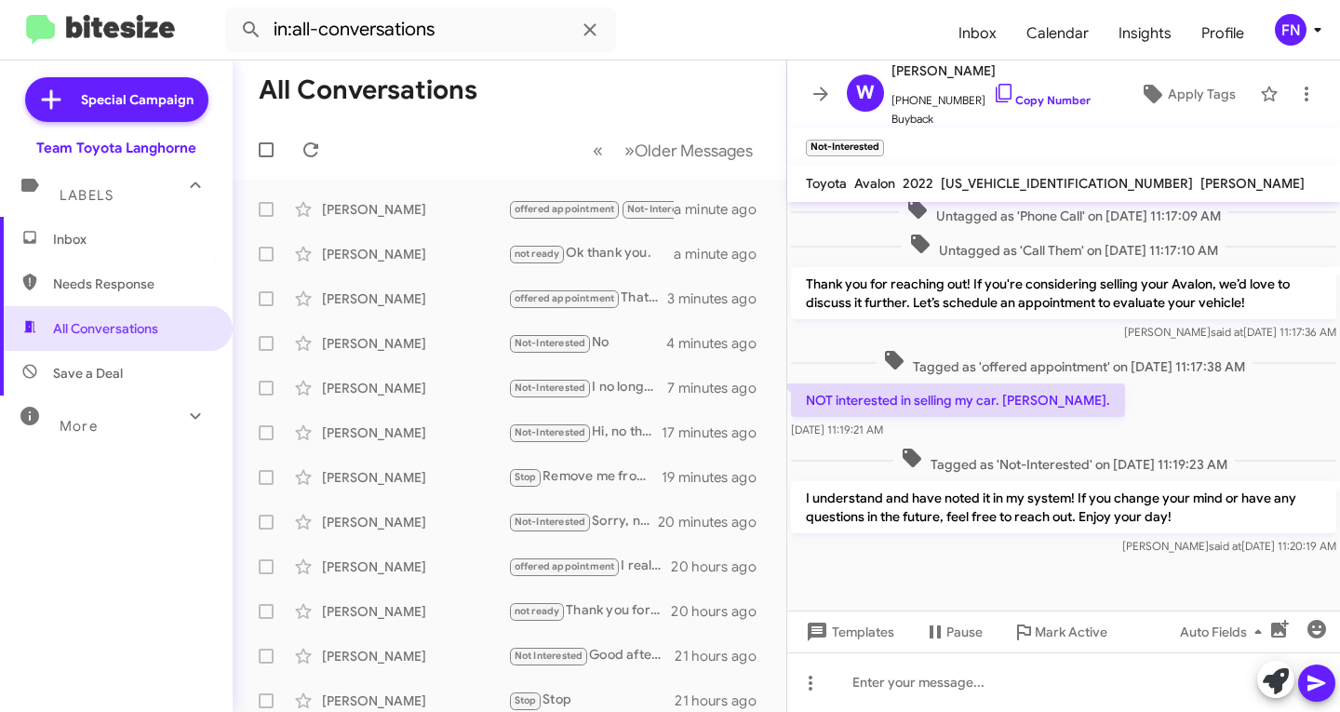
click at [165, 296] on span "Needs Response" at bounding box center [116, 283] width 233 height 45
type input "in:needs-response"
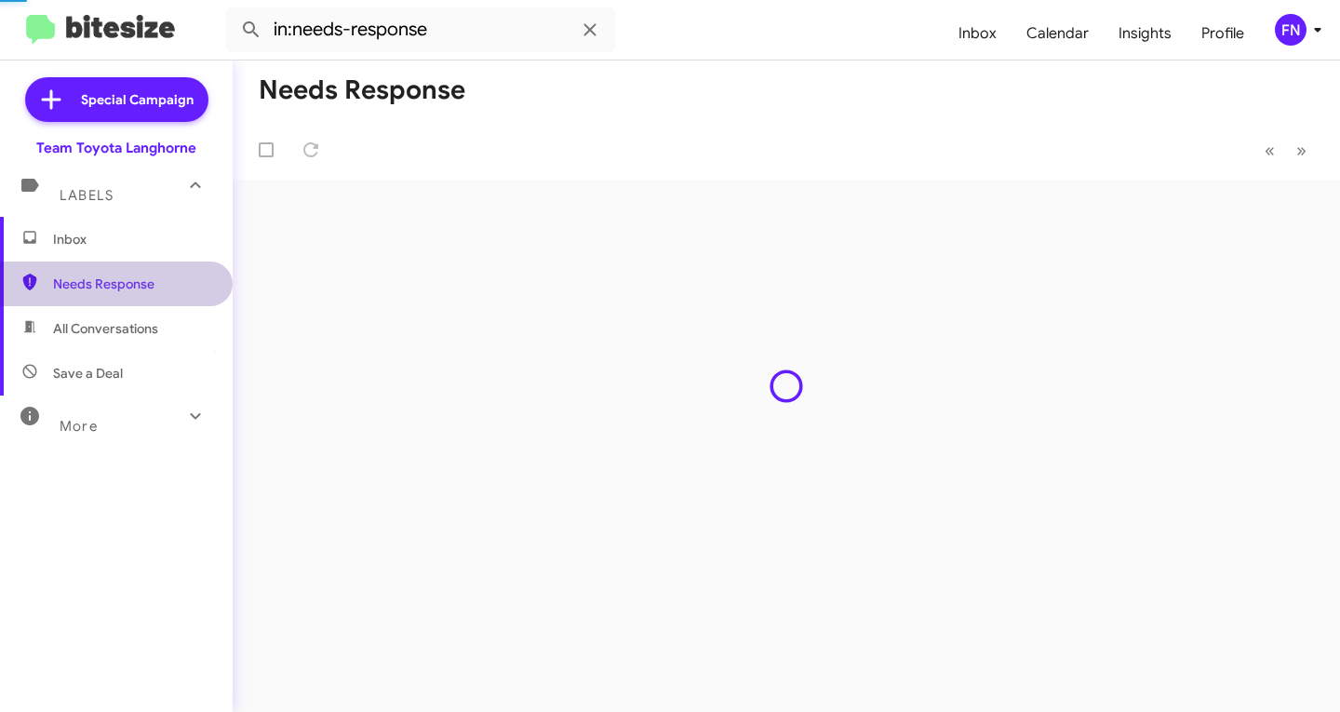
click at [181, 230] on span "Inbox" at bounding box center [132, 239] width 158 height 19
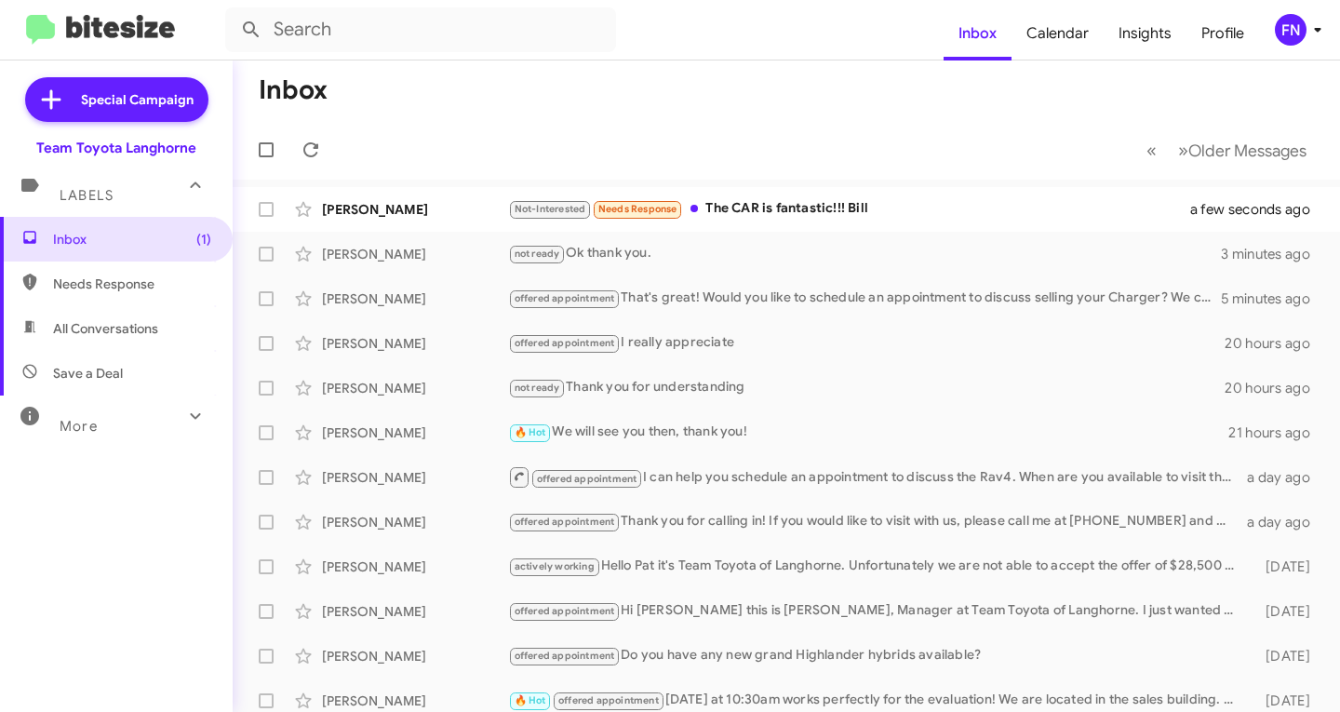
click at [127, 335] on span "All Conversations" at bounding box center [105, 328] width 105 height 19
type input "in:all-conversations"
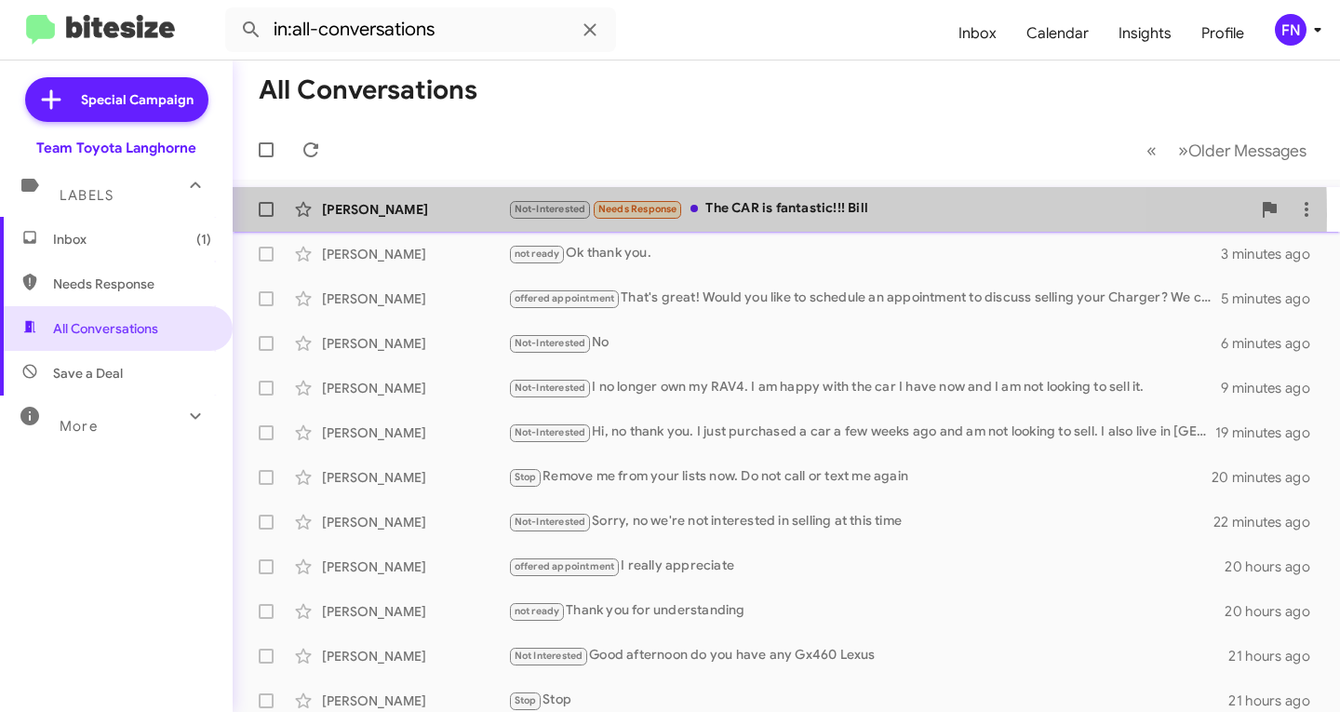
click at [527, 215] on span "Not-Interested" at bounding box center [551, 209] width 72 height 12
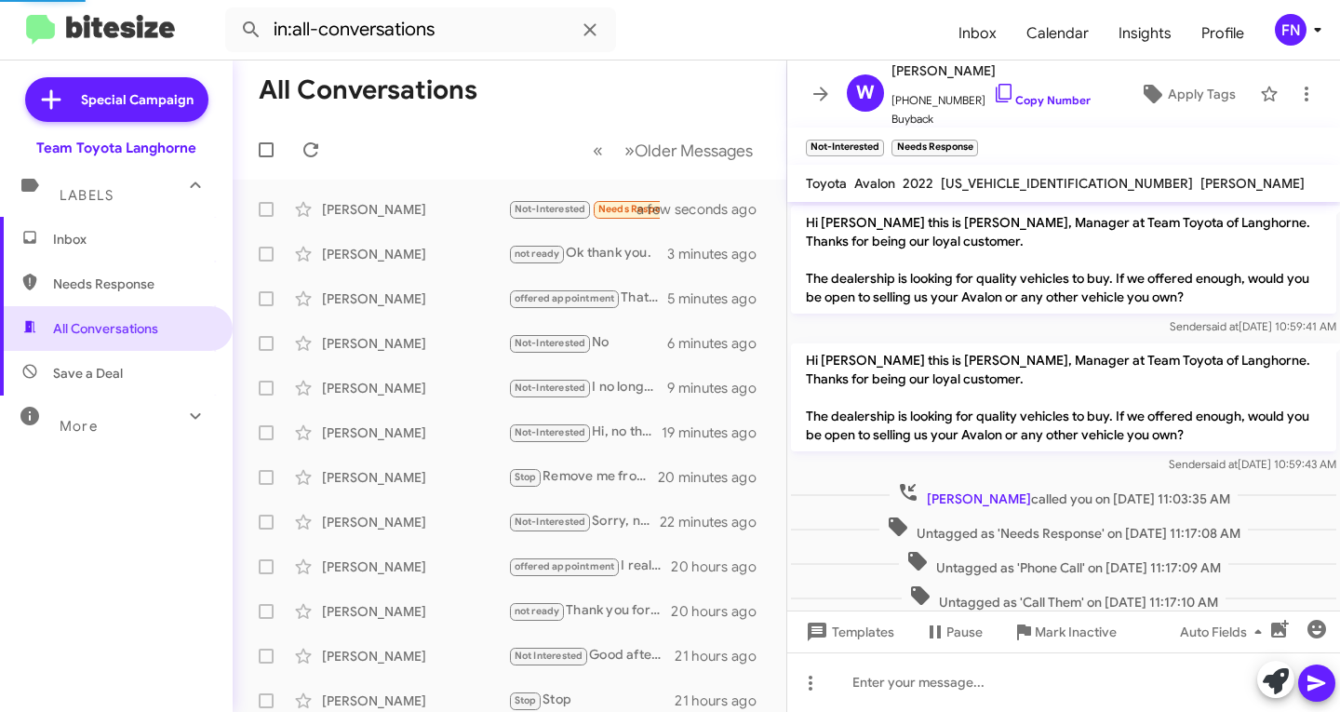
scroll to position [459, 0]
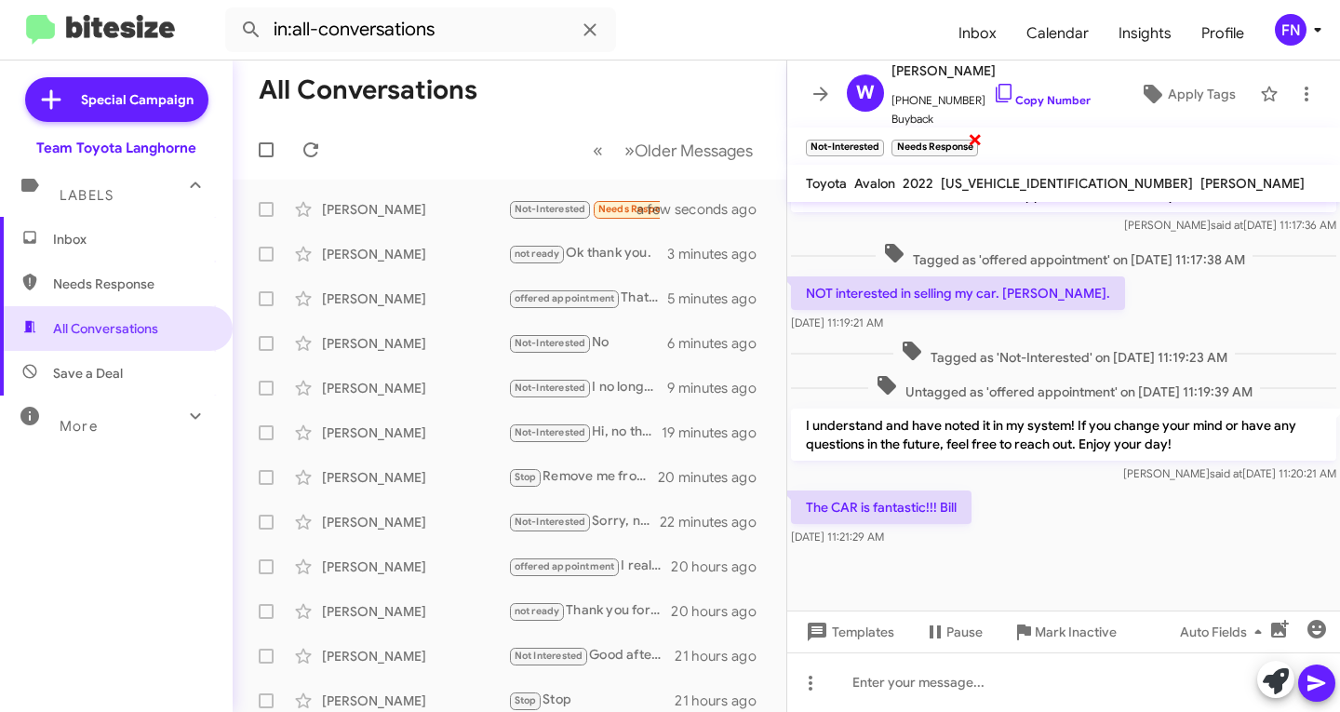
click at [983, 141] on span "×" at bounding box center [975, 138] width 15 height 22
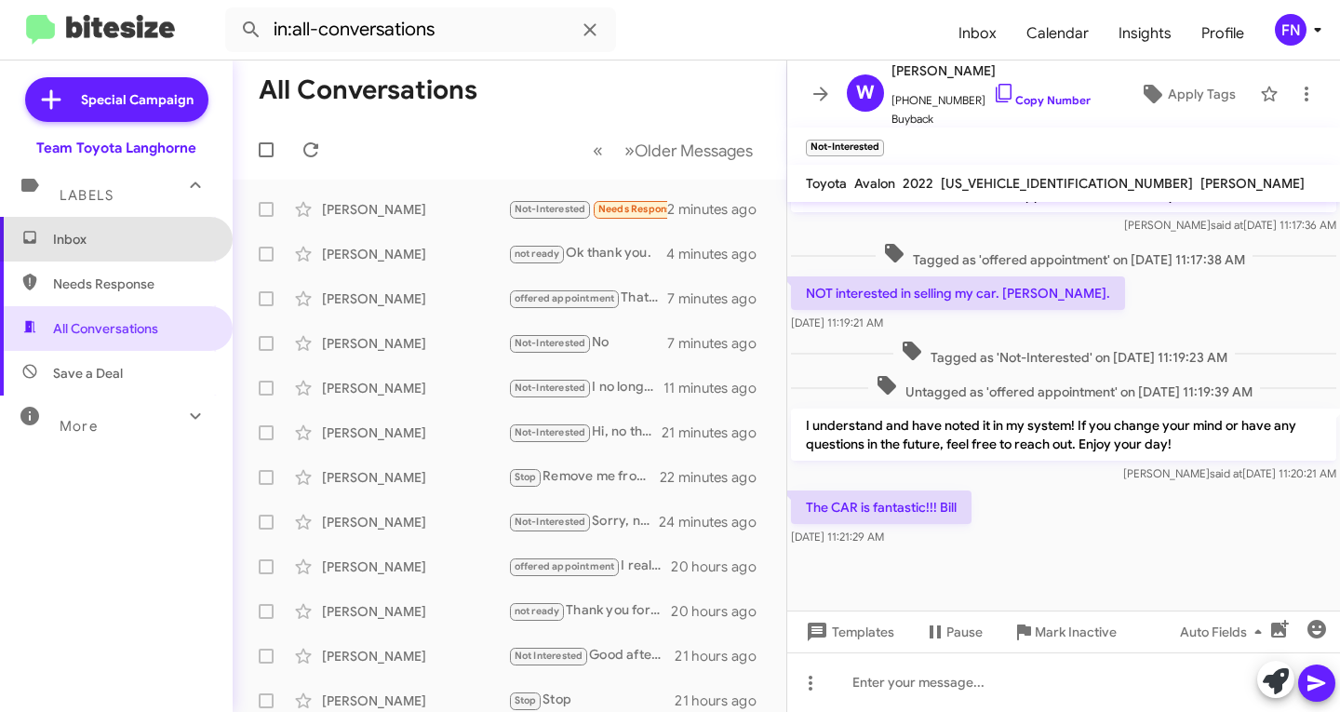
click at [158, 255] on span "Inbox" at bounding box center [116, 239] width 233 height 45
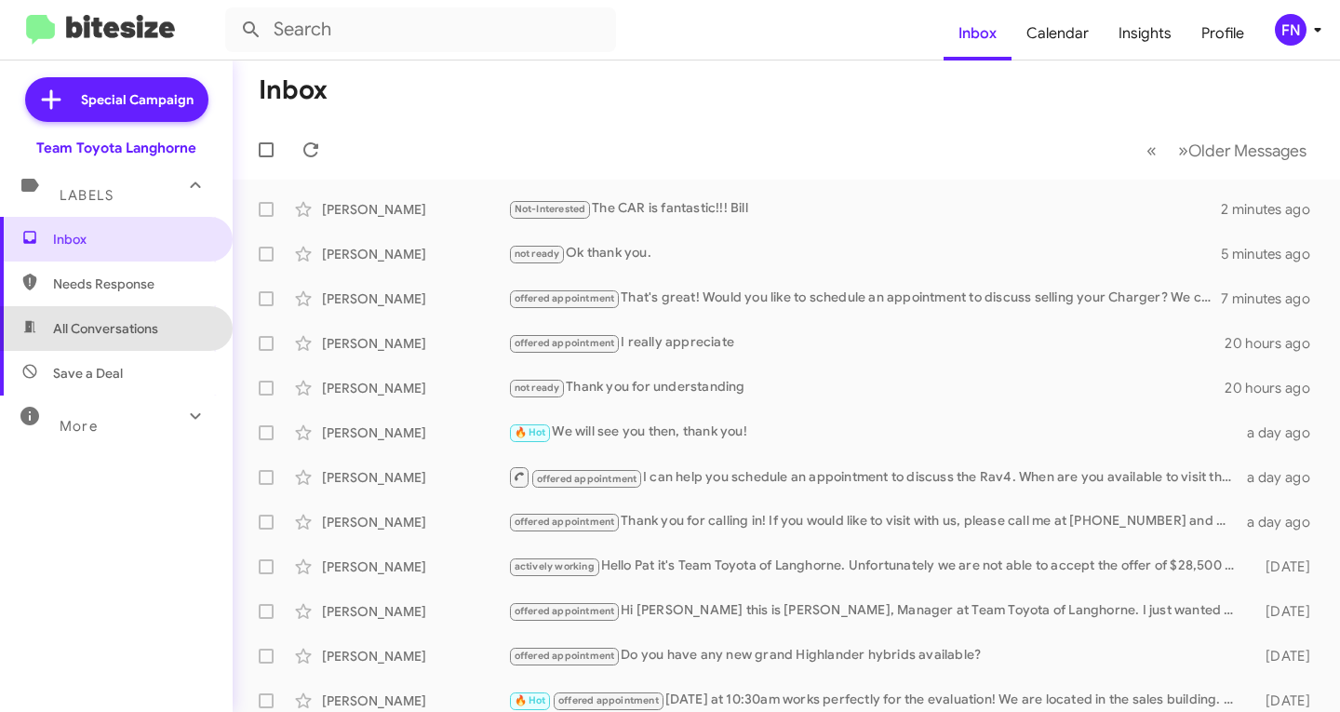
click at [146, 308] on span "All Conversations" at bounding box center [116, 328] width 233 height 45
type input "in:all-conversations"
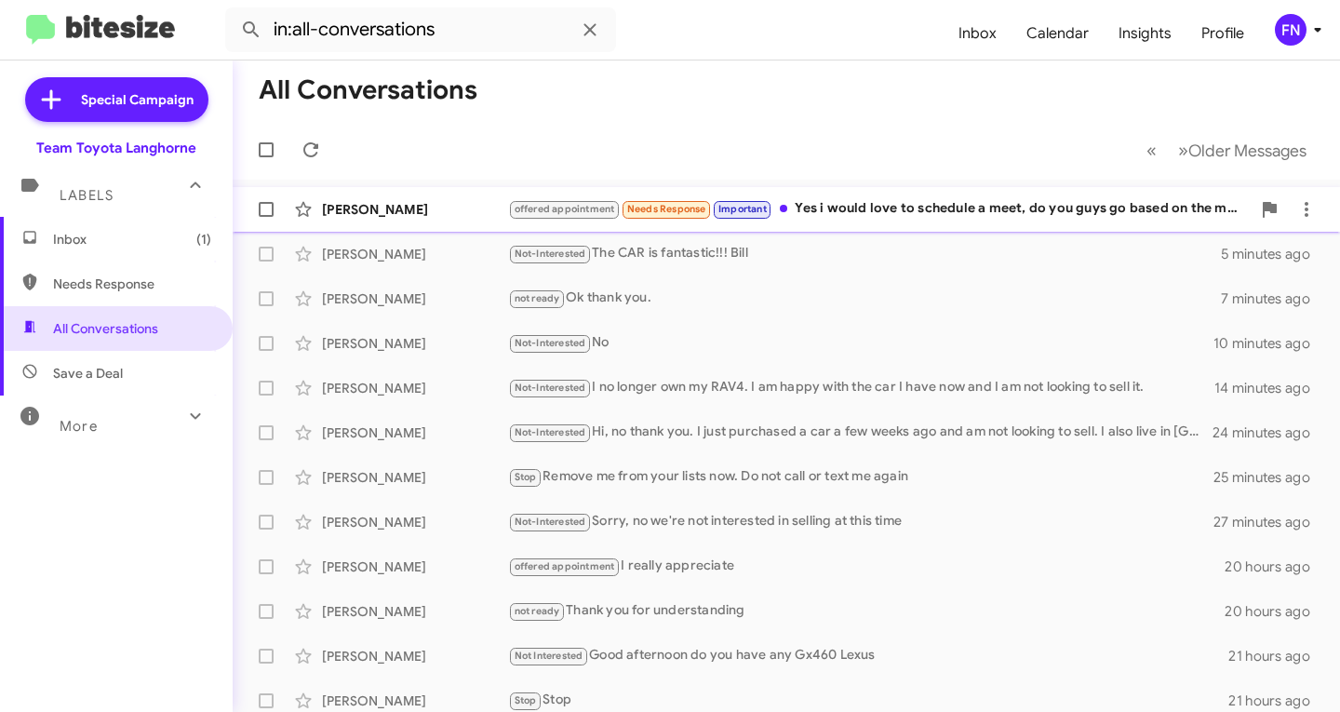
click at [443, 213] on div "[PERSON_NAME]" at bounding box center [415, 209] width 186 height 19
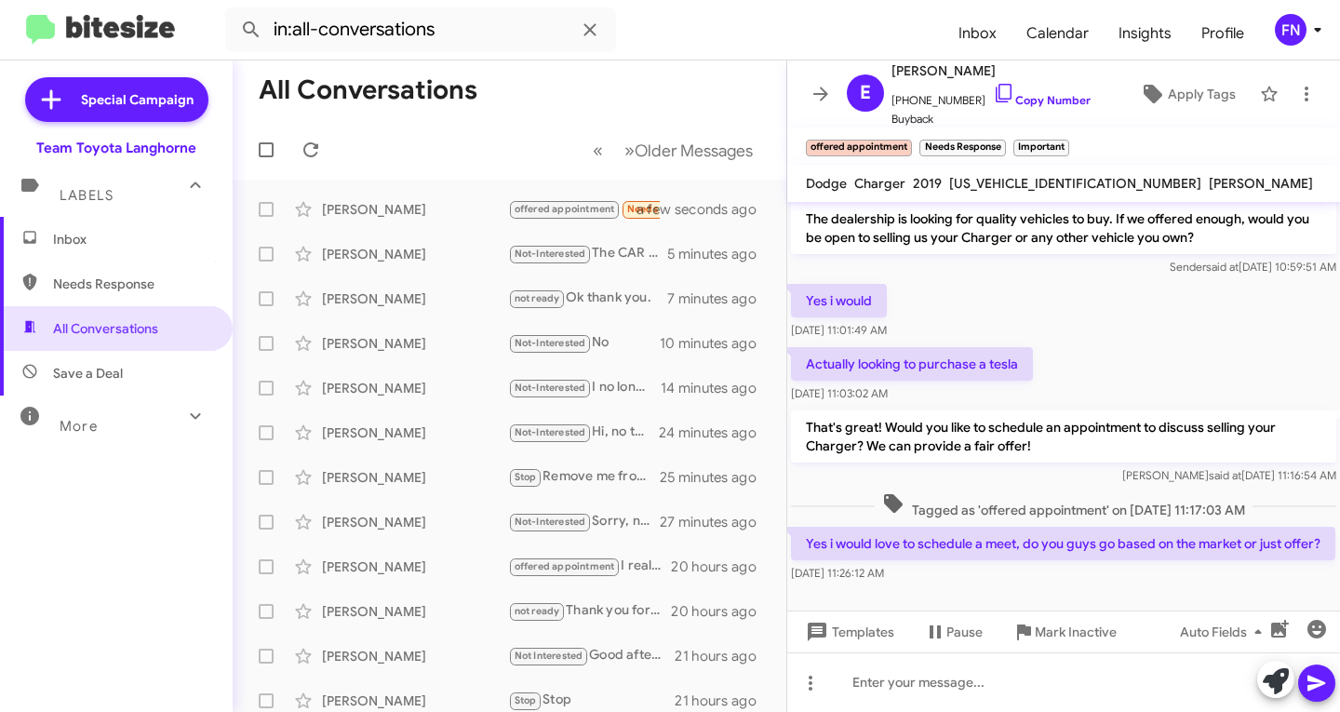
scroll to position [82, 0]
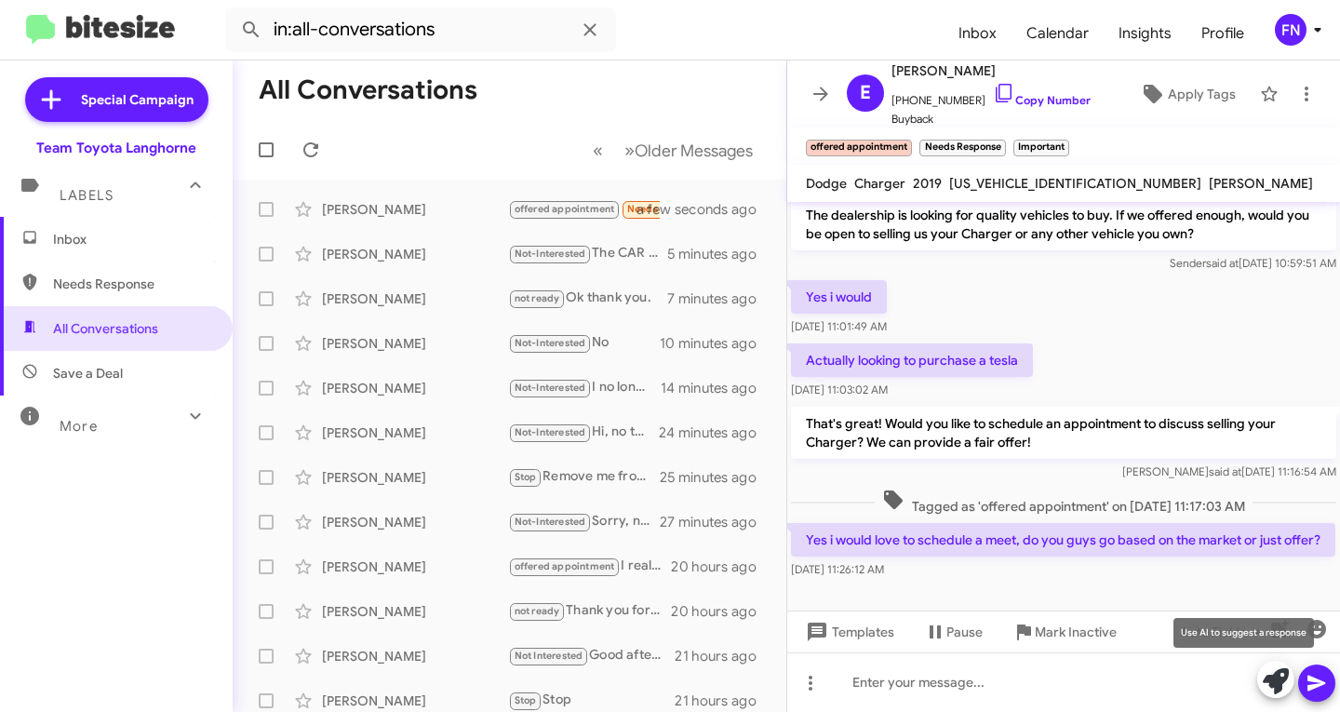
click at [1275, 684] on icon at bounding box center [1276, 681] width 26 height 26
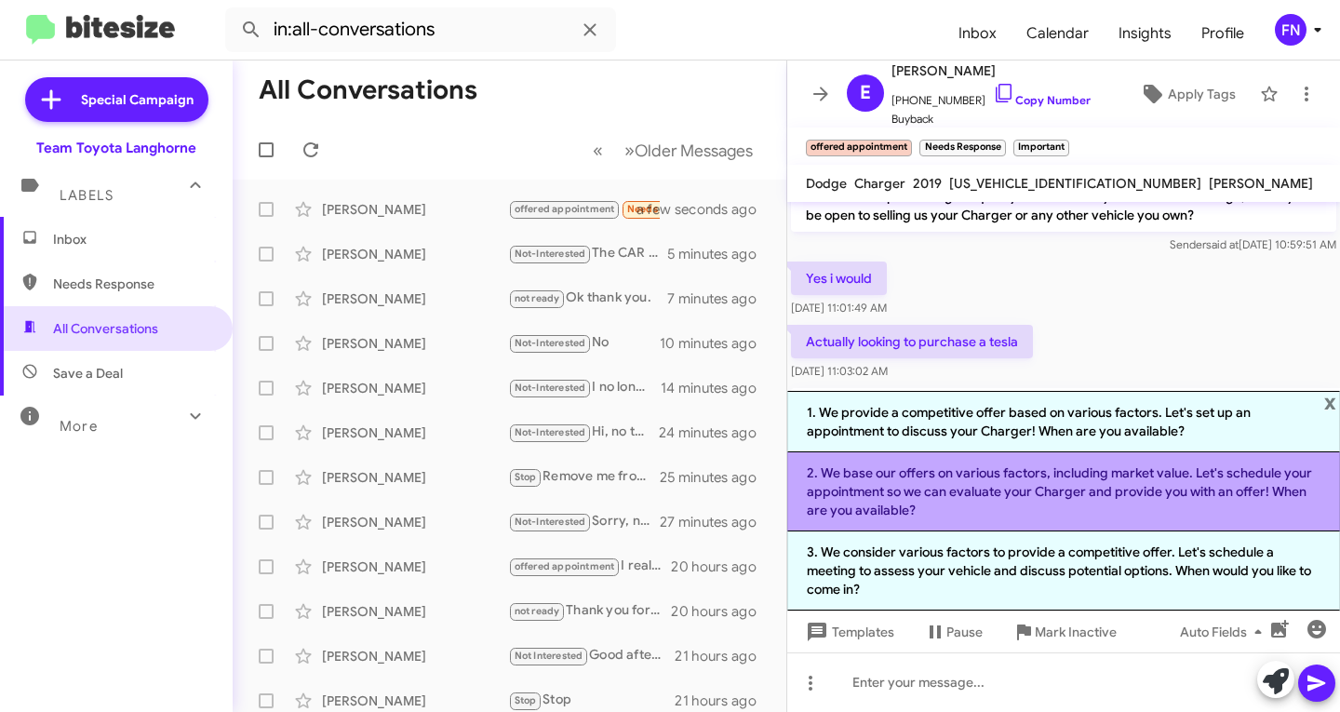
click at [870, 498] on li "2. We base our offers on various factors, including market value. Let's schedul…" at bounding box center [1063, 491] width 553 height 79
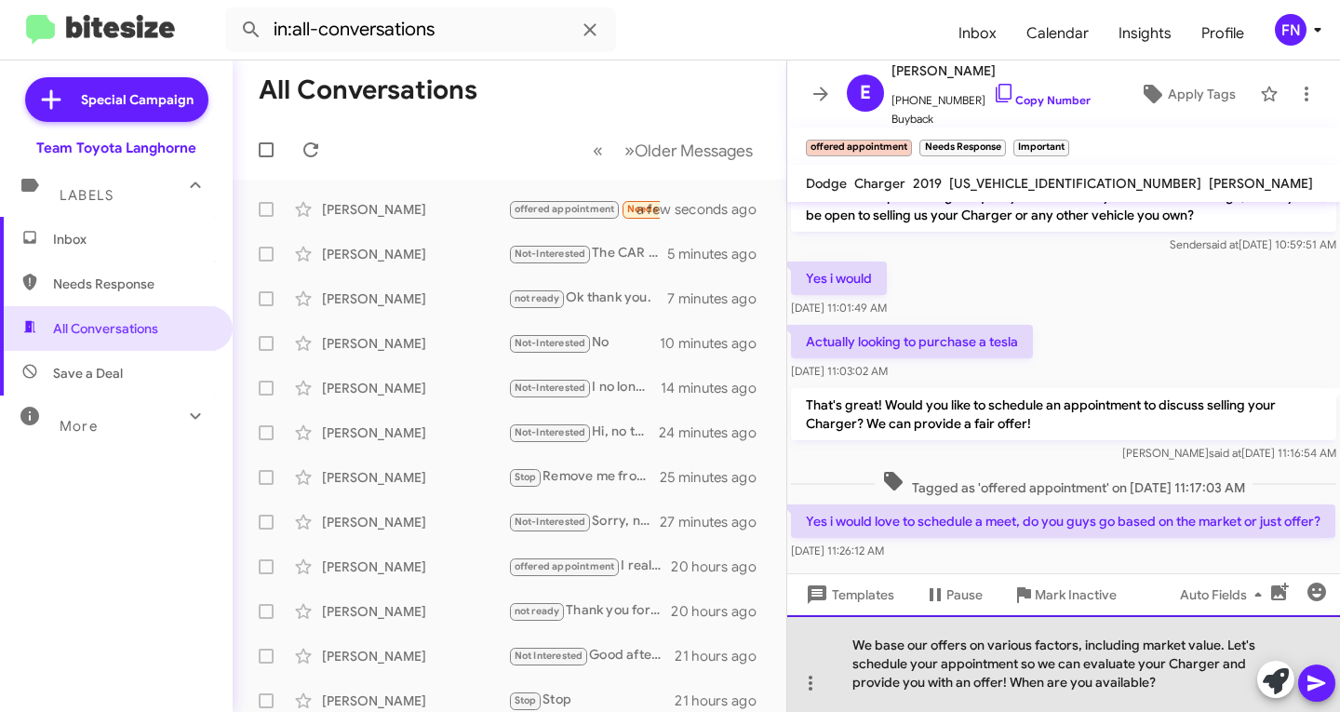
drag, startPoint x: 1011, startPoint y: 681, endPoint x: 1226, endPoint y: 640, distance: 218.8
click at [1226, 640] on div "We base our offers on various factors, including market value. Let's schedule y…" at bounding box center [1063, 663] width 553 height 97
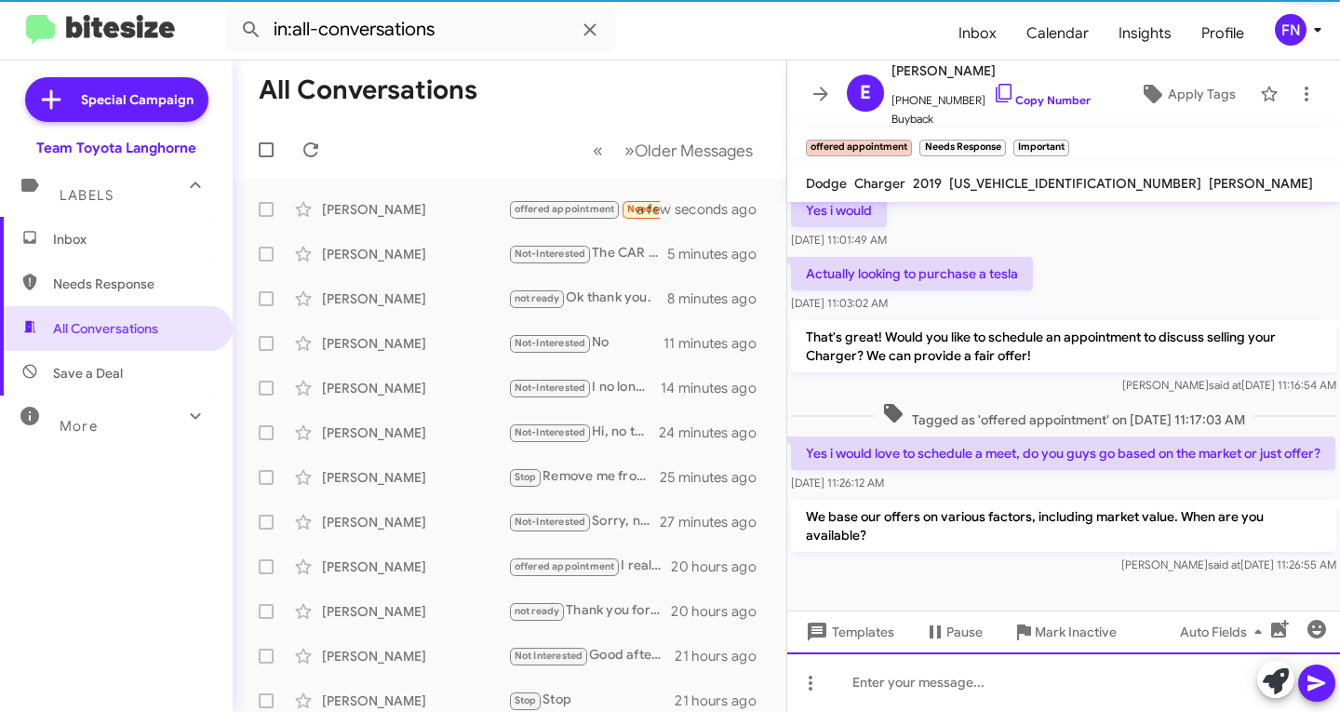
scroll to position [168, 0]
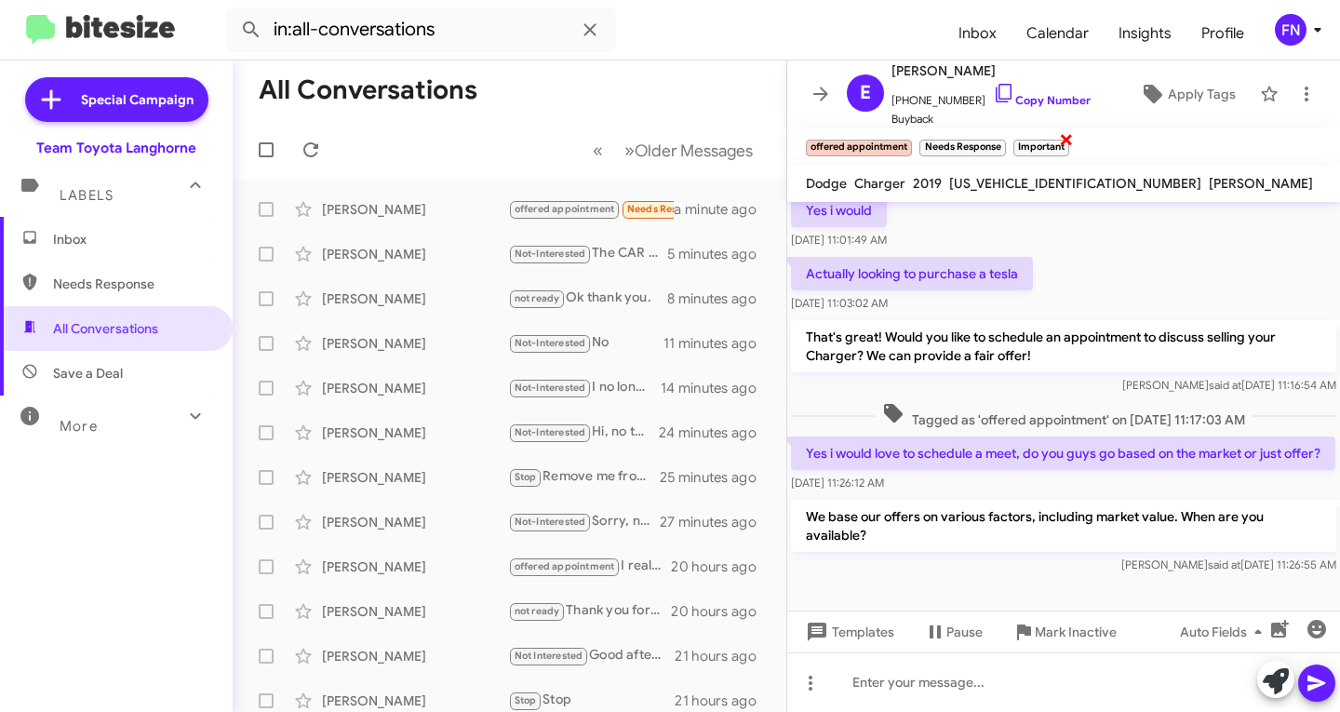
click at [1074, 146] on span "×" at bounding box center [1066, 138] width 15 height 22
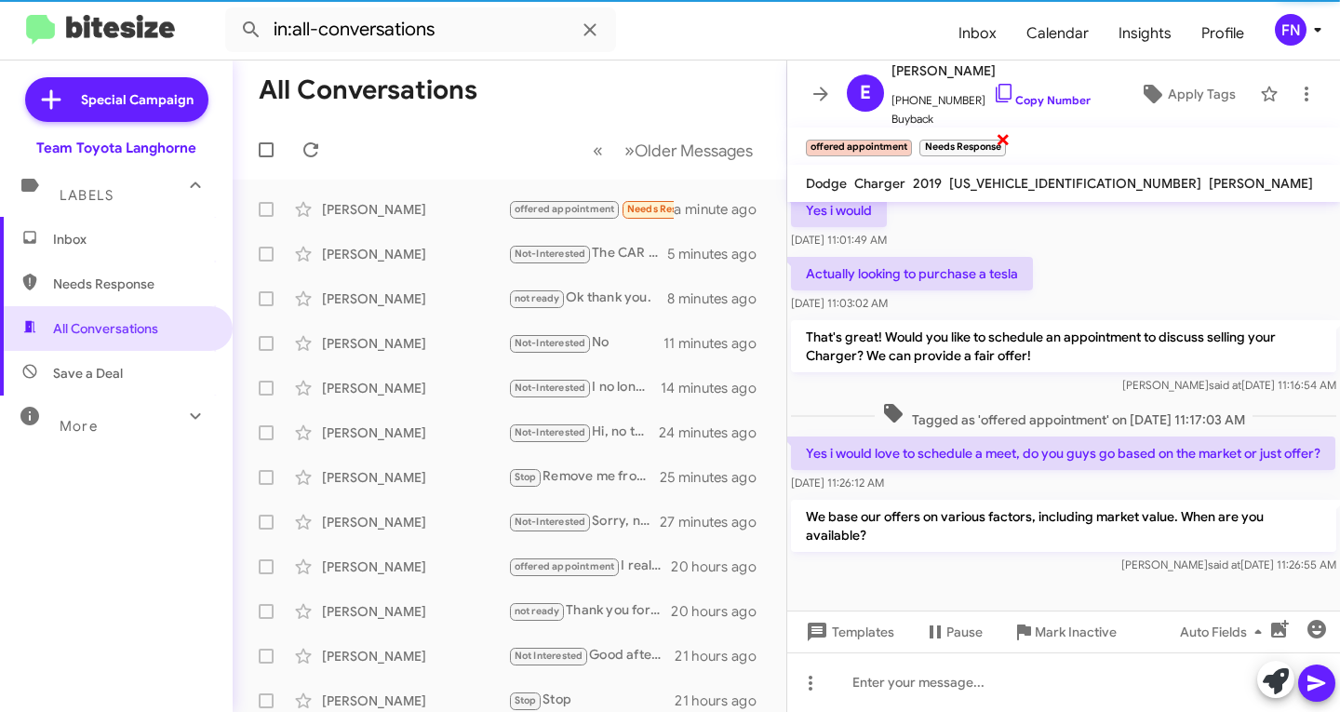
click at [1005, 144] on span "×" at bounding box center [1003, 138] width 15 height 22
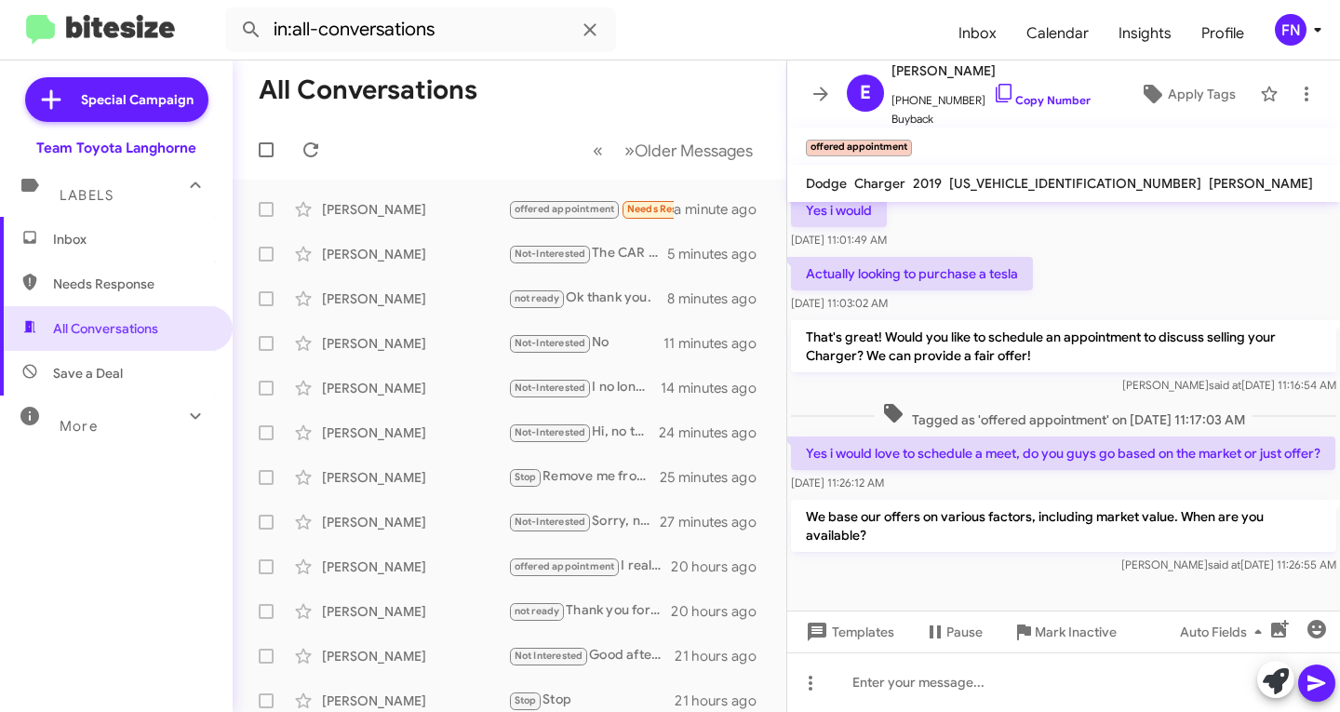
click at [111, 243] on span "Inbox" at bounding box center [132, 239] width 158 height 19
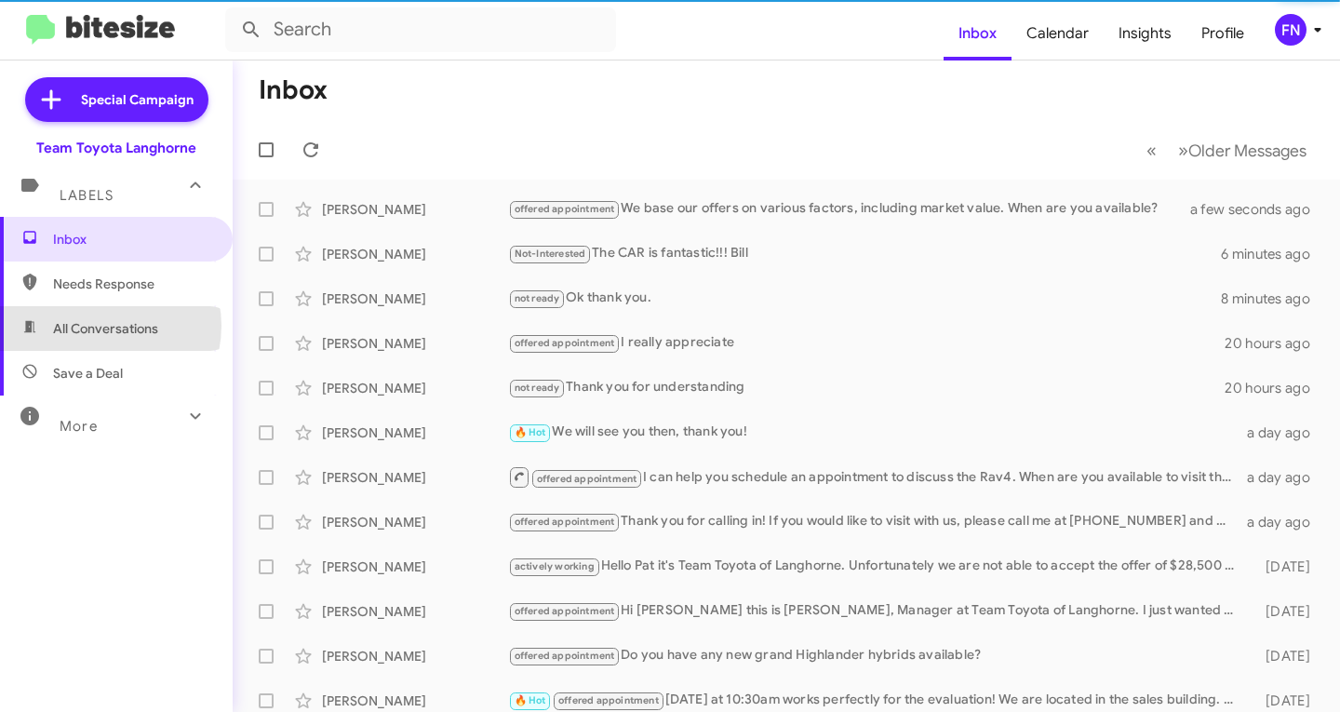
click at [100, 326] on span "All Conversations" at bounding box center [105, 328] width 105 height 19
type input "in:all-conversations"
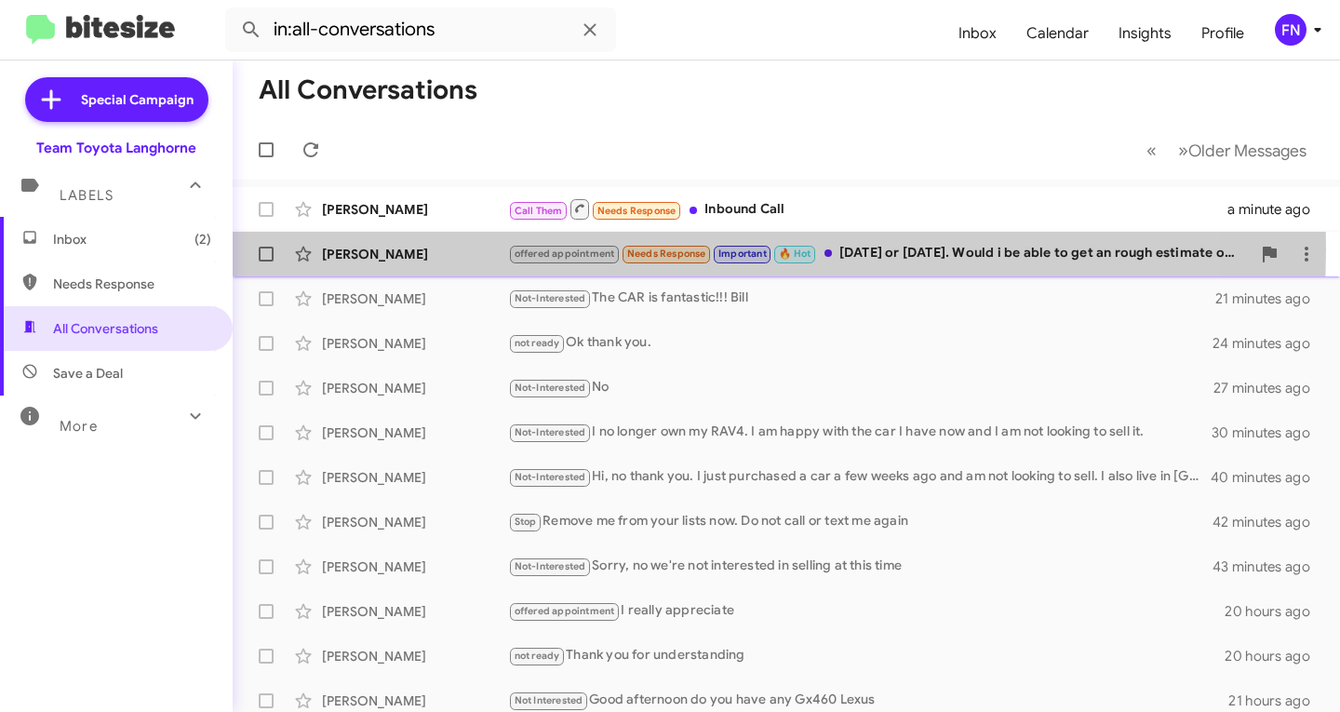
click at [446, 249] on div "[PERSON_NAME]" at bounding box center [415, 254] width 186 height 19
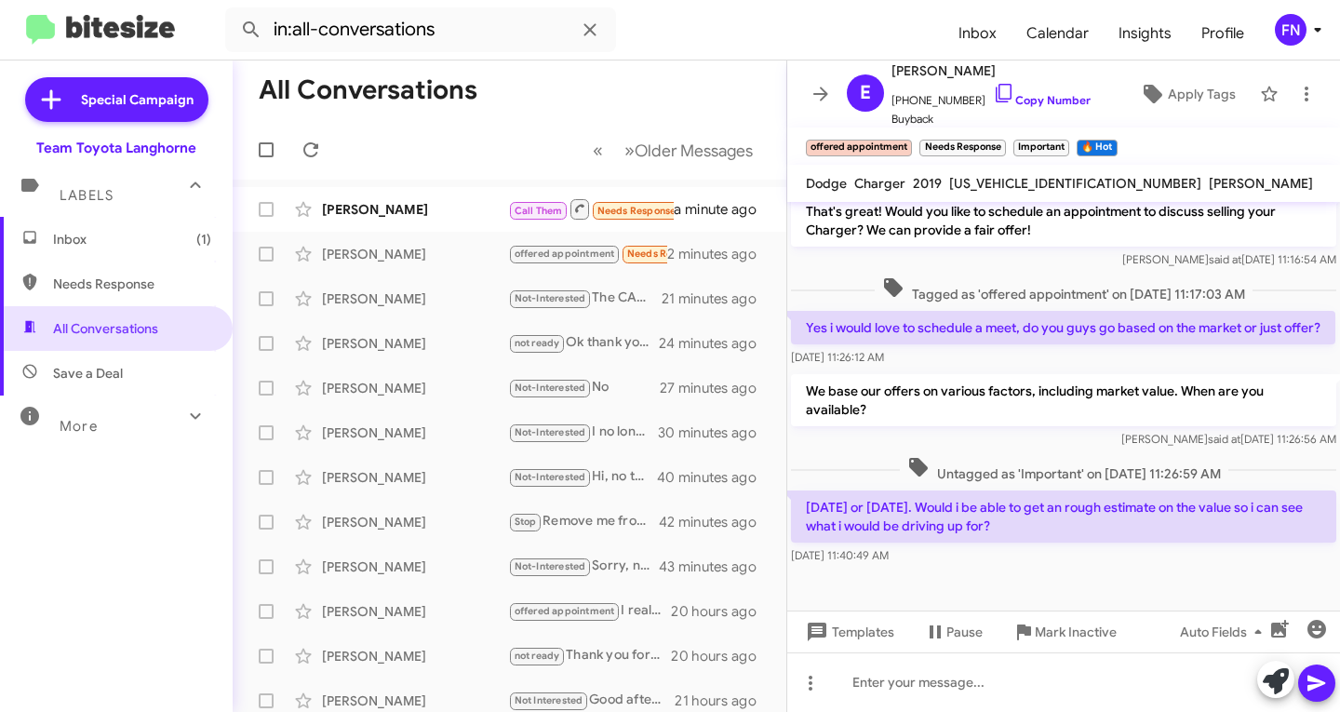
scroll to position [294, 0]
click at [1273, 686] on icon at bounding box center [1276, 681] width 26 height 26
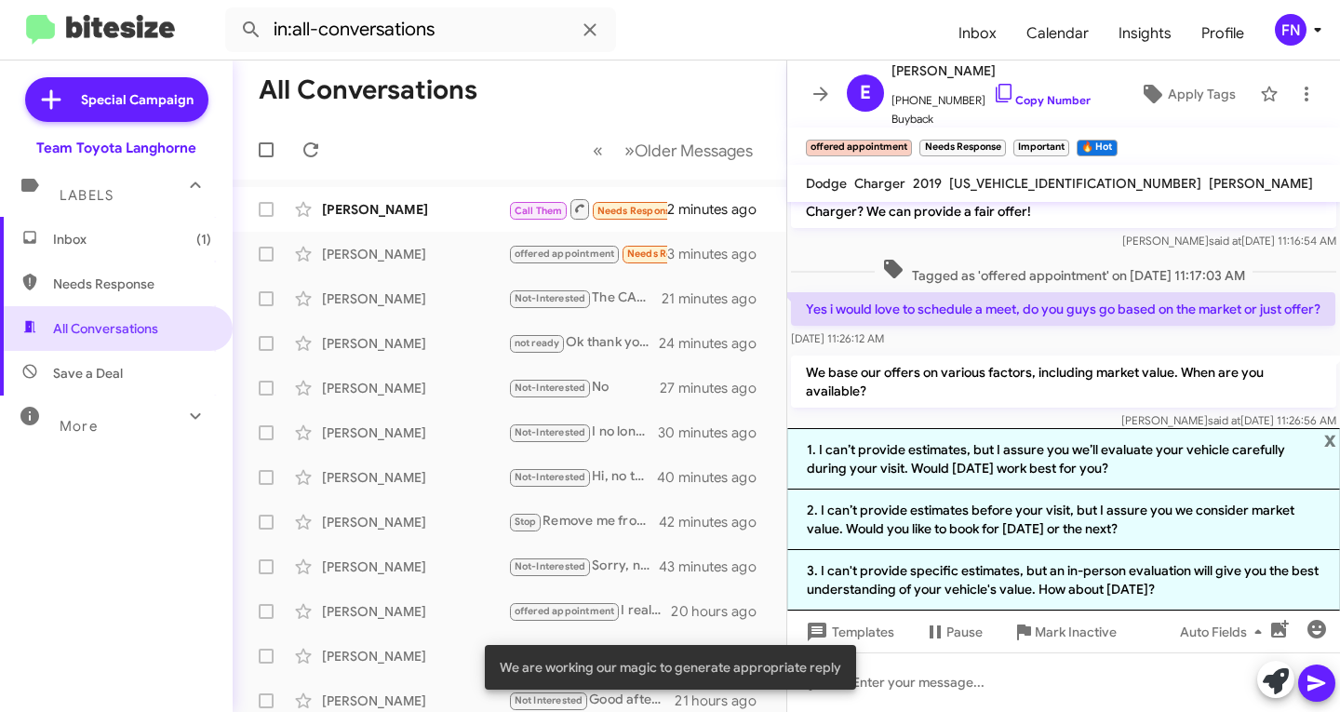
click at [1181, 382] on p "We base our offers on various factors, including market value. When are you ava…" at bounding box center [1063, 381] width 545 height 52
click at [1045, 678] on div at bounding box center [1063, 682] width 553 height 60
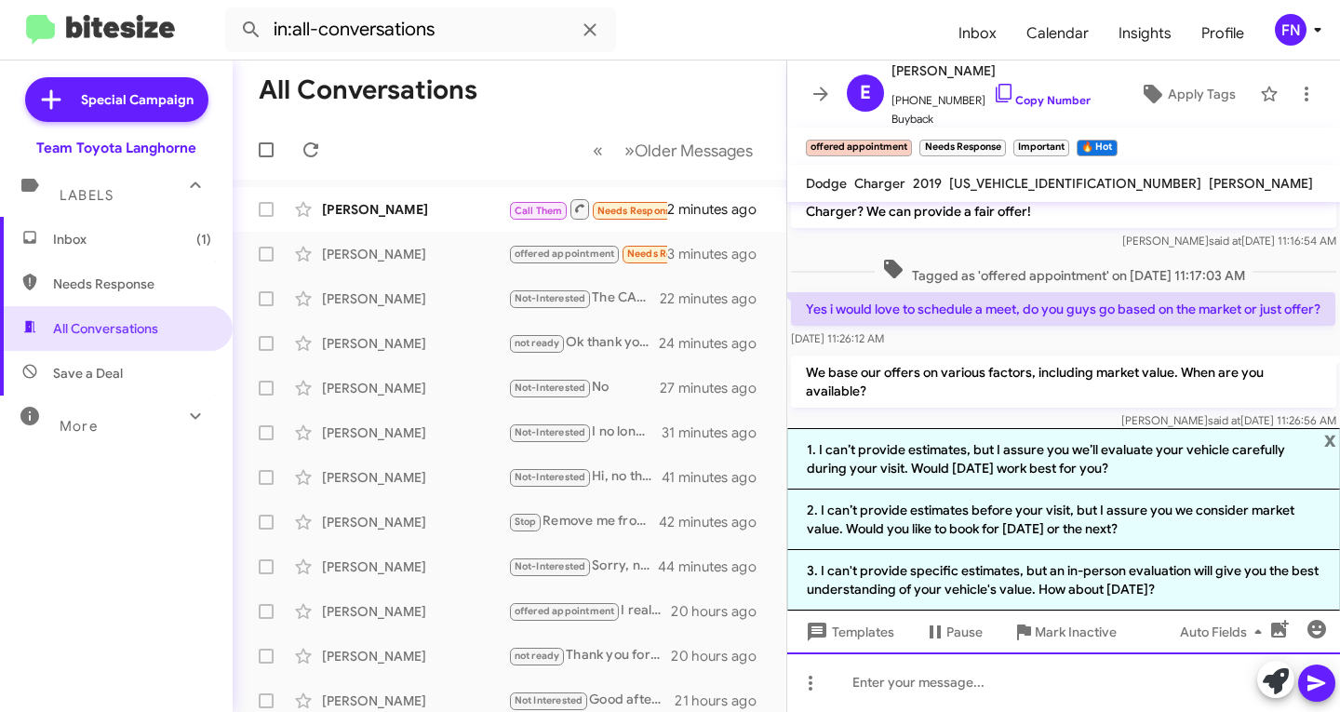
click at [932, 655] on div at bounding box center [1063, 682] width 553 height 60
paste div
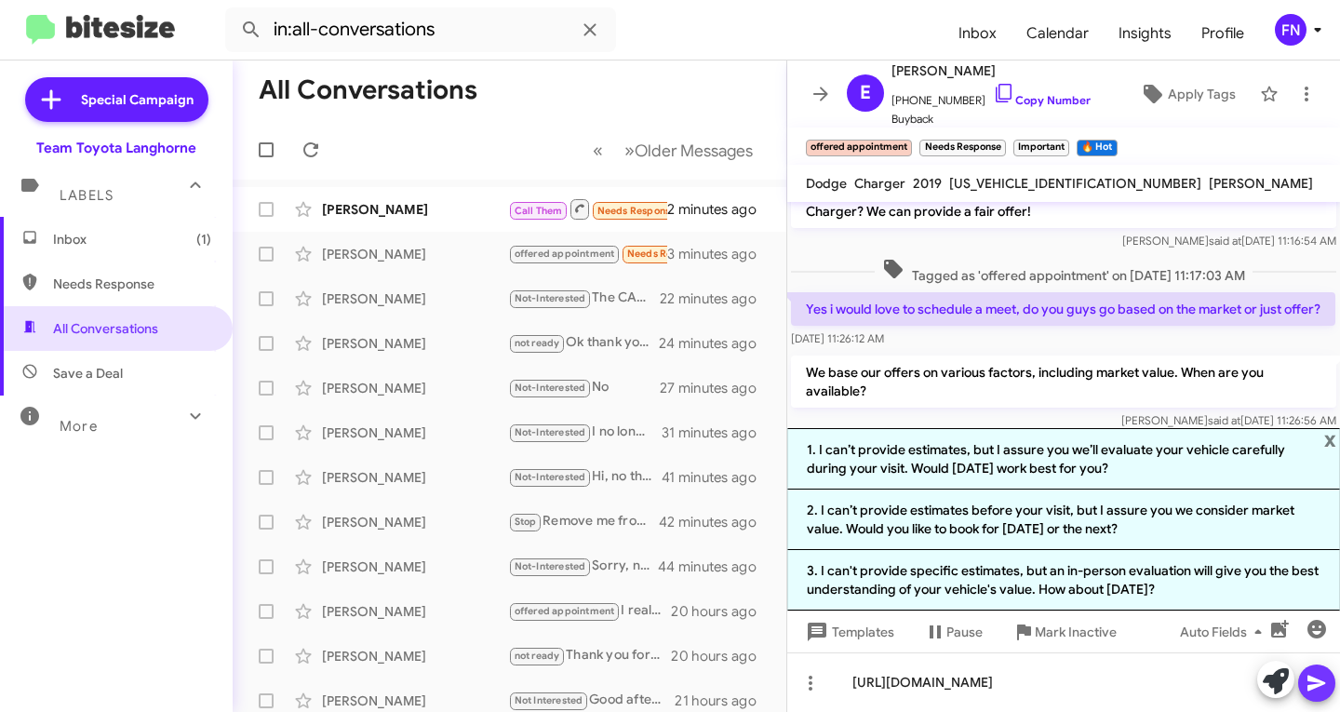
click at [1306, 679] on icon at bounding box center [1317, 683] width 22 height 22
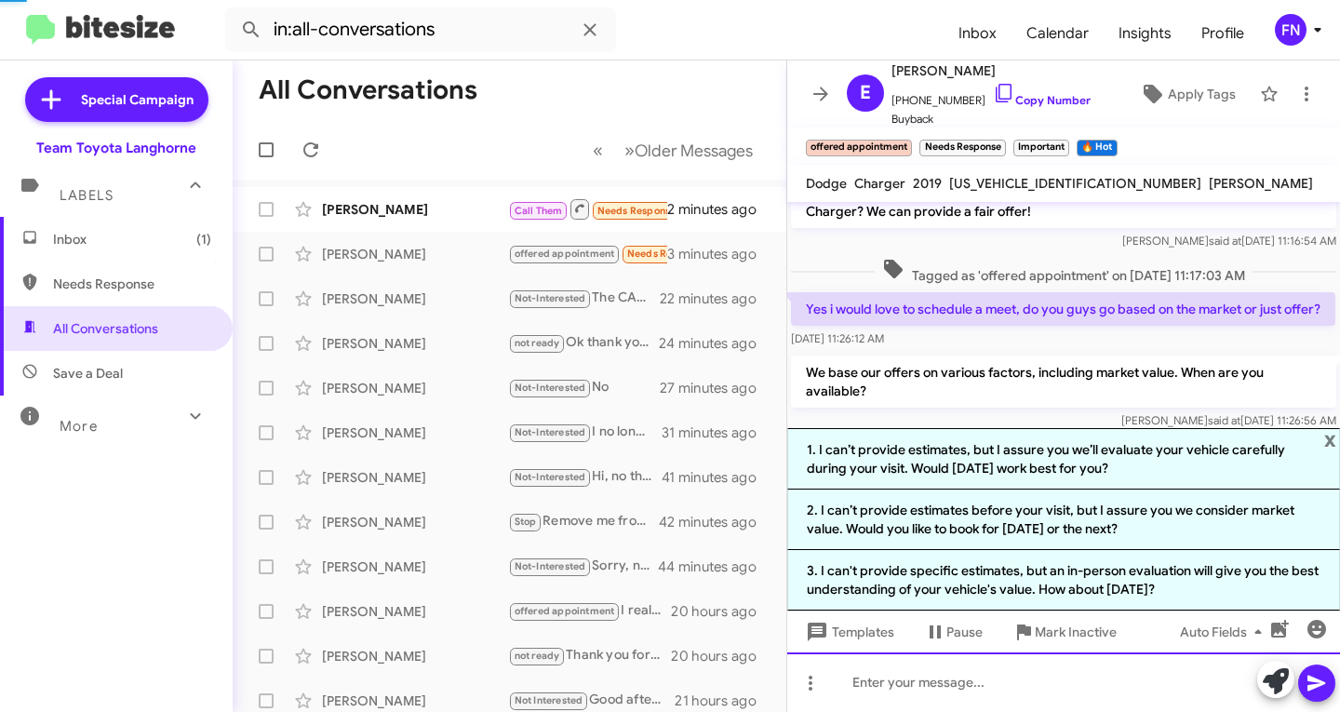
scroll to position [0, 0]
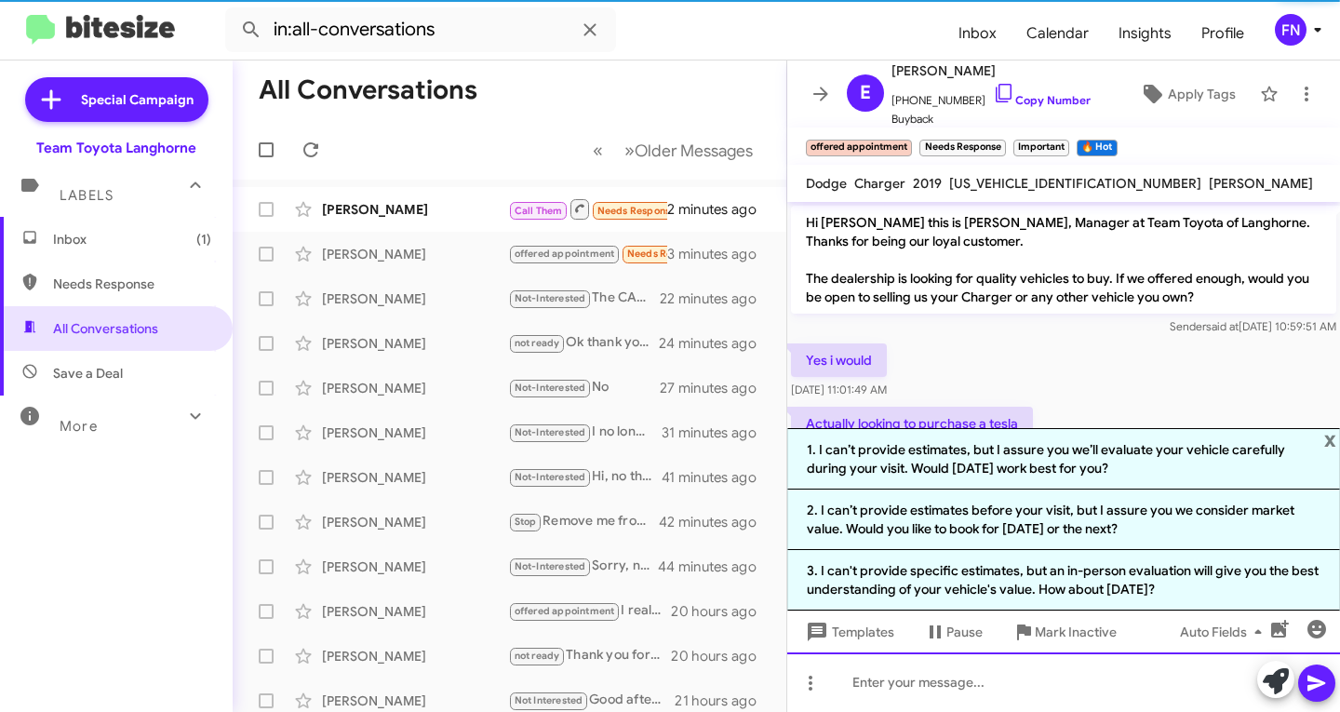
click at [1103, 695] on div at bounding box center [1063, 682] width 553 height 60
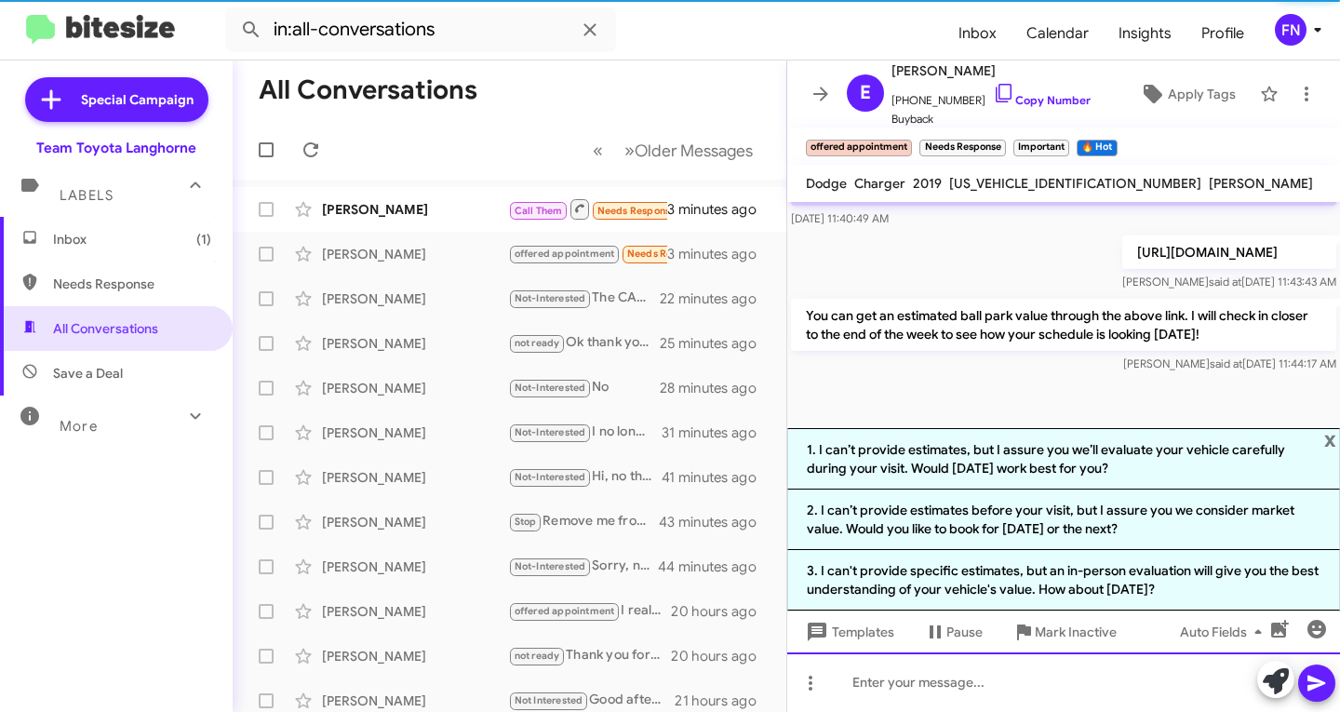
scroll to position [631, 0]
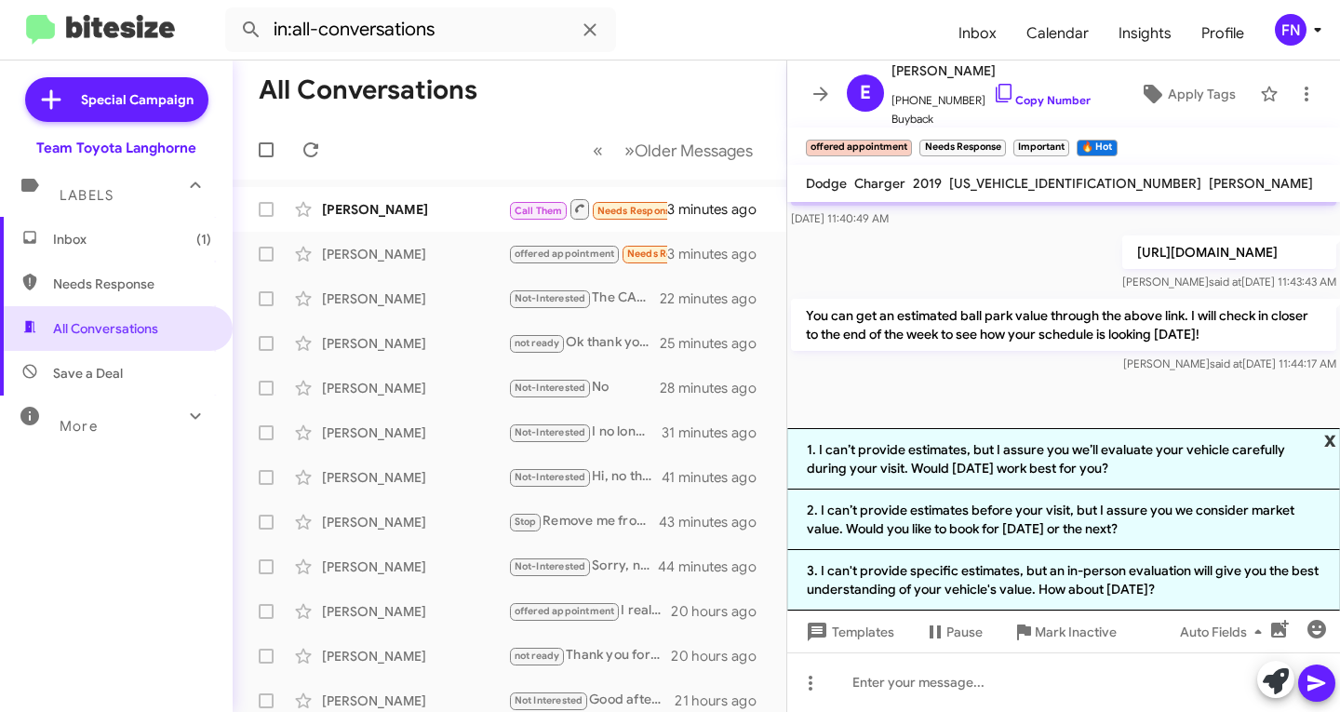
click at [1330, 437] on span "x" at bounding box center [1330, 439] width 12 height 22
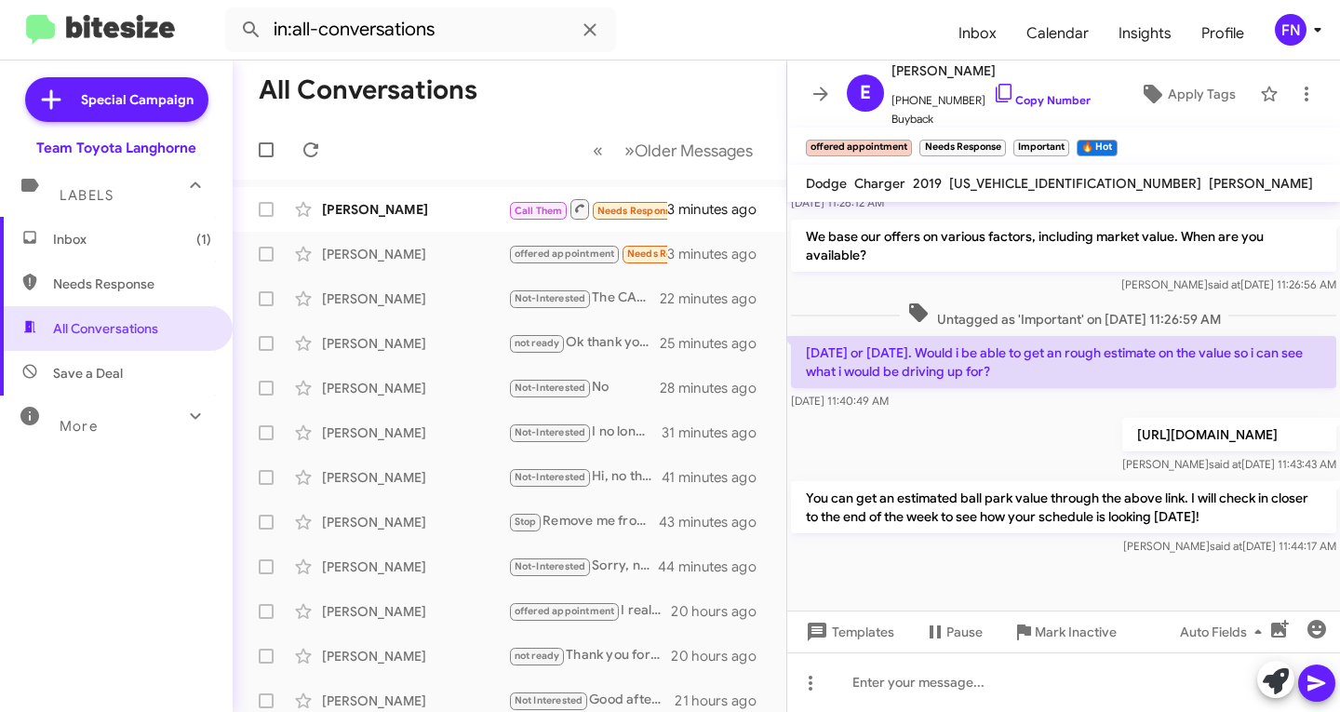
scroll to position [449, 0]
click at [1001, 138] on span "×" at bounding box center [1003, 138] width 15 height 22
click at [962, 143] on small "Important" at bounding box center [947, 148] width 56 height 17
click at [975, 136] on span "×" at bounding box center [973, 138] width 15 height 22
click at [450, 225] on div "[PERSON_NAME] Call Them Needs Response Inbound Call 3 minutes ago" at bounding box center [510, 209] width 524 height 37
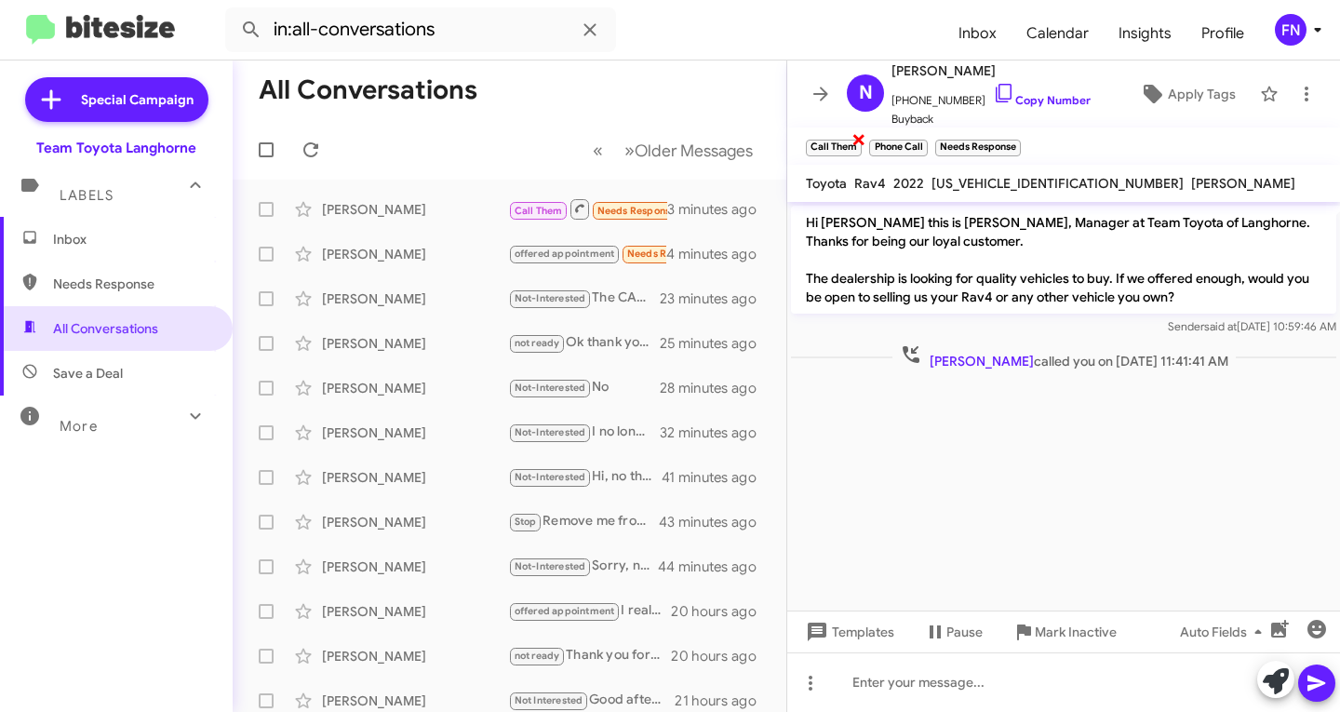
click at [851, 143] on span "×" at bounding box center [858, 138] width 15 height 22
click at [869, 143] on small "Phone Call" at bounding box center [898, 148] width 58 height 17
click at [862, 139] on span "×" at bounding box center [860, 138] width 15 height 22
click at [885, 140] on span "×" at bounding box center [888, 138] width 15 height 22
click at [1276, 684] on icon at bounding box center [1276, 681] width 26 height 26
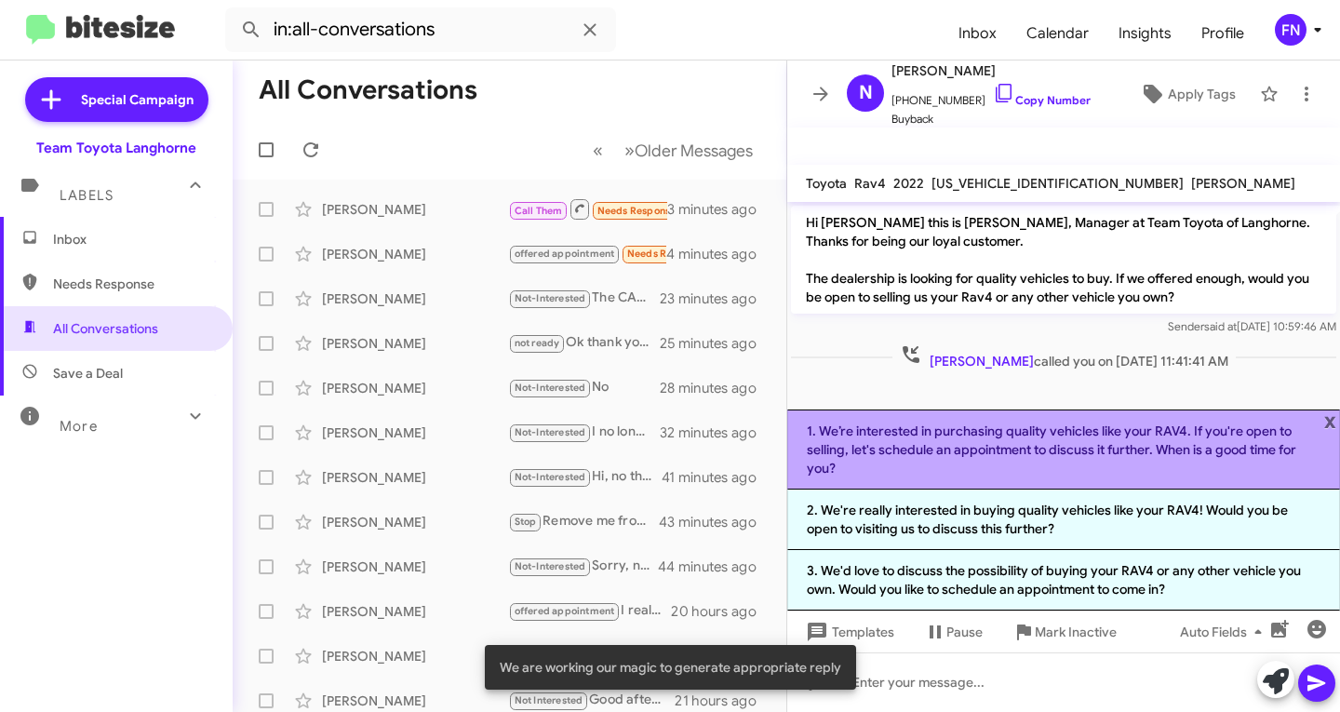
click at [990, 449] on li "1. We’re interested in purchasing quality vehicles like your RAV4. If you're op…" at bounding box center [1063, 449] width 553 height 80
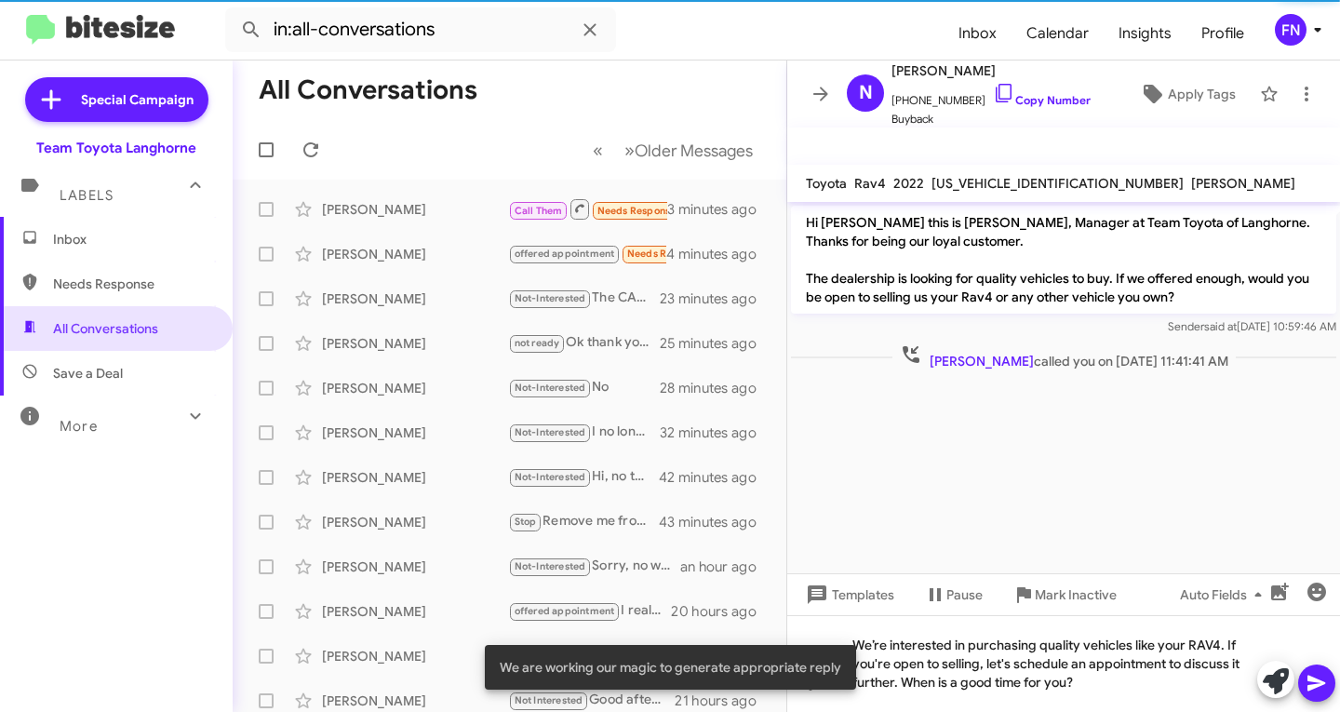
click at [1323, 687] on icon at bounding box center [1317, 683] width 22 height 22
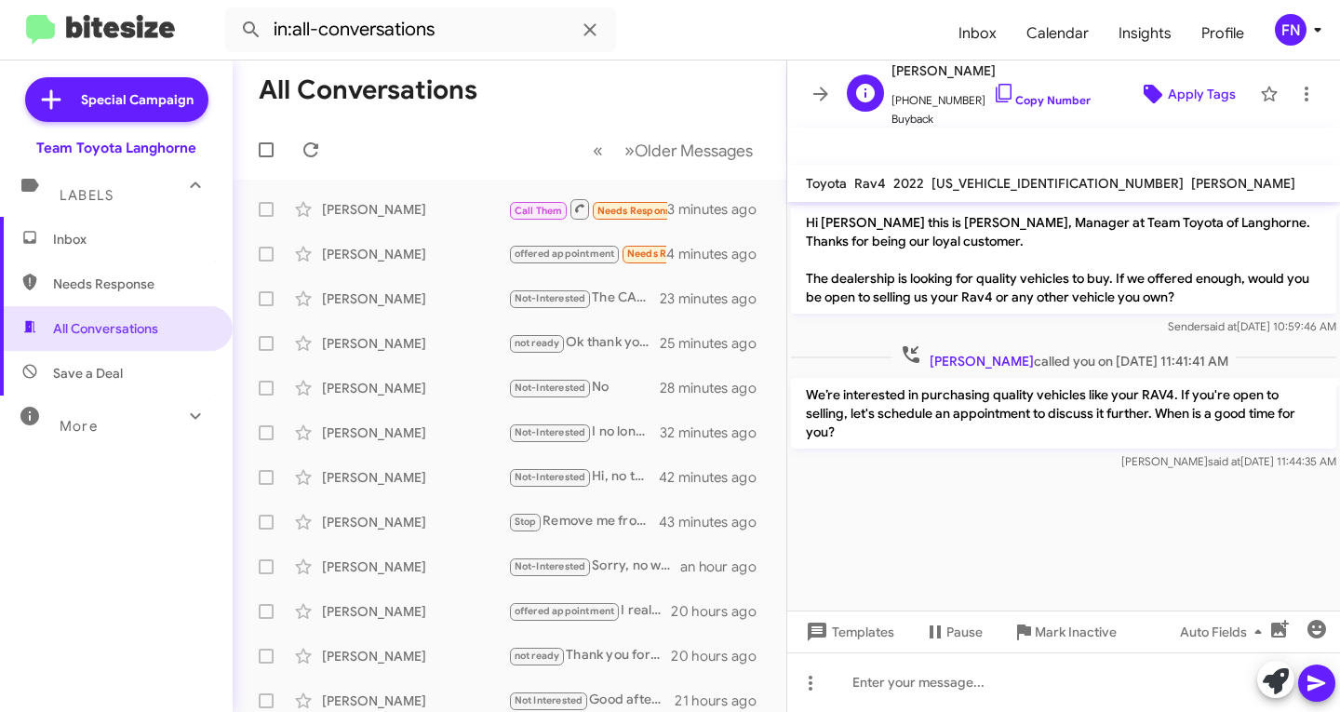
click at [1149, 89] on icon at bounding box center [1153, 94] width 22 height 22
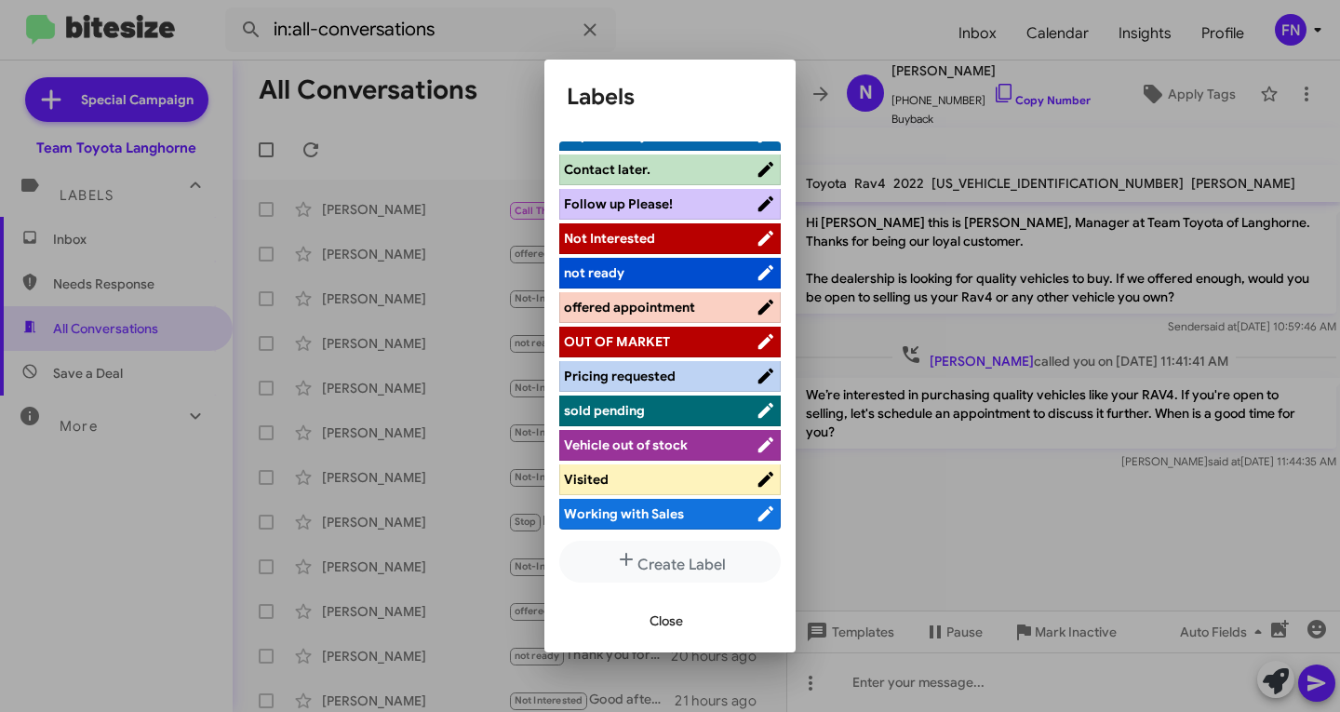
click at [638, 309] on span "offered appointment" at bounding box center [629, 307] width 131 height 17
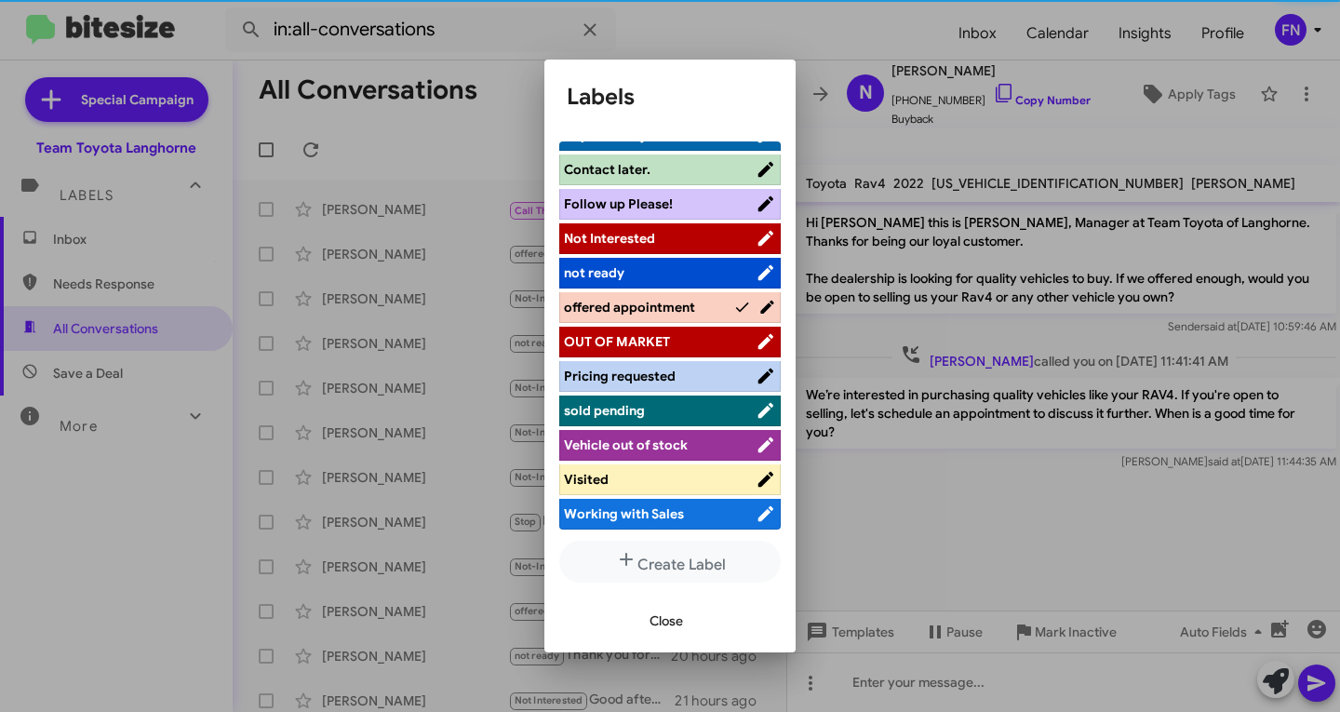
scroll to position [263, 0]
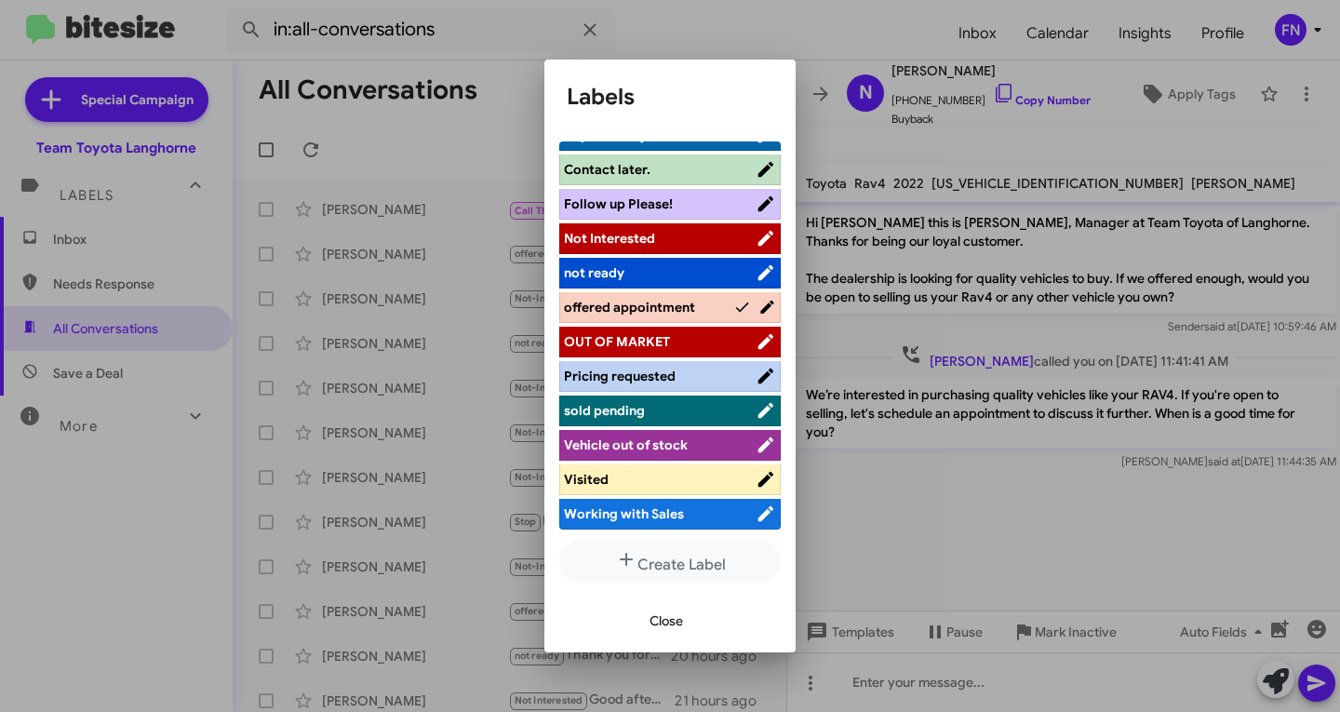
click at [95, 245] on div at bounding box center [670, 356] width 1340 height 712
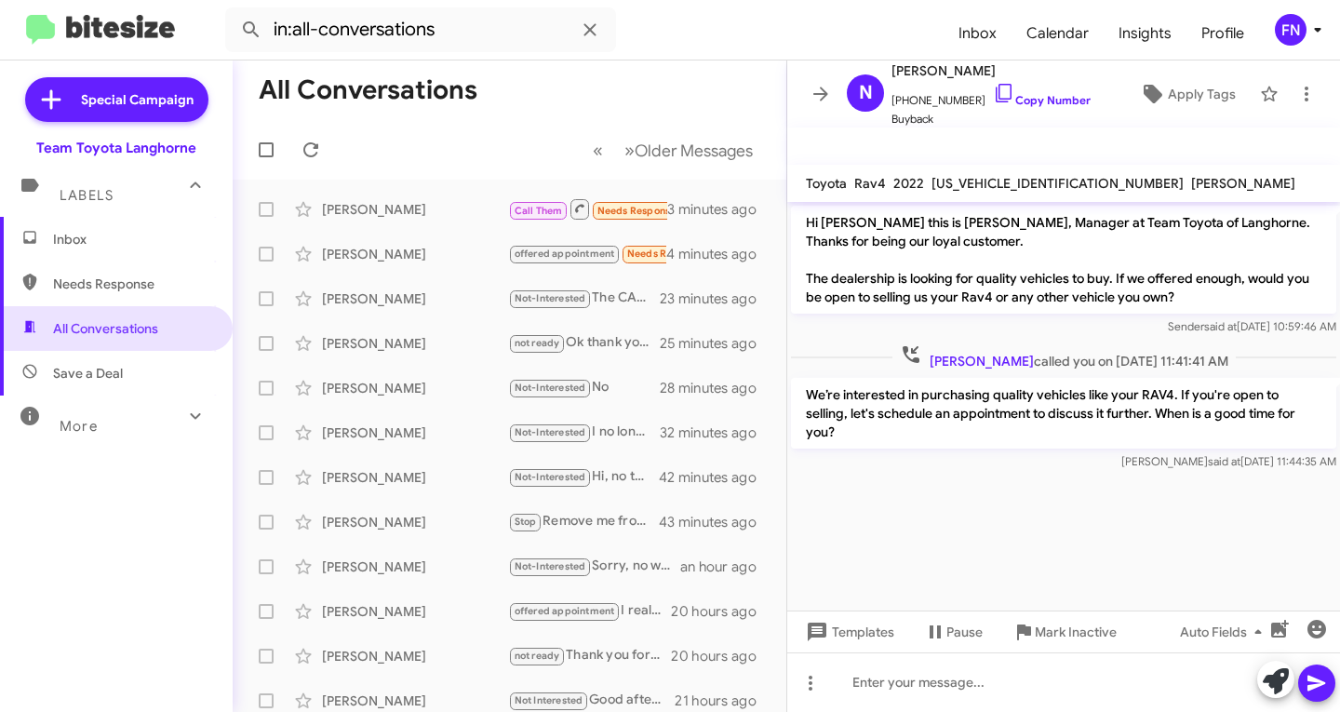
click at [118, 244] on span "Inbox" at bounding box center [132, 239] width 158 height 19
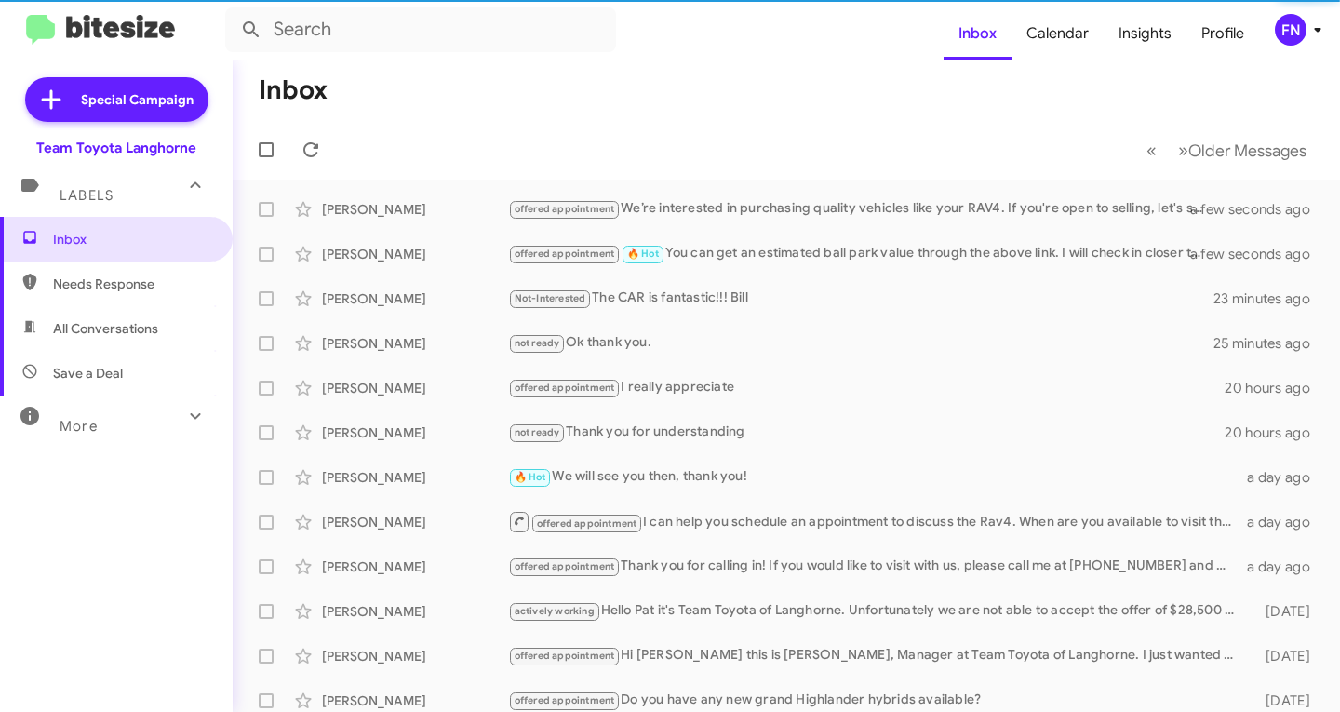
click at [126, 337] on span "All Conversations" at bounding box center [105, 328] width 105 height 19
type input "in:all-conversations"
